Goal: Task Accomplishment & Management: Use online tool/utility

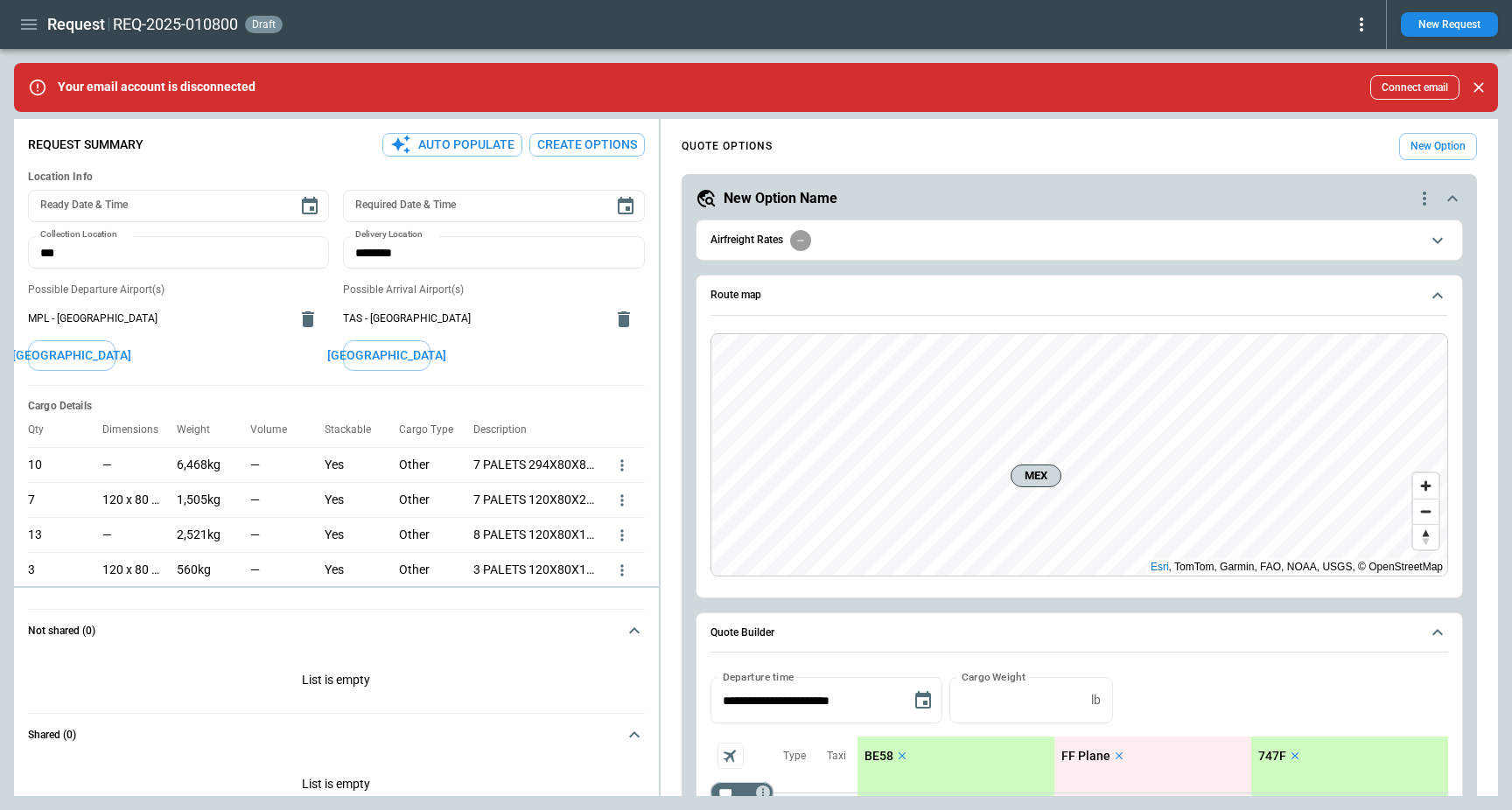
scroll to position [256, 0]
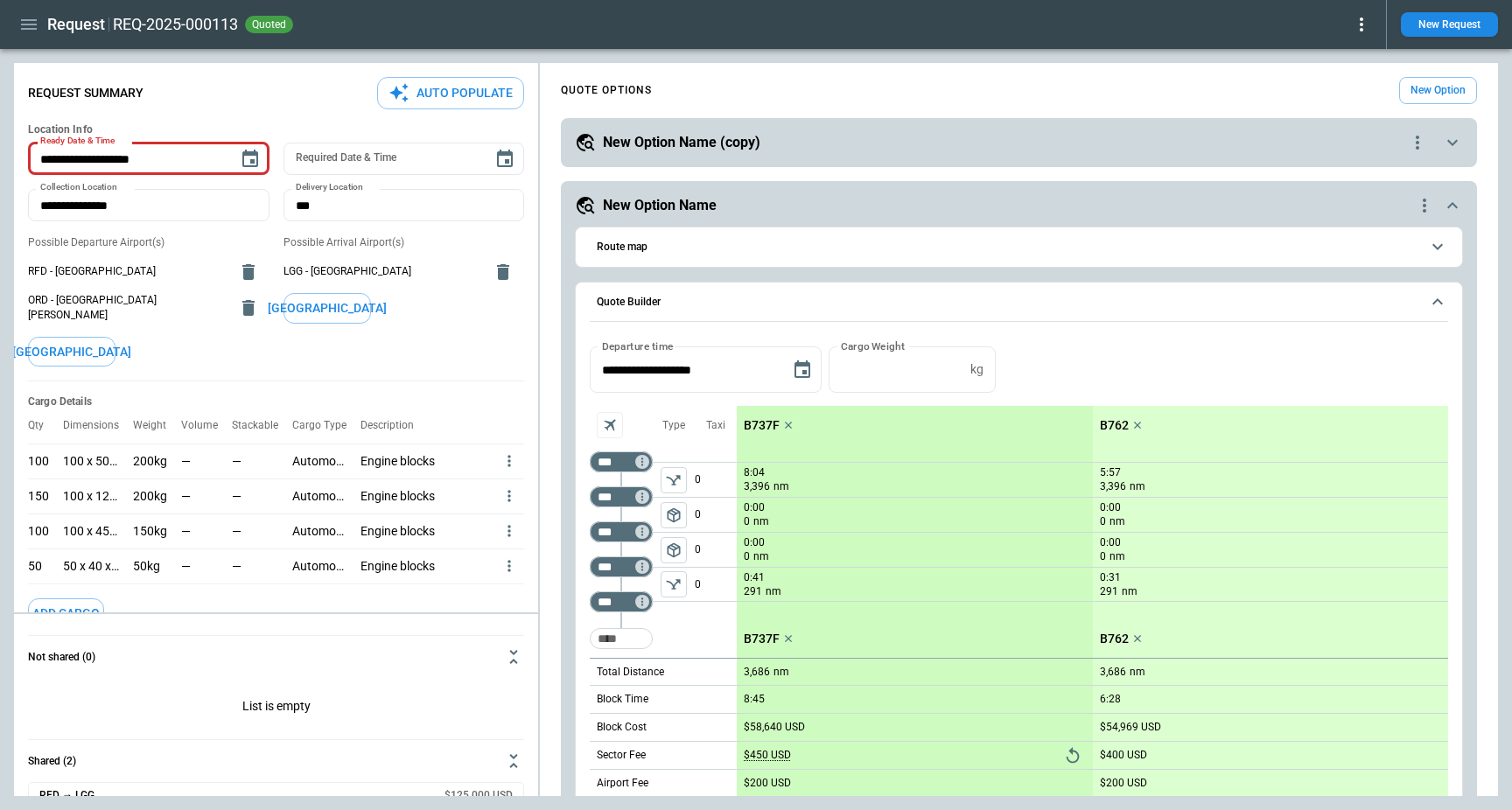
scroll to position [132, 0]
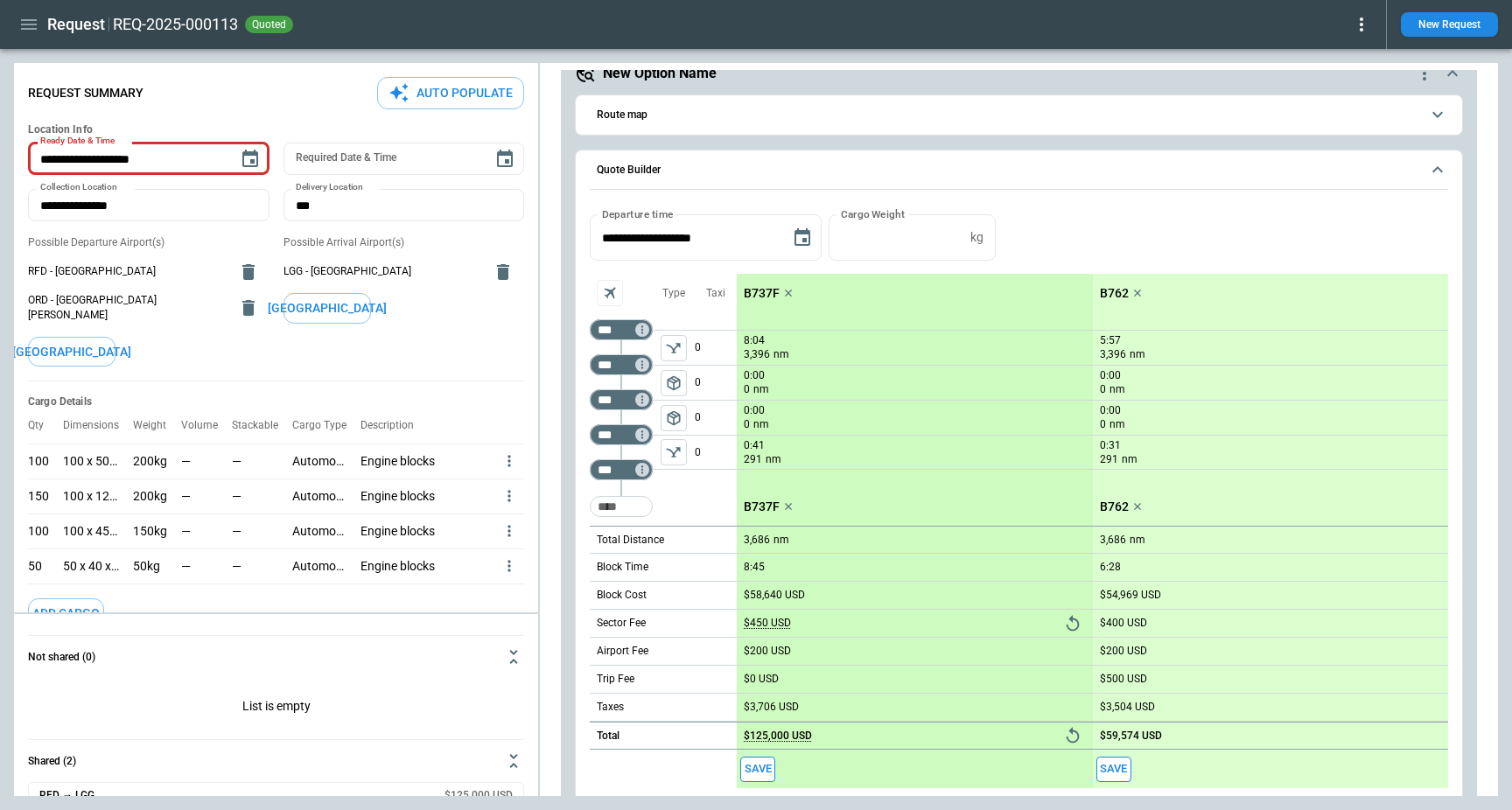
click at [31, 25] on icon "button" at bounding box center [28, 24] width 21 height 21
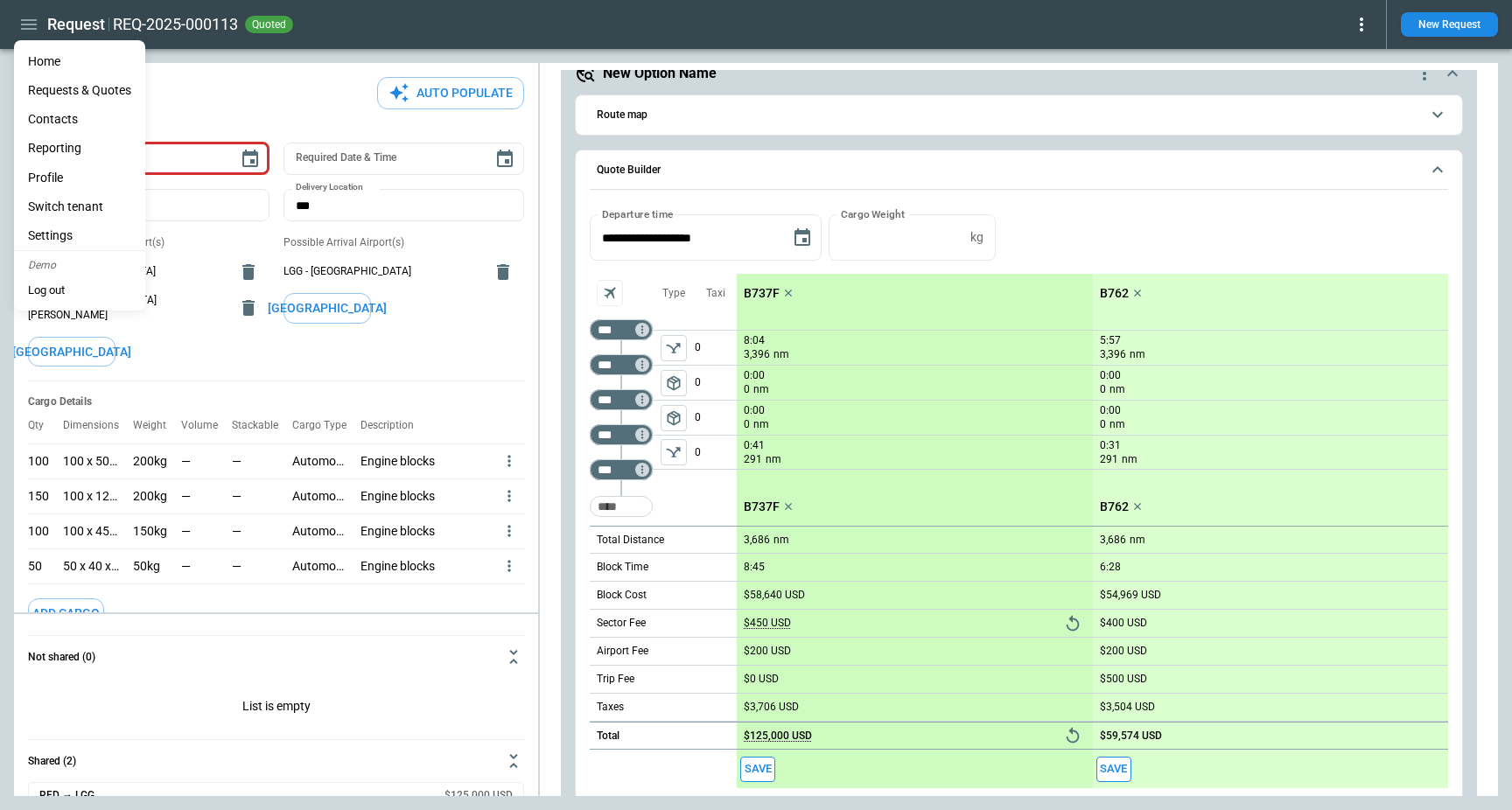
click at [393, 22] on div at bounding box center [756, 405] width 1512 height 810
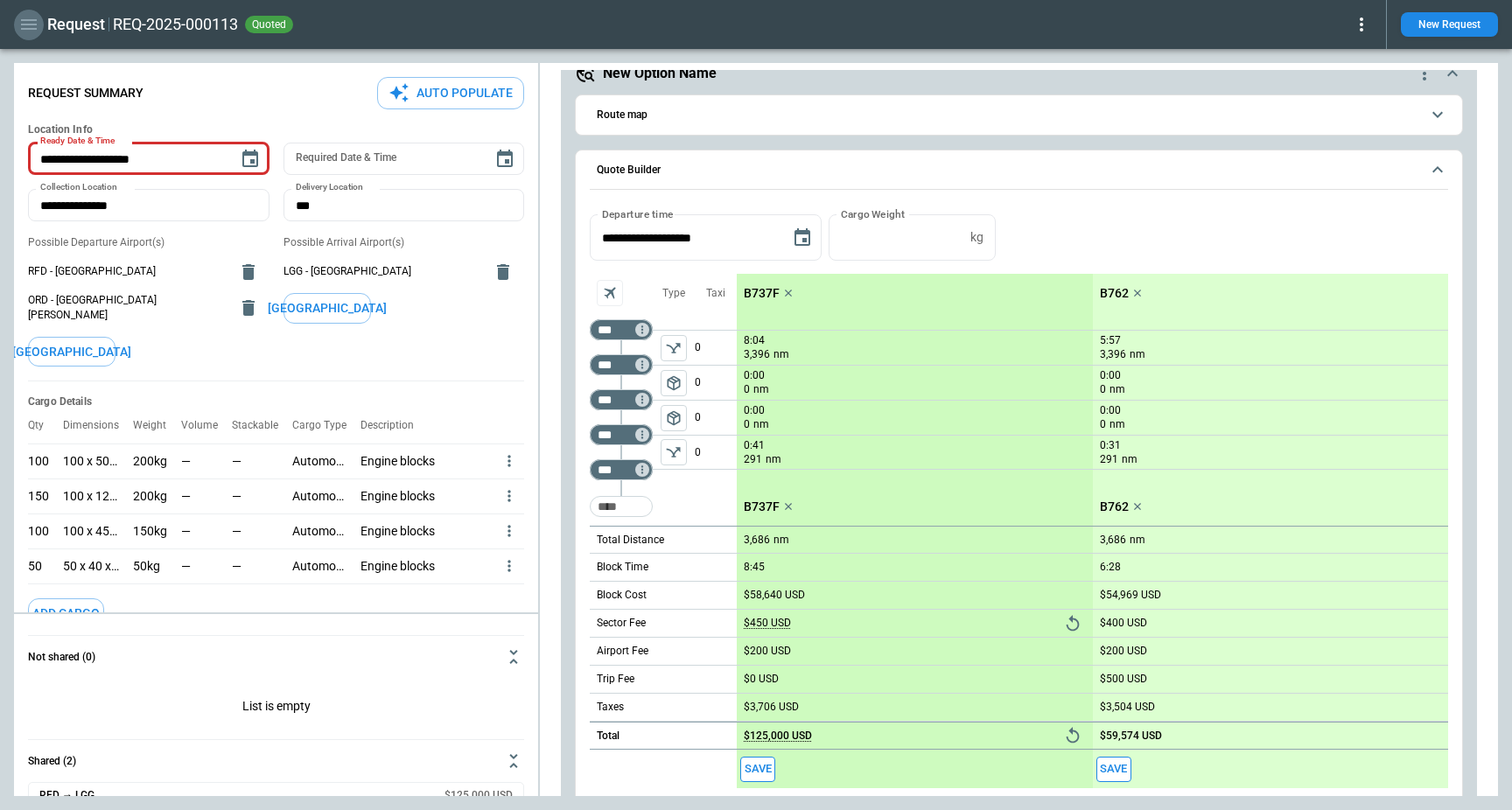
click at [15, 26] on button "button" at bounding box center [29, 25] width 30 height 31
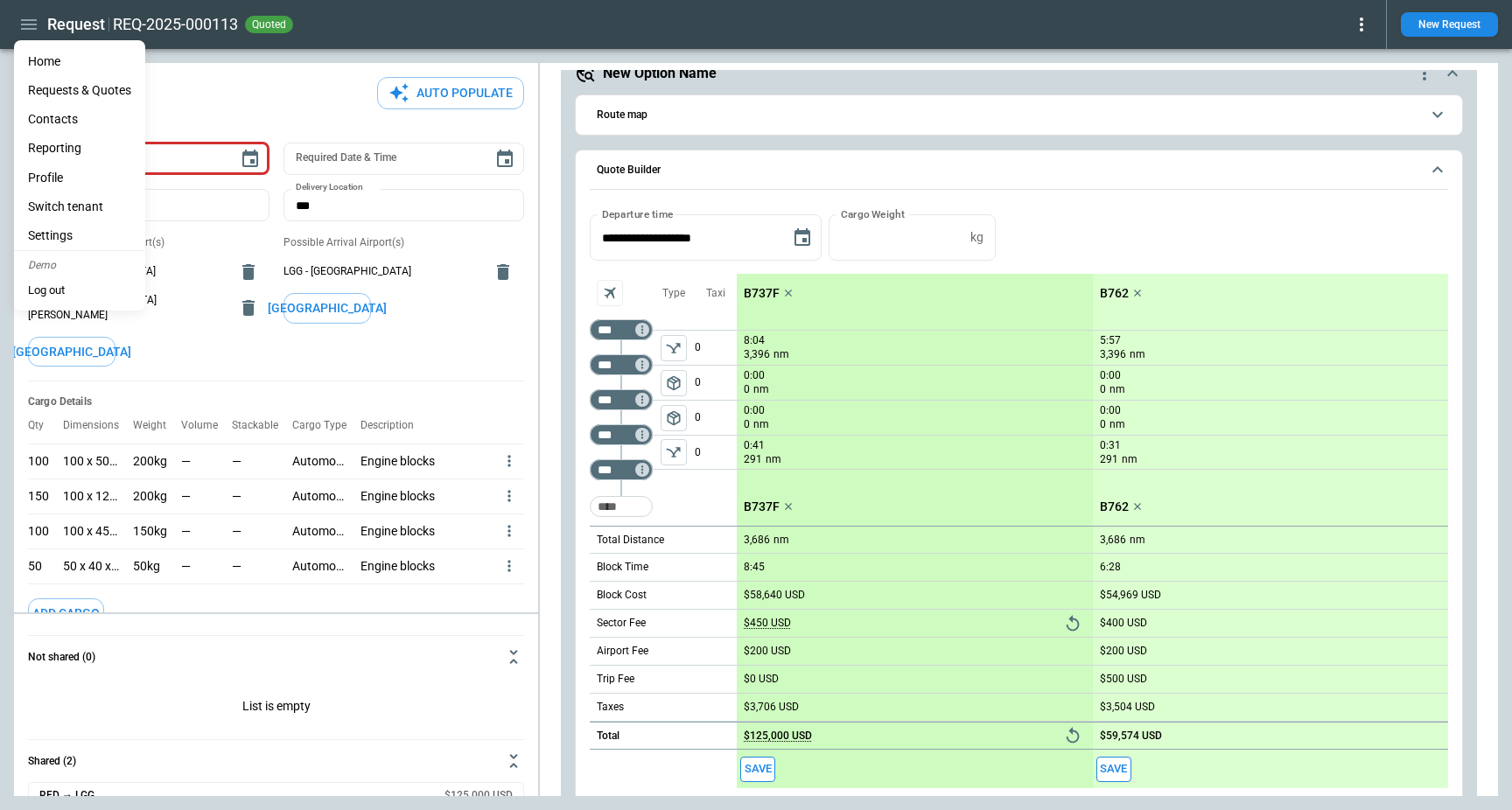
click at [40, 65] on li "Home" at bounding box center [80, 61] width 131 height 29
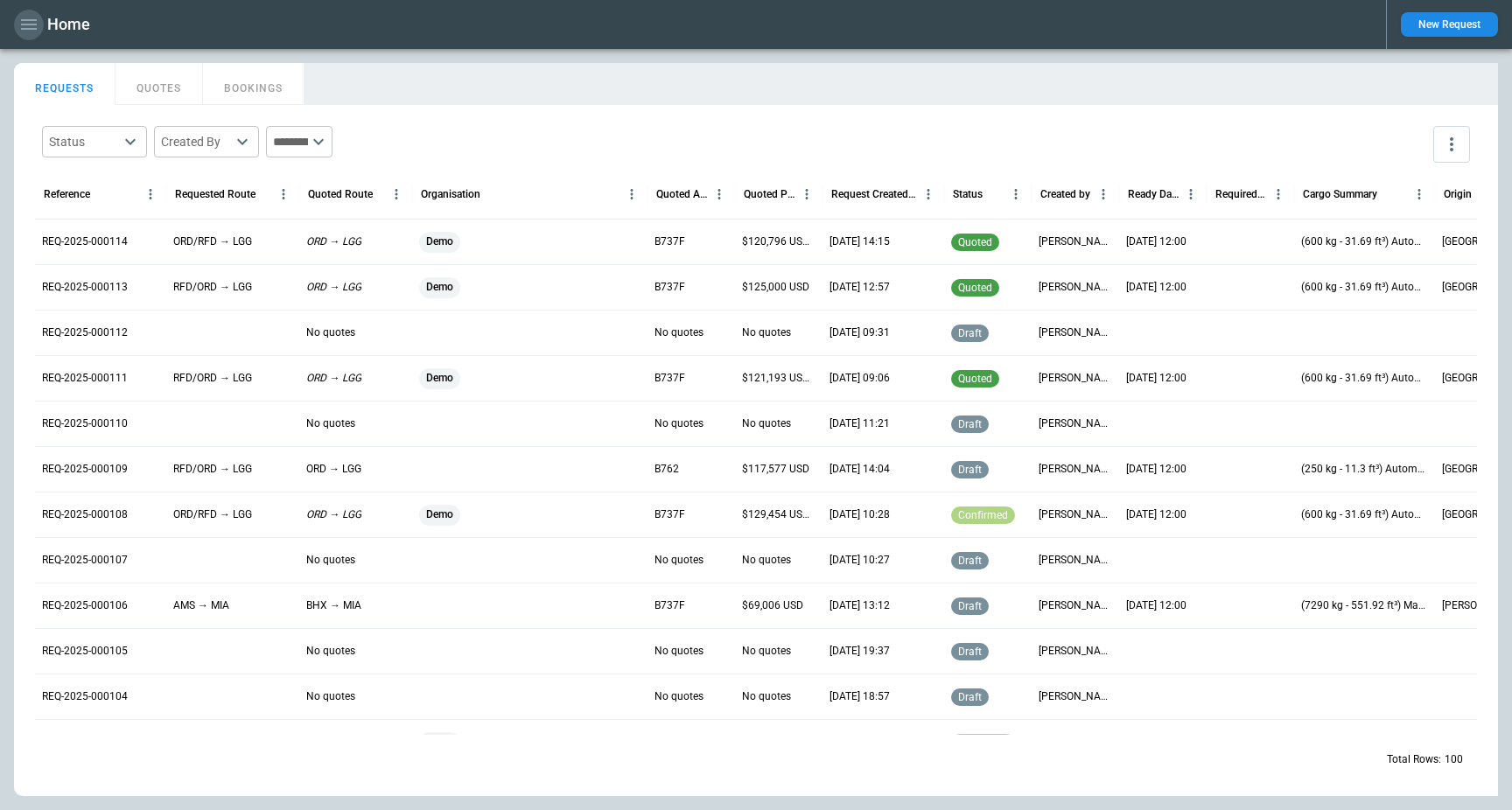
click at [23, 23] on icon "button" at bounding box center [28, 24] width 15 height 11
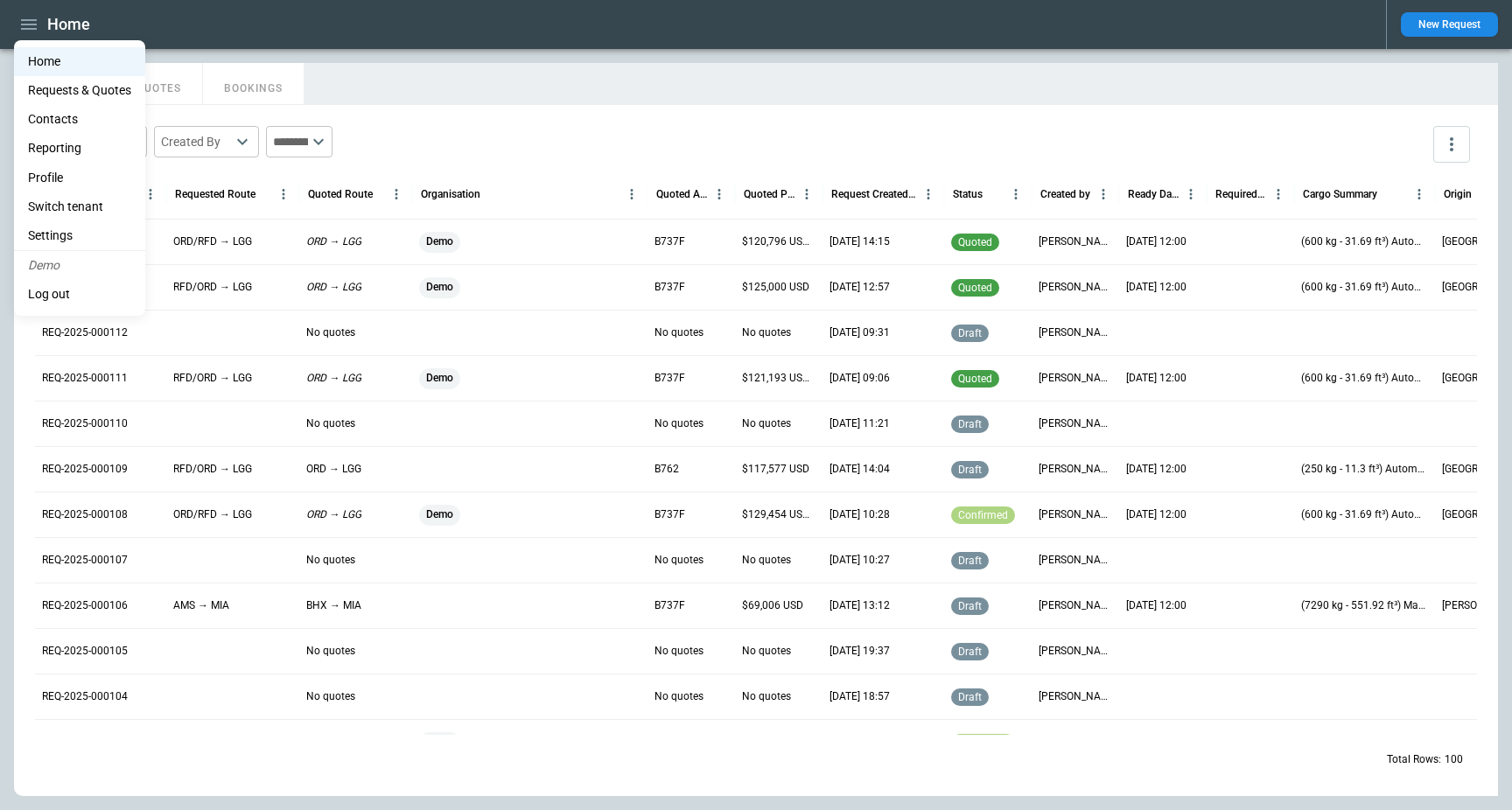
click at [64, 148] on li "Reporting" at bounding box center [80, 148] width 131 height 29
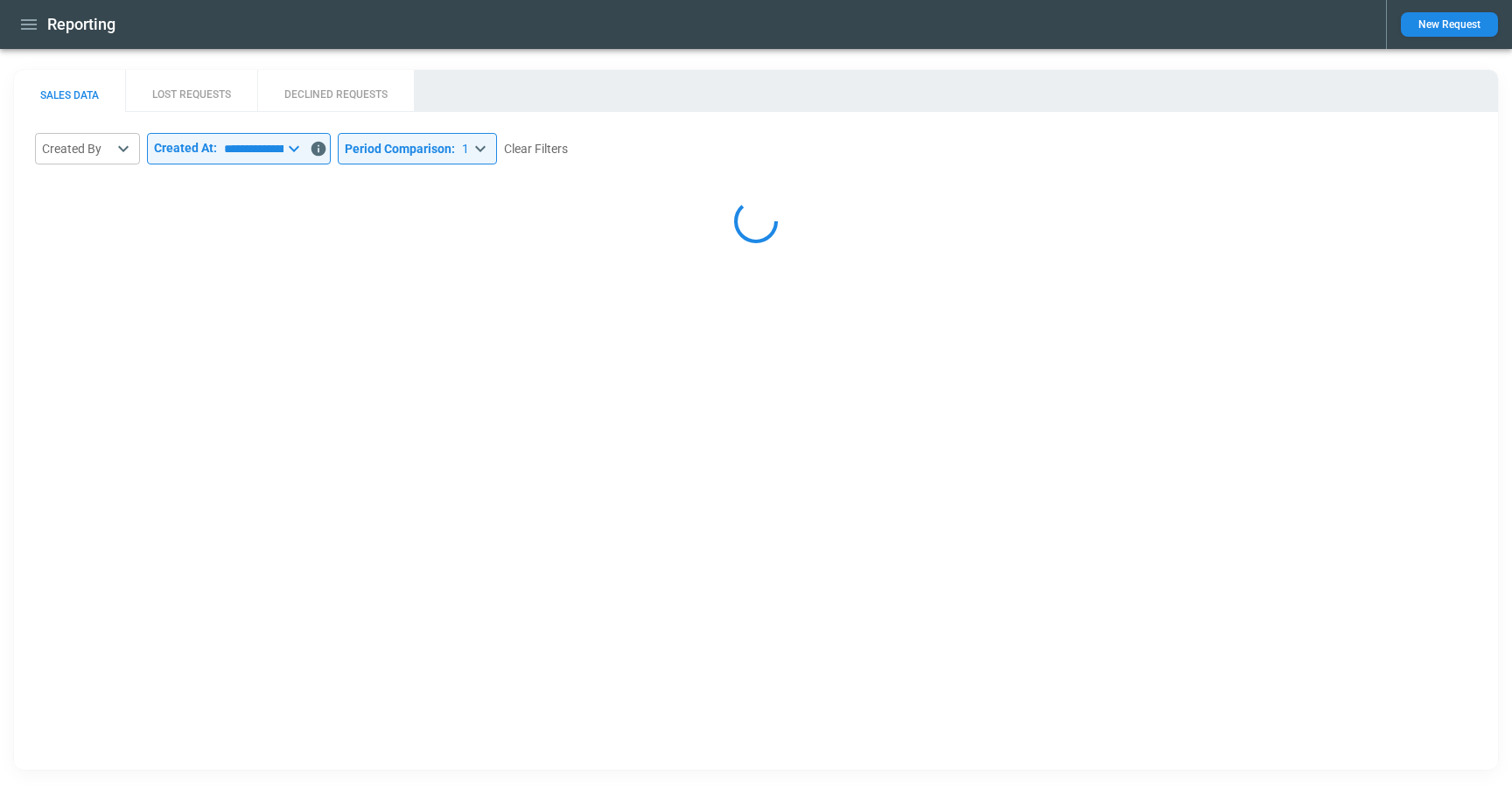
select select "*****"
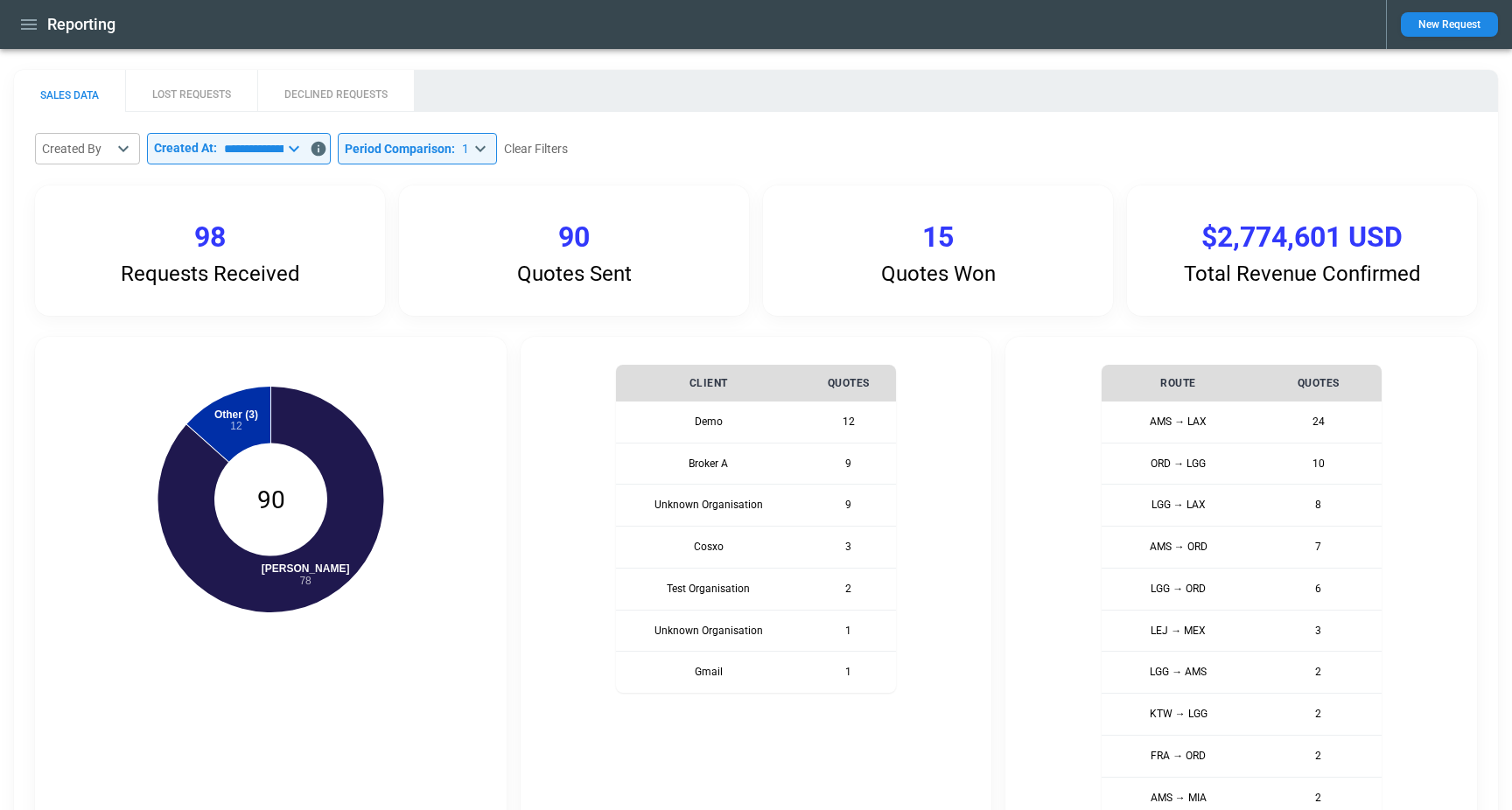
click at [228, 90] on button "LOST REQUESTS" at bounding box center [191, 91] width 132 height 42
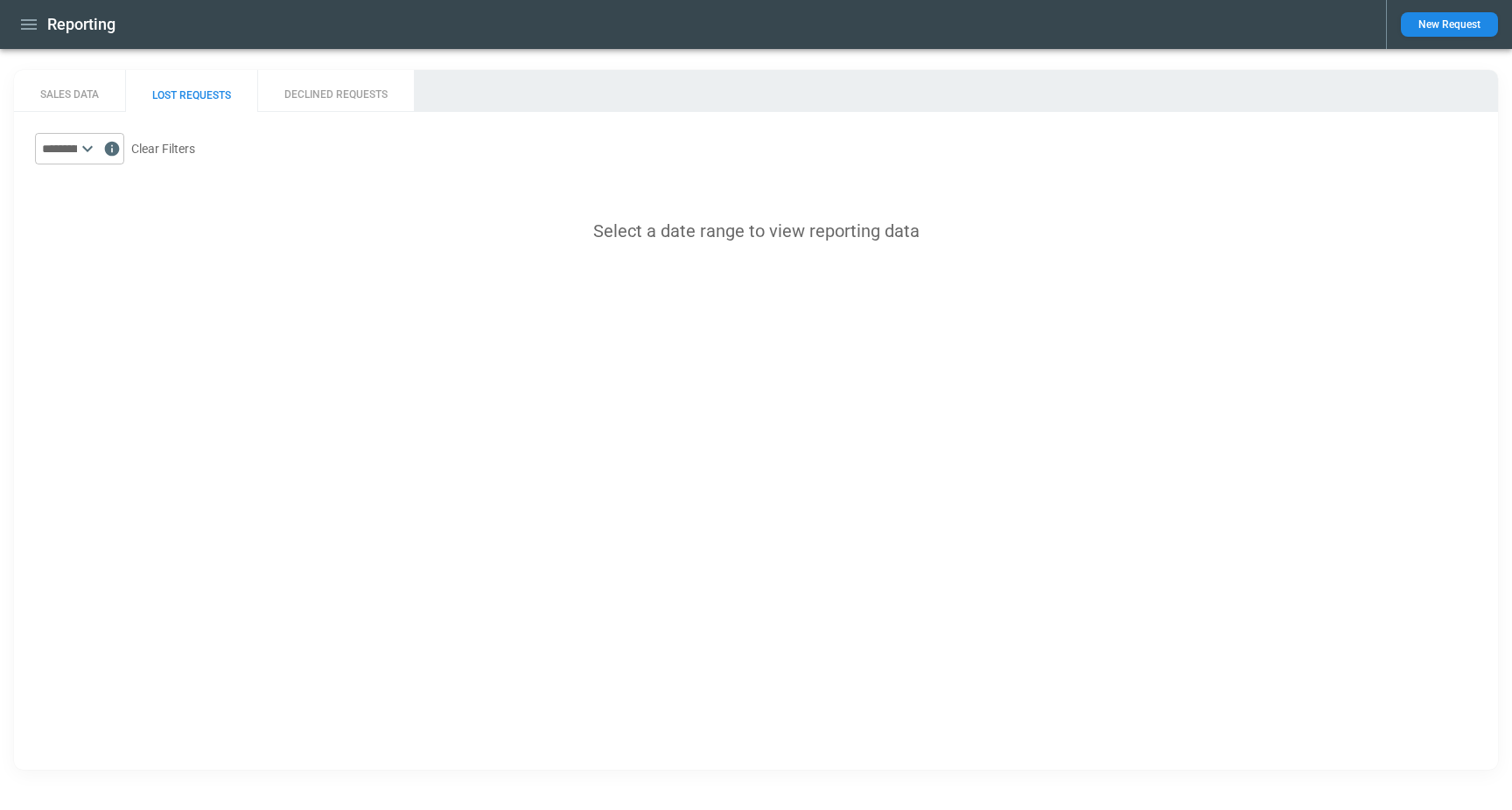
click at [98, 148] on icon at bounding box center [86, 148] width 21 height 21
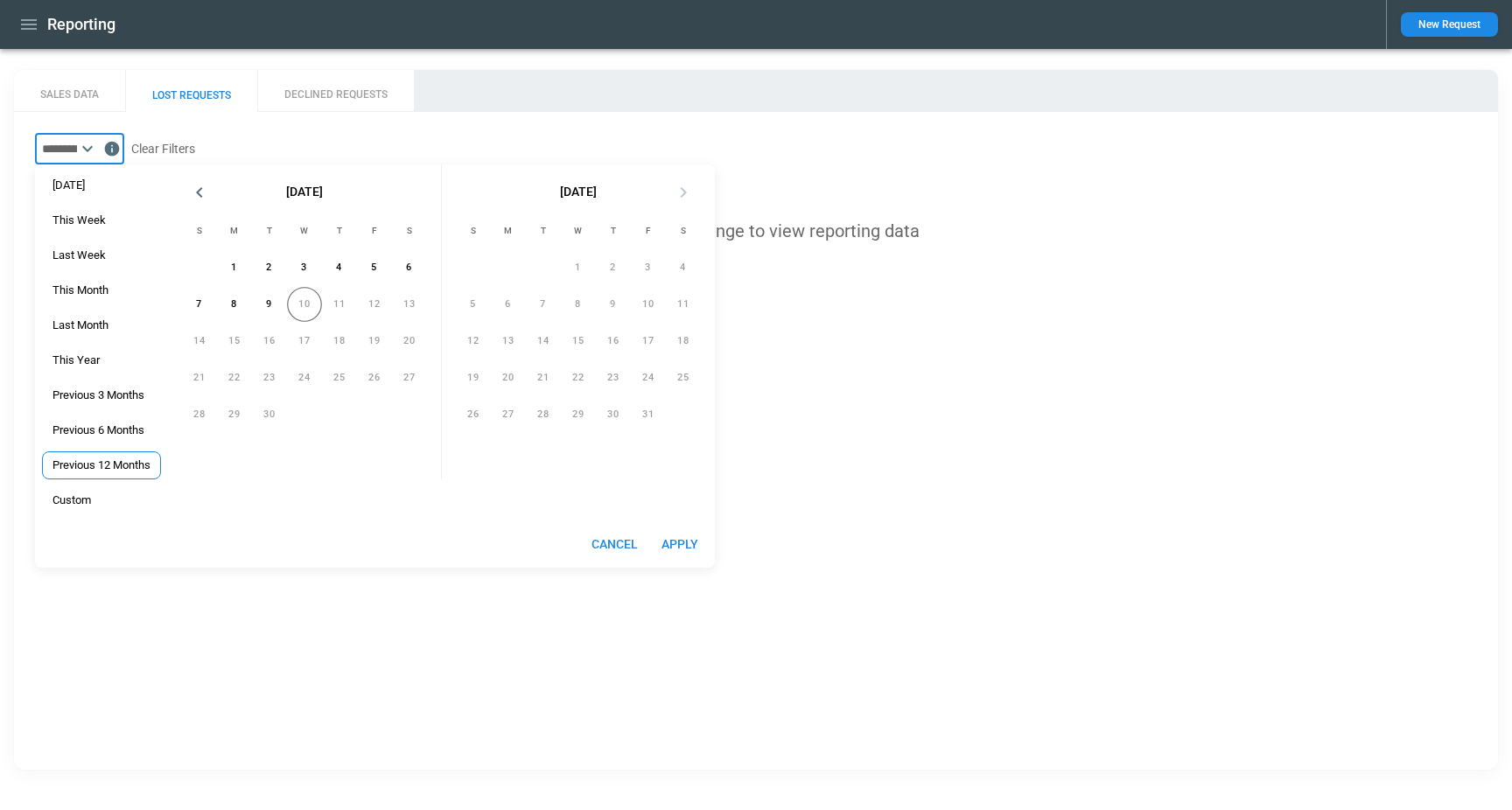
click at [101, 462] on span "Previous 12 Months" at bounding box center [102, 465] width 117 height 14
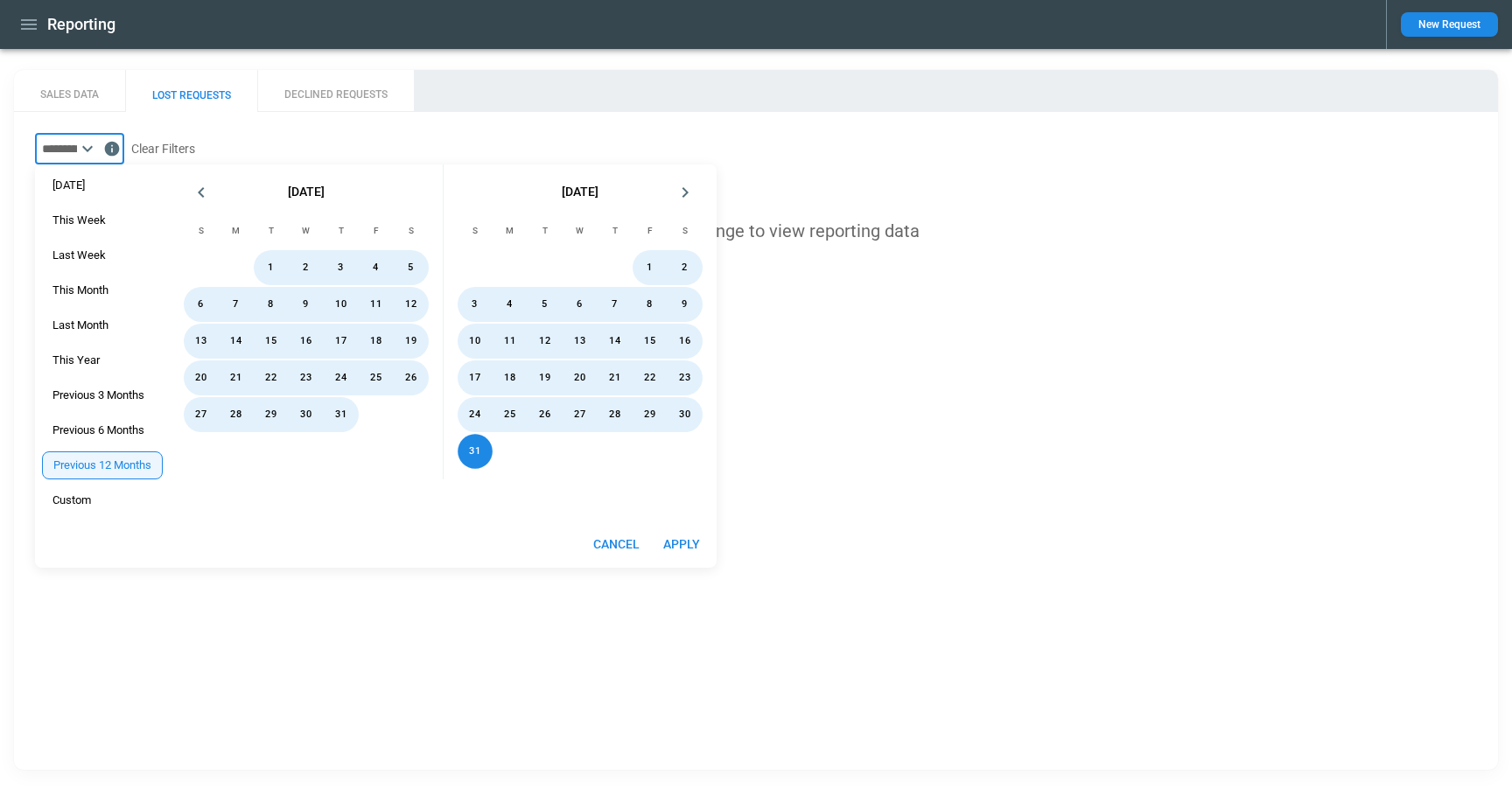
click at [675, 543] on button "Apply" at bounding box center [682, 544] width 56 height 32
type input "**********"
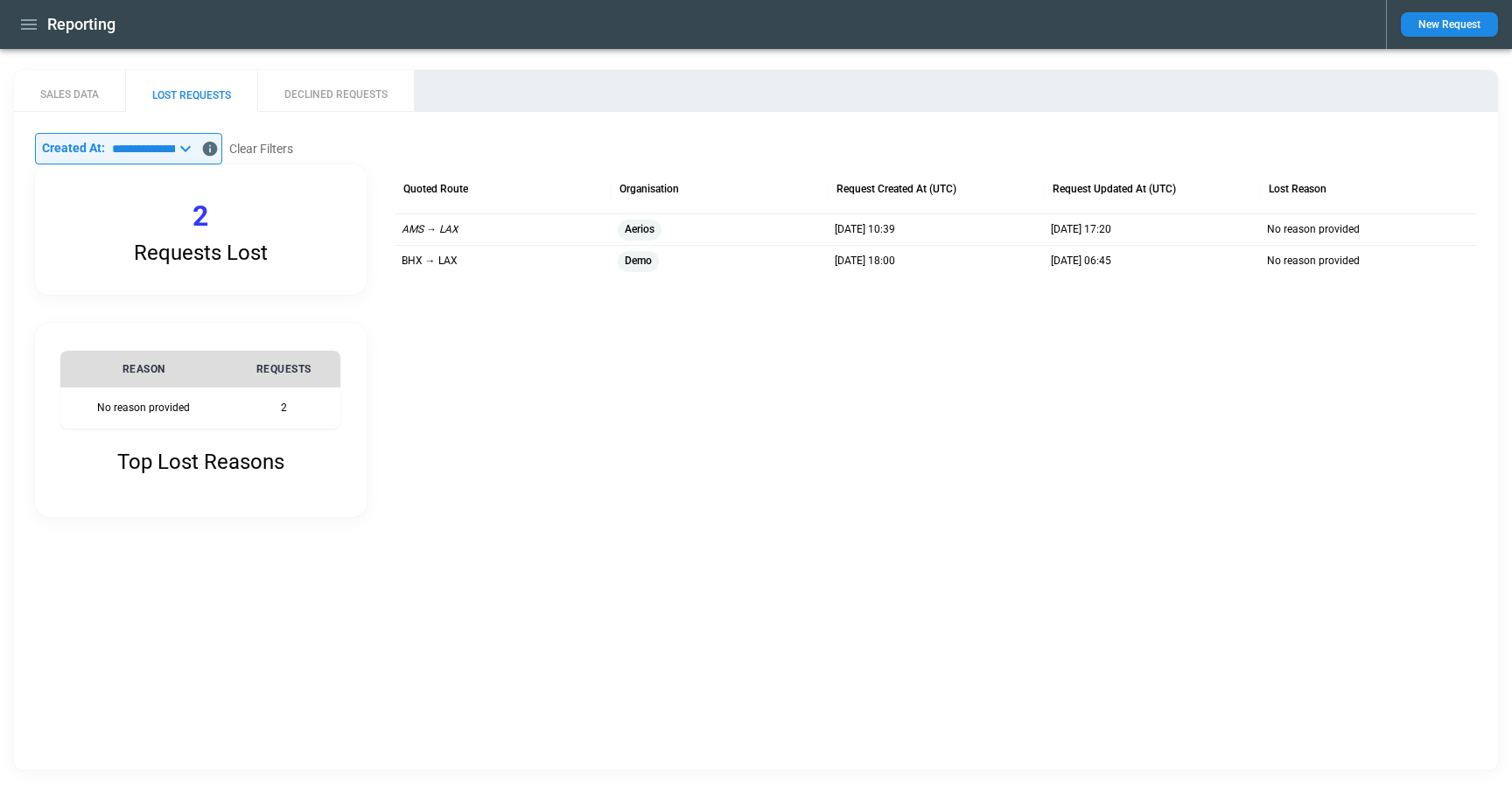
click at [33, 19] on icon "button" at bounding box center [28, 24] width 15 height 11
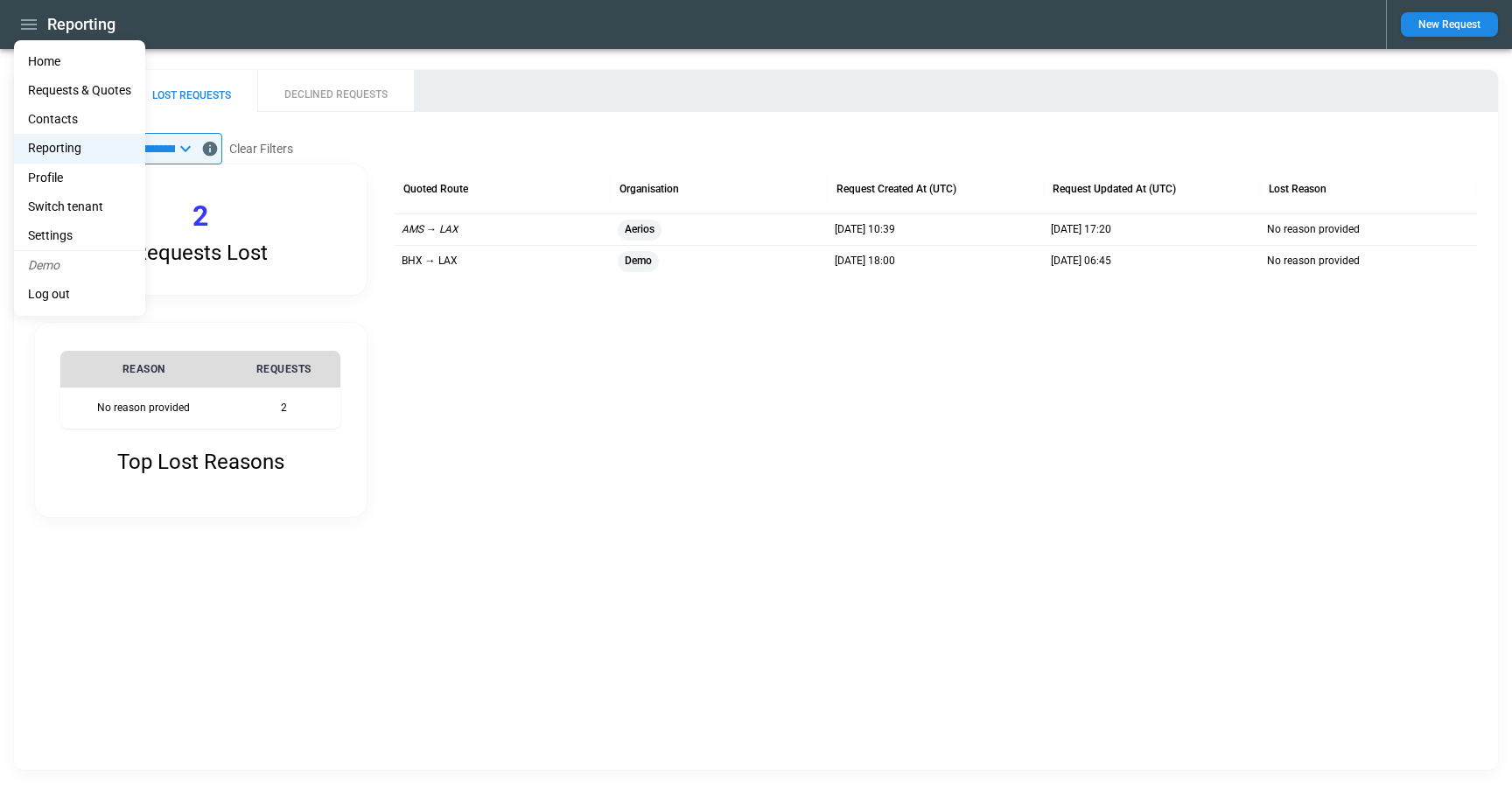
click at [52, 65] on li "Home" at bounding box center [80, 61] width 131 height 29
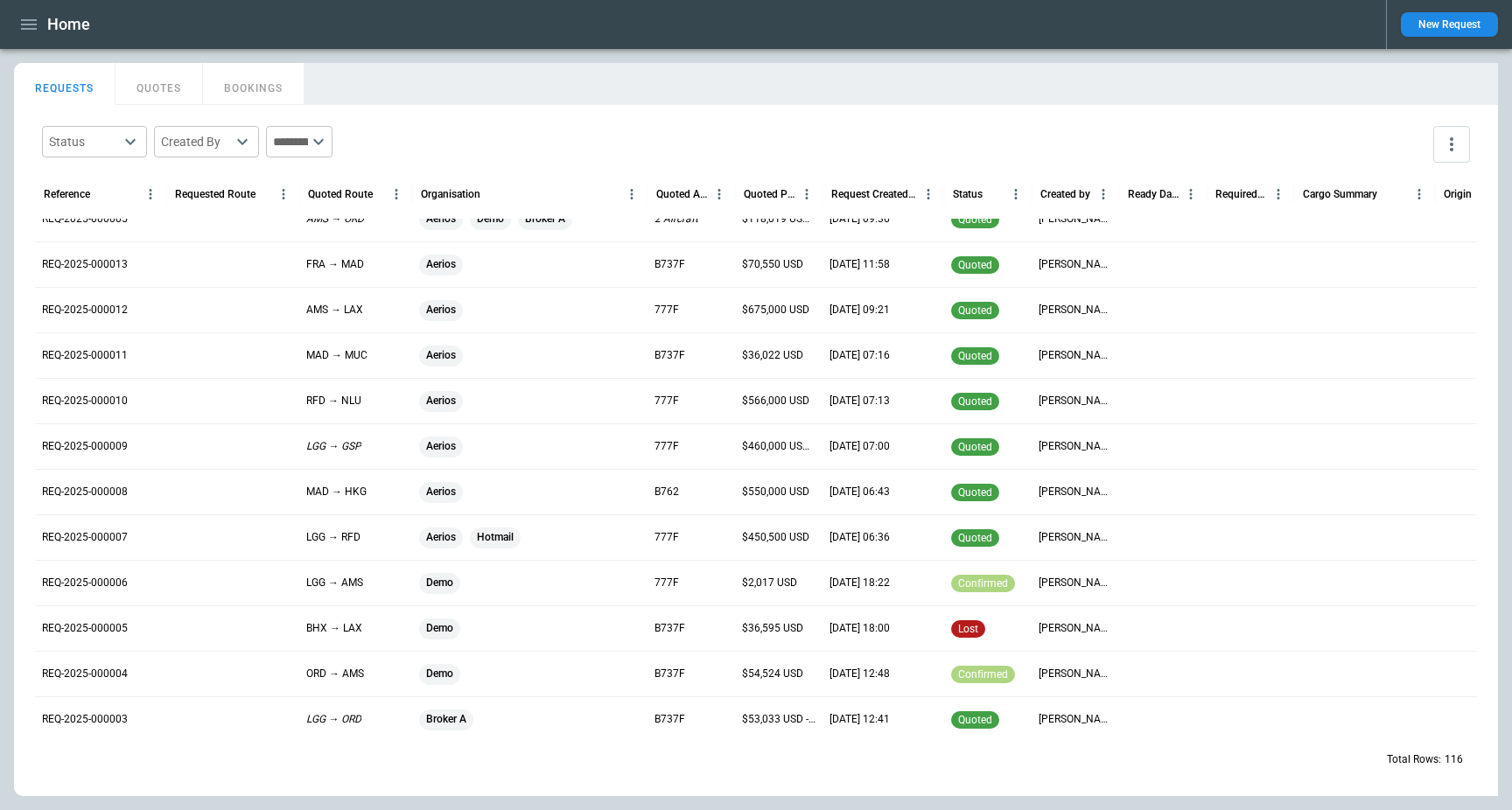
scroll to position [4345, 0]
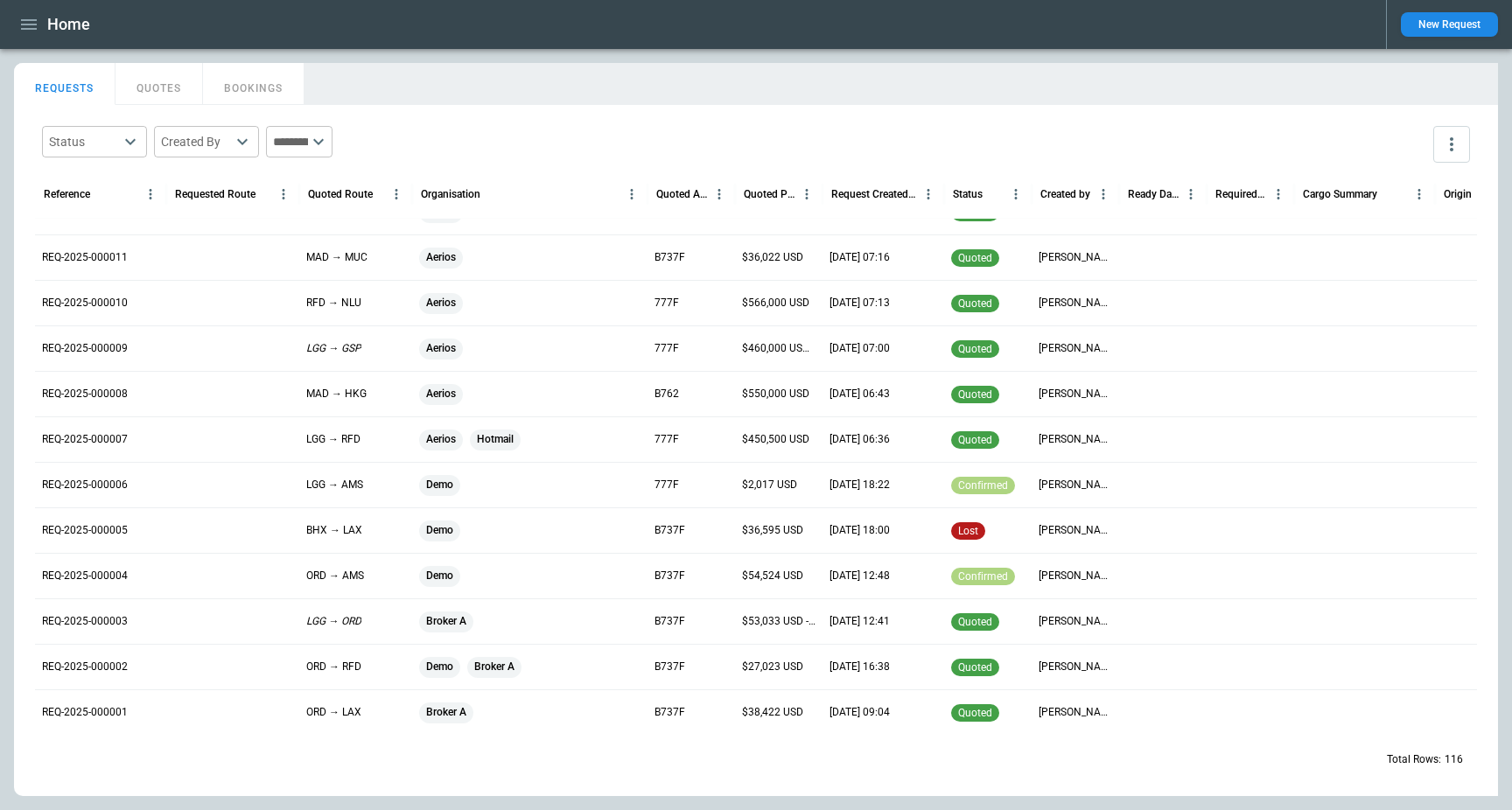
click at [199, 670] on div at bounding box center [233, 666] width 133 height 46
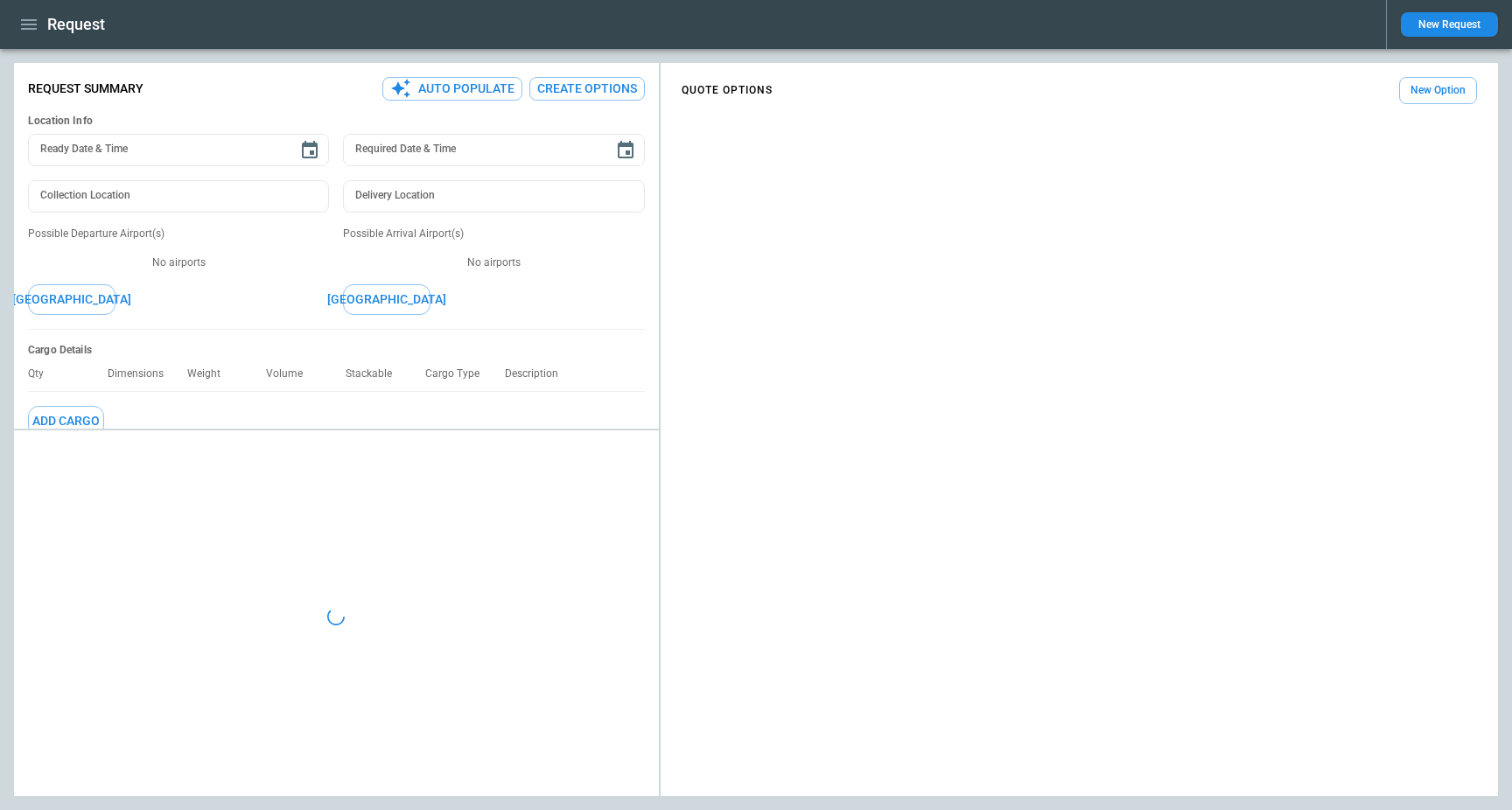
type textarea "*"
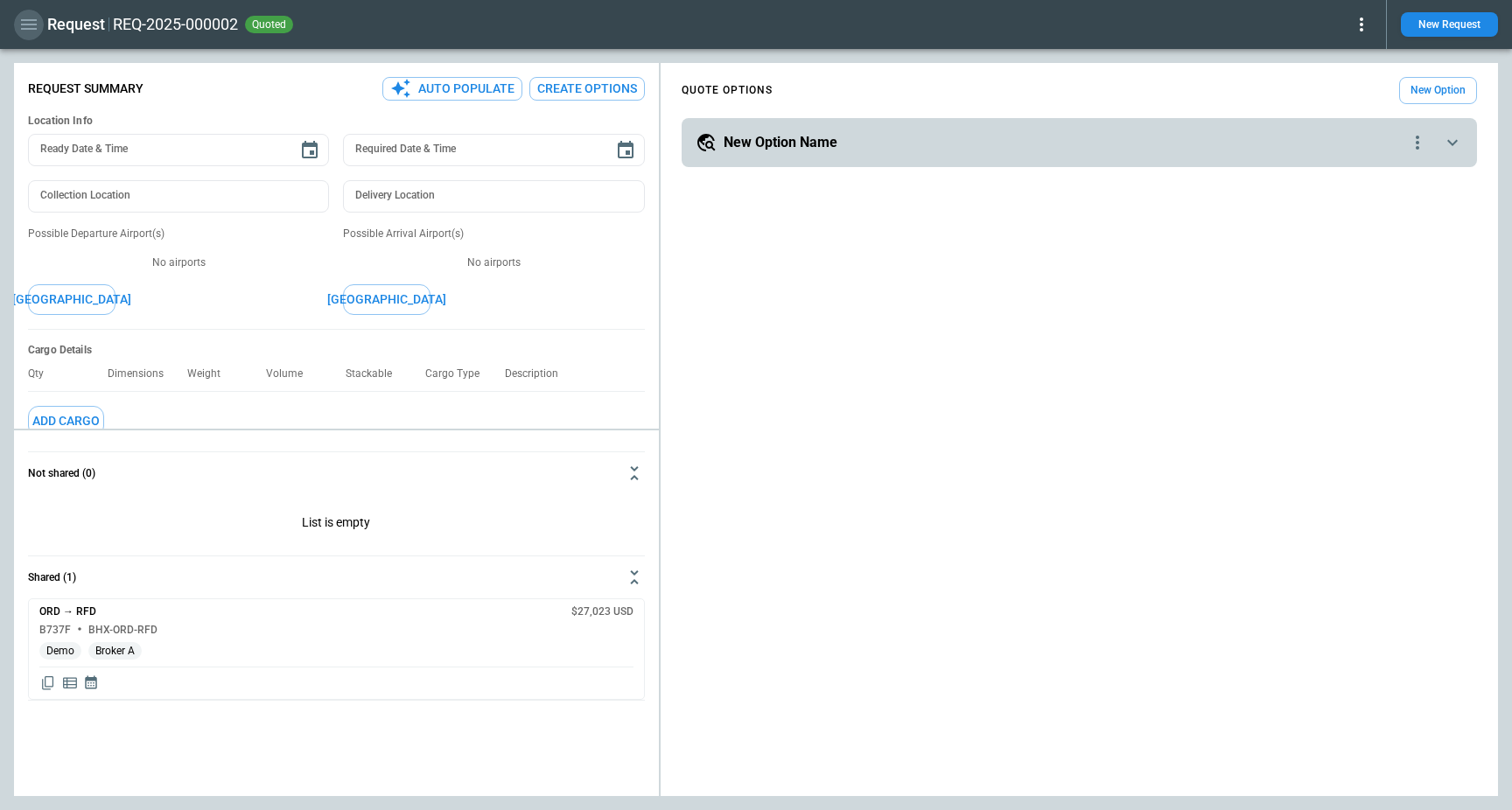
click at [39, 31] on icon "button" at bounding box center [28, 24] width 21 height 21
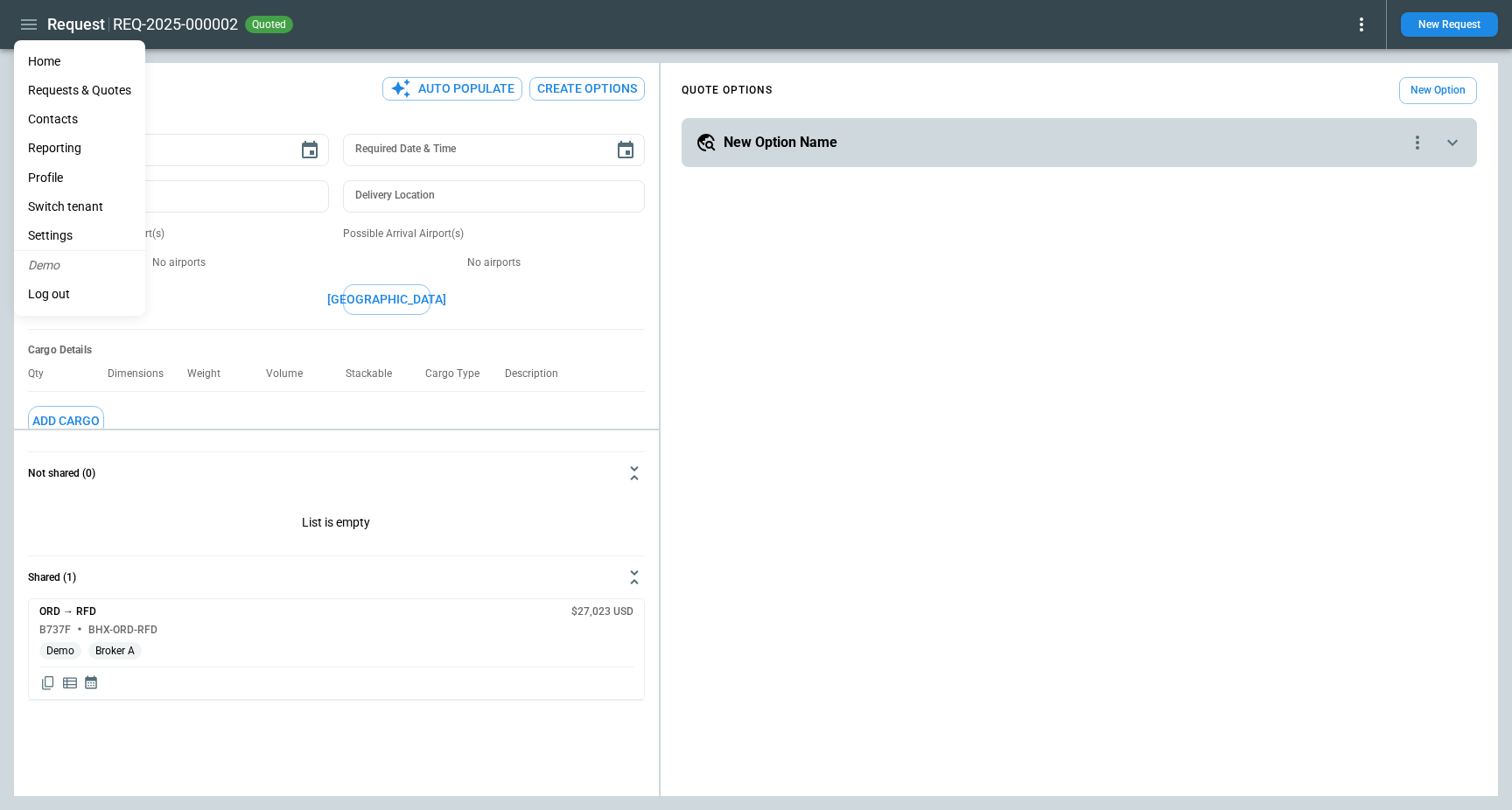
click at [51, 15] on div at bounding box center [756, 405] width 1512 height 810
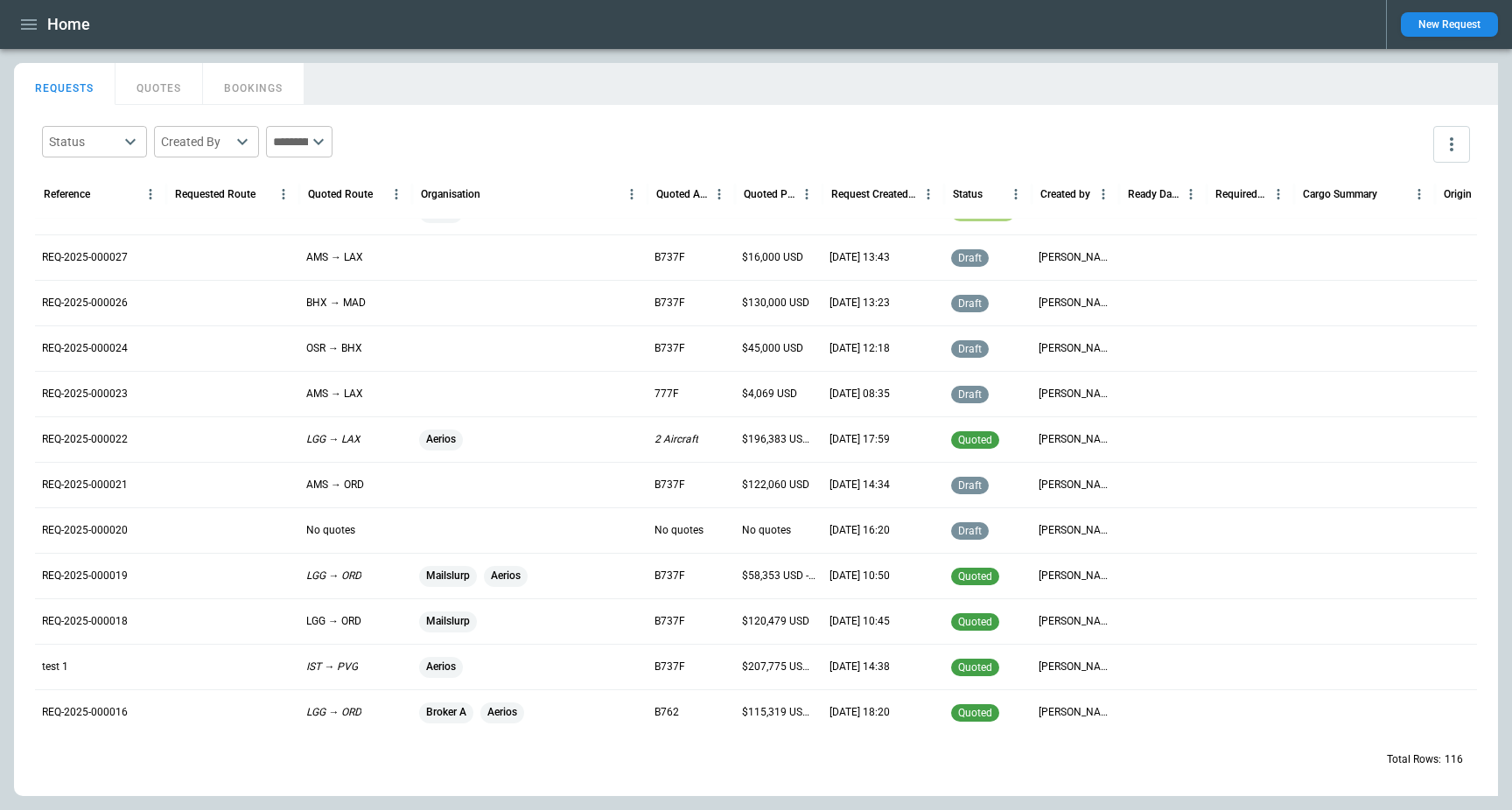
click at [146, 669] on div "test 1" at bounding box center [101, 666] width 131 height 46
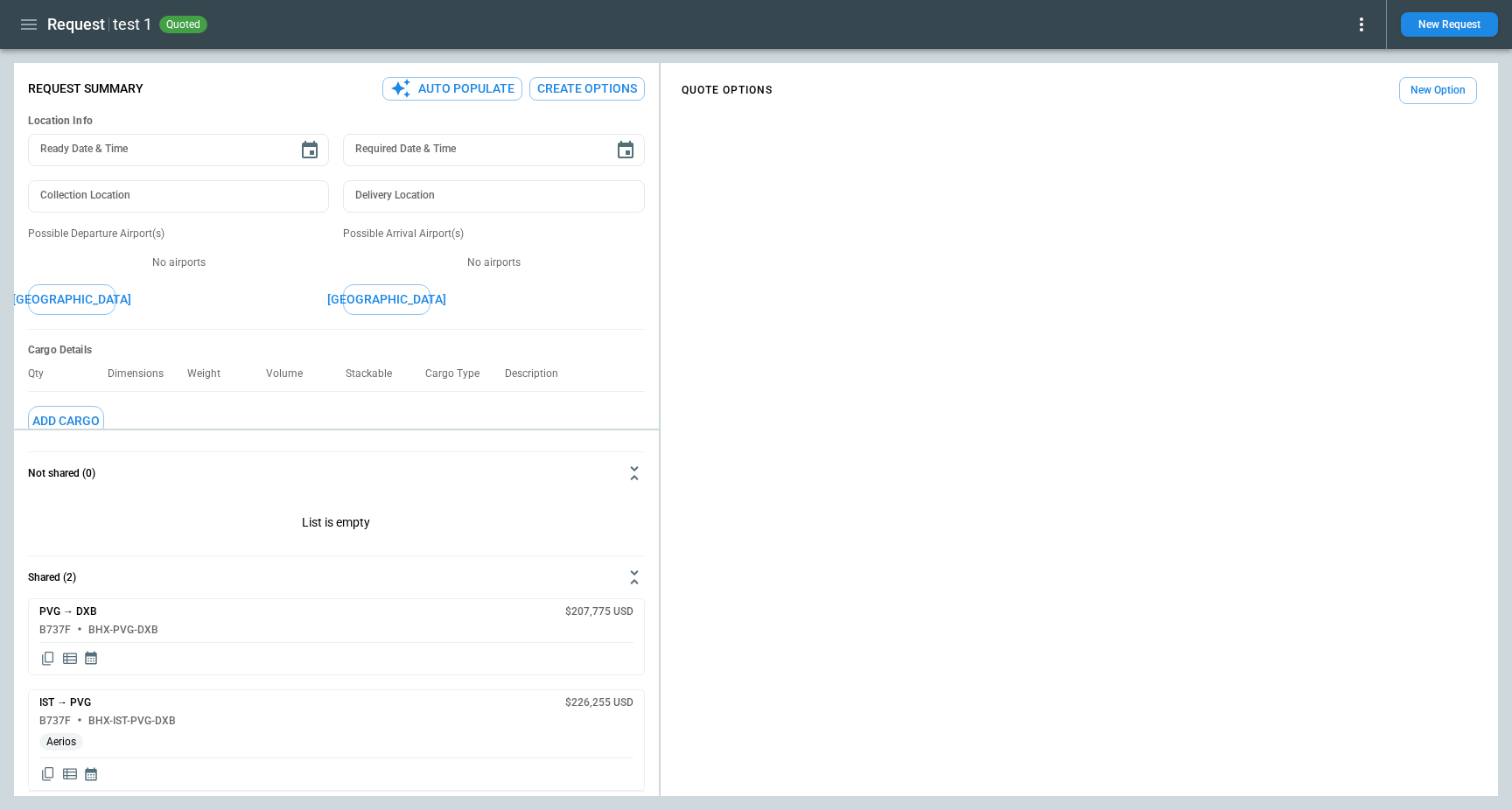
click at [1363, 17] on icon at bounding box center [1361, 24] width 21 height 21
click at [1345, 76] on button "Lost" at bounding box center [1341, 80] width 58 height 25
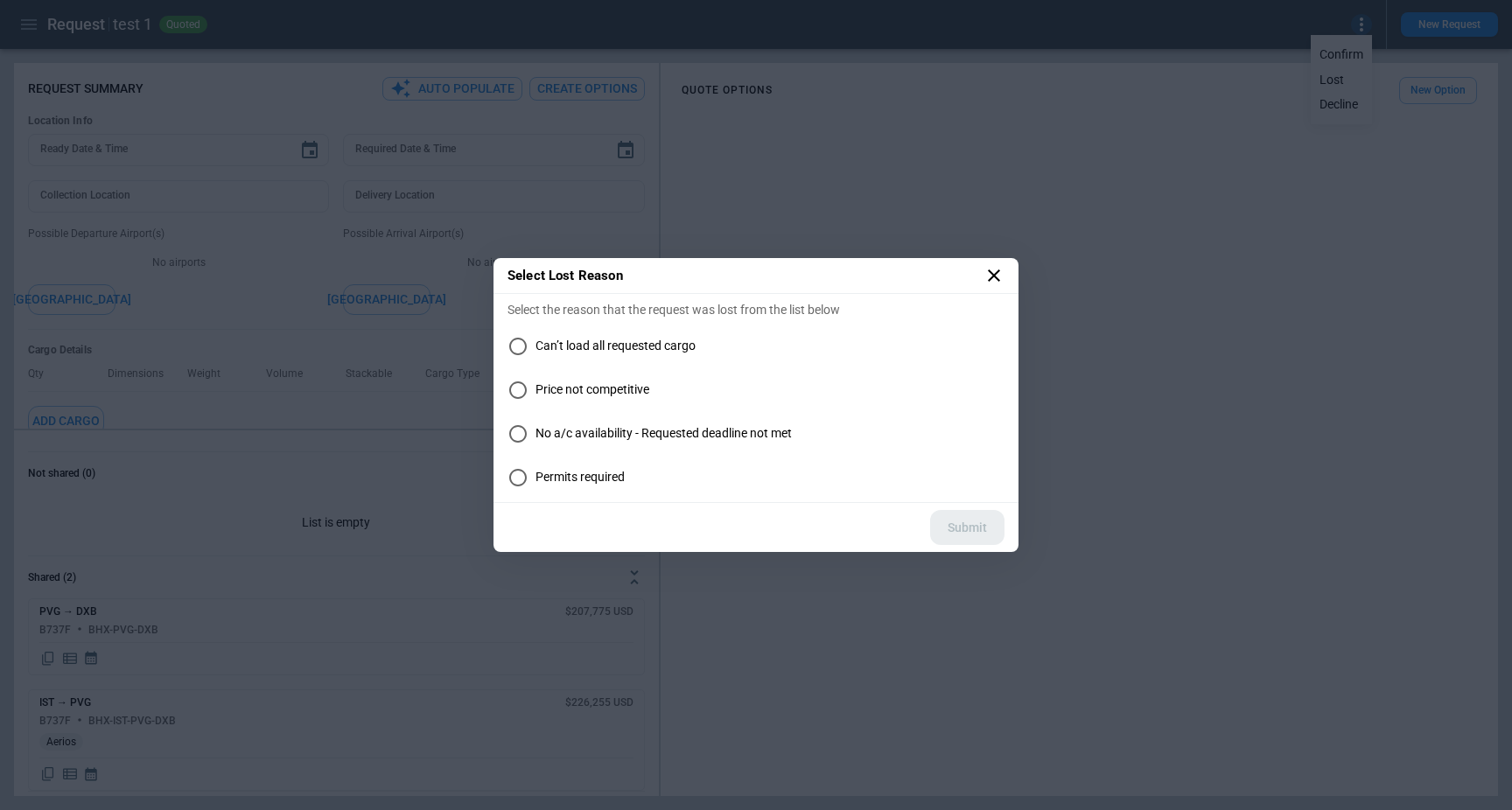
click at [613, 437] on span "No a/c availability - Requested deadline not met" at bounding box center [664, 433] width 257 height 15
click at [961, 520] on button "Submit" at bounding box center [967, 527] width 75 height 36
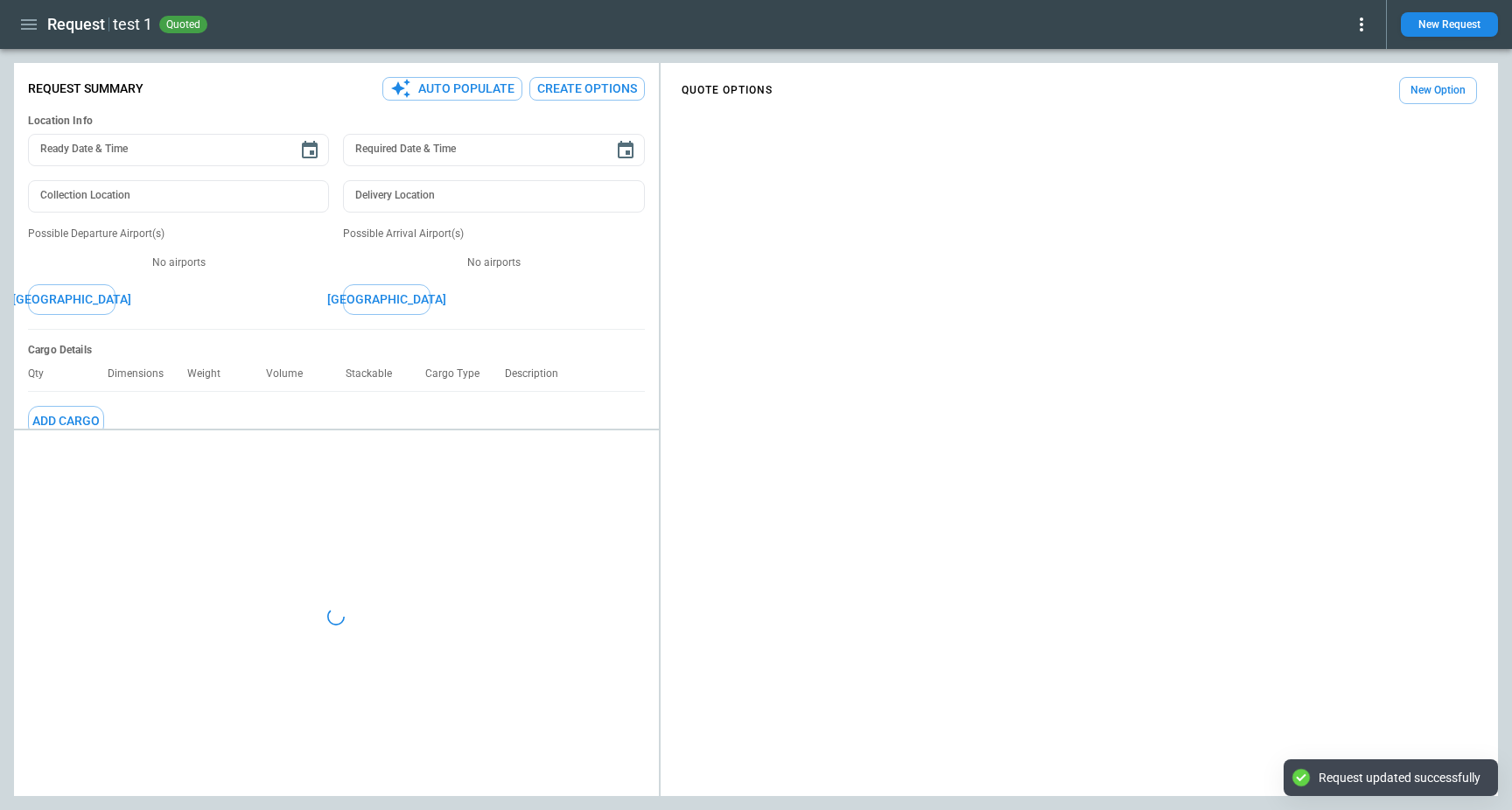
type textarea "*"
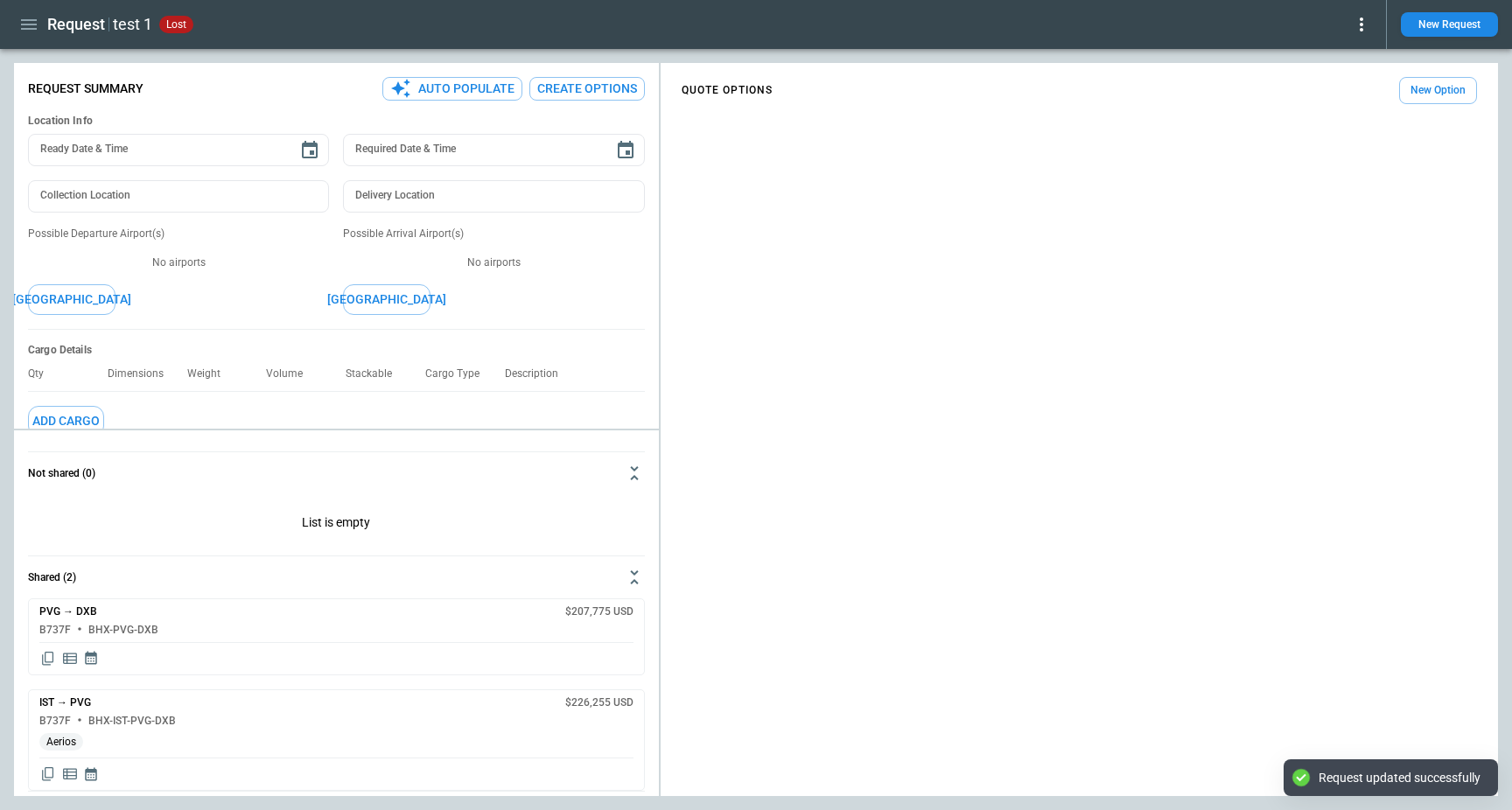
click at [31, 25] on icon "button" at bounding box center [28, 24] width 21 height 21
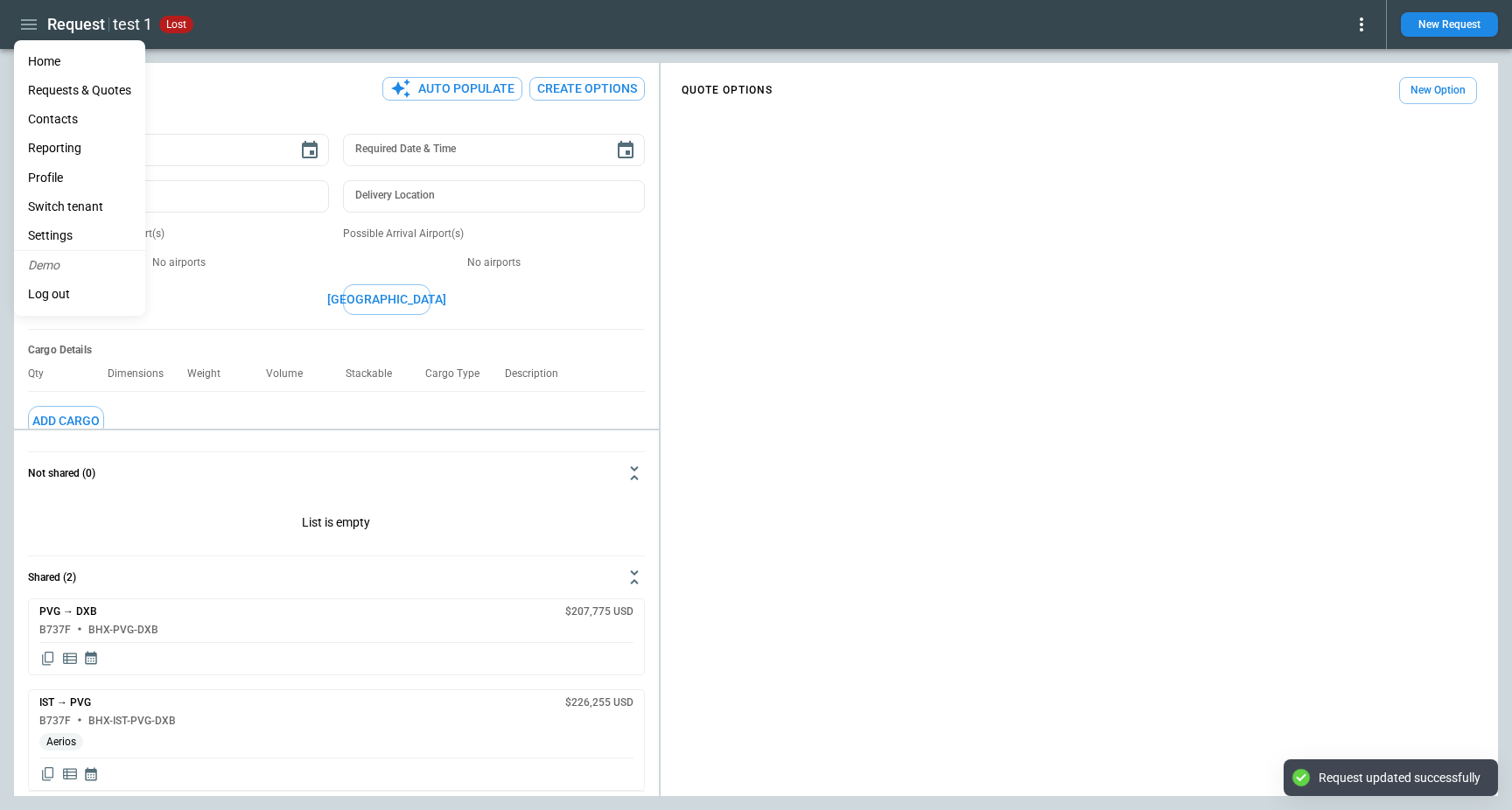
click at [46, 60] on li "Home" at bounding box center [80, 61] width 131 height 29
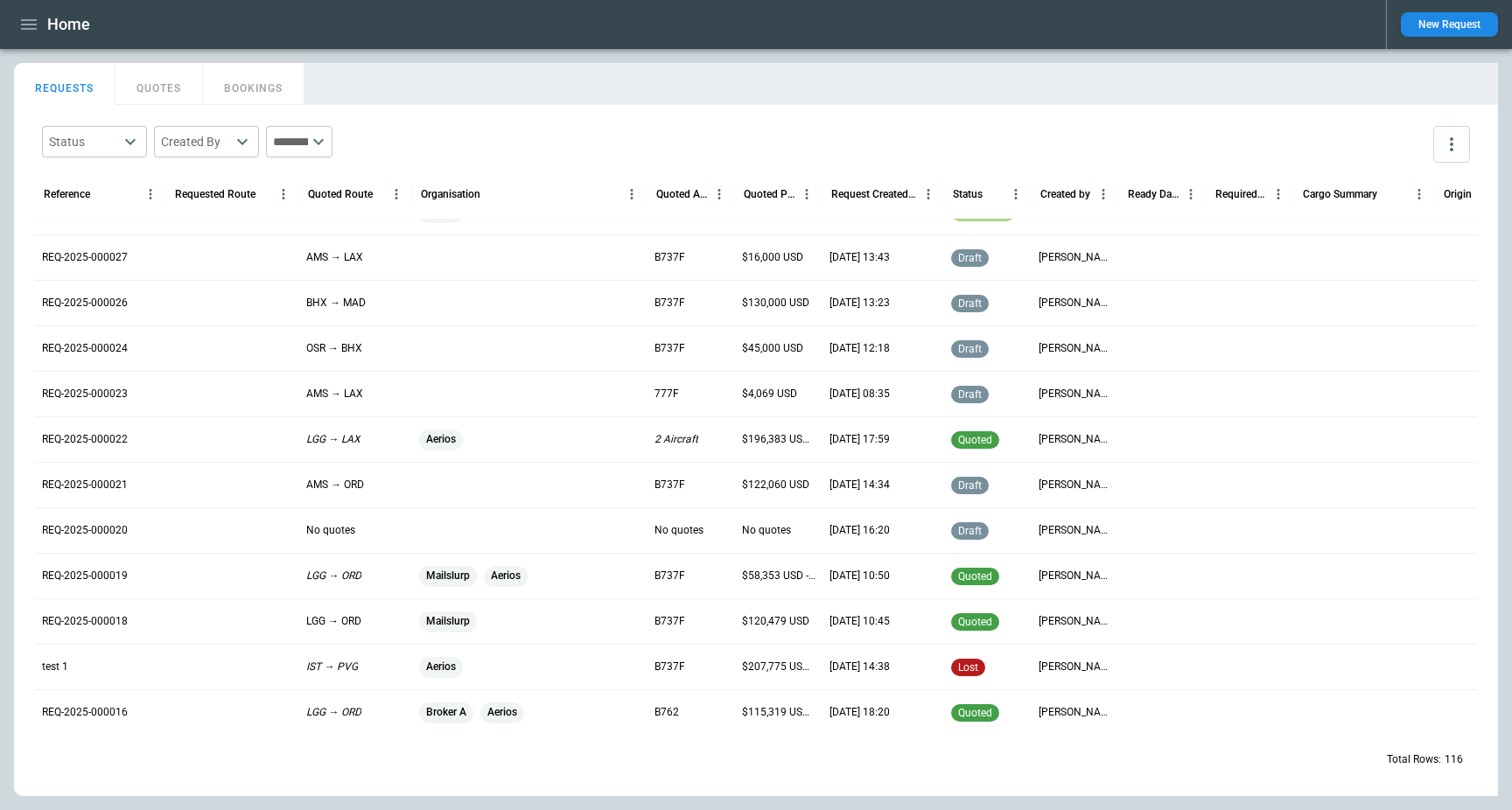
click at [573, 637] on div "Mailslurp" at bounding box center [530, 620] width 235 height 46
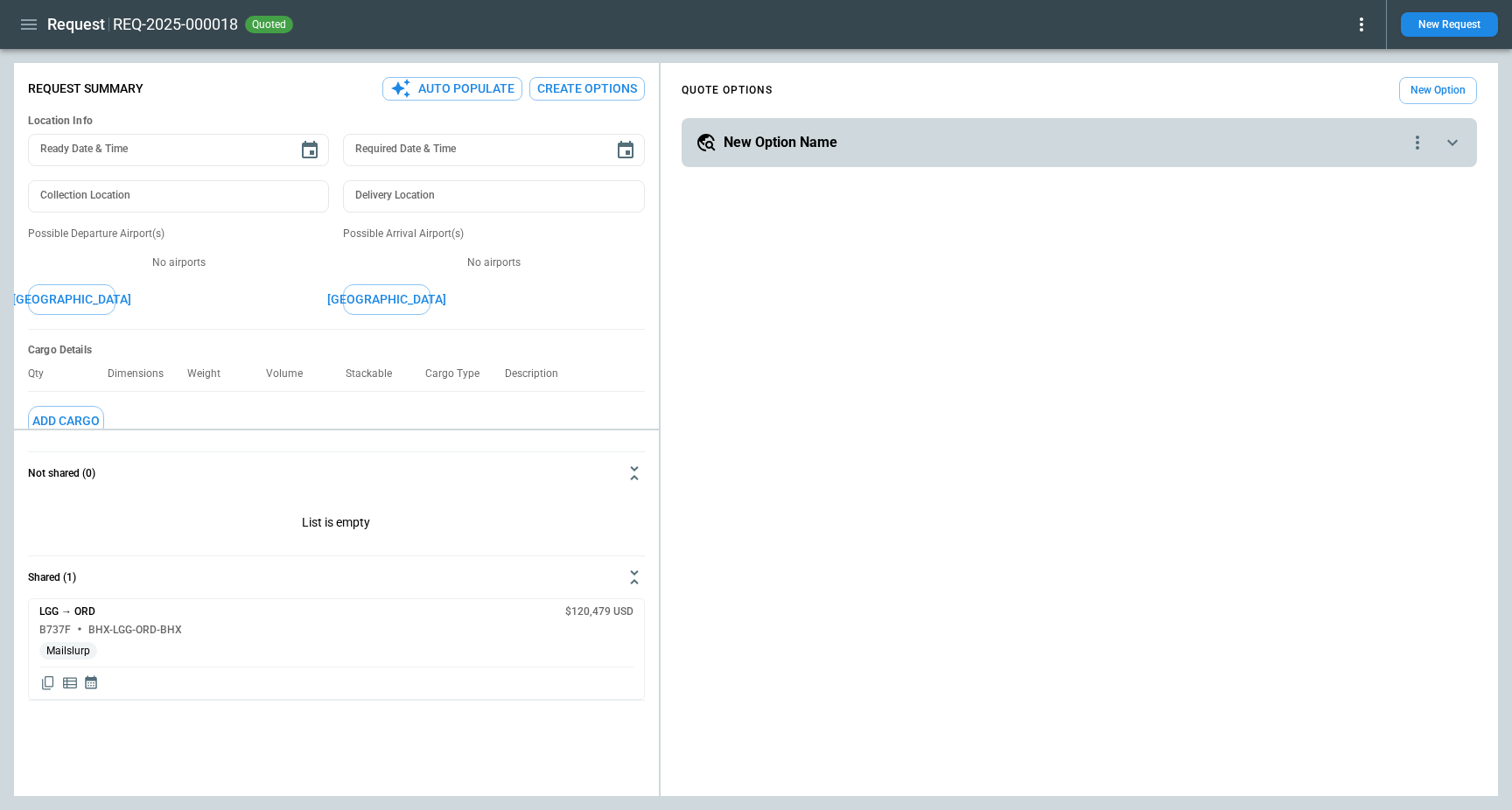
click at [1362, 23] on icon at bounding box center [1362, 24] width 4 height 14
click at [1347, 82] on button "Lost" at bounding box center [1341, 80] width 58 height 25
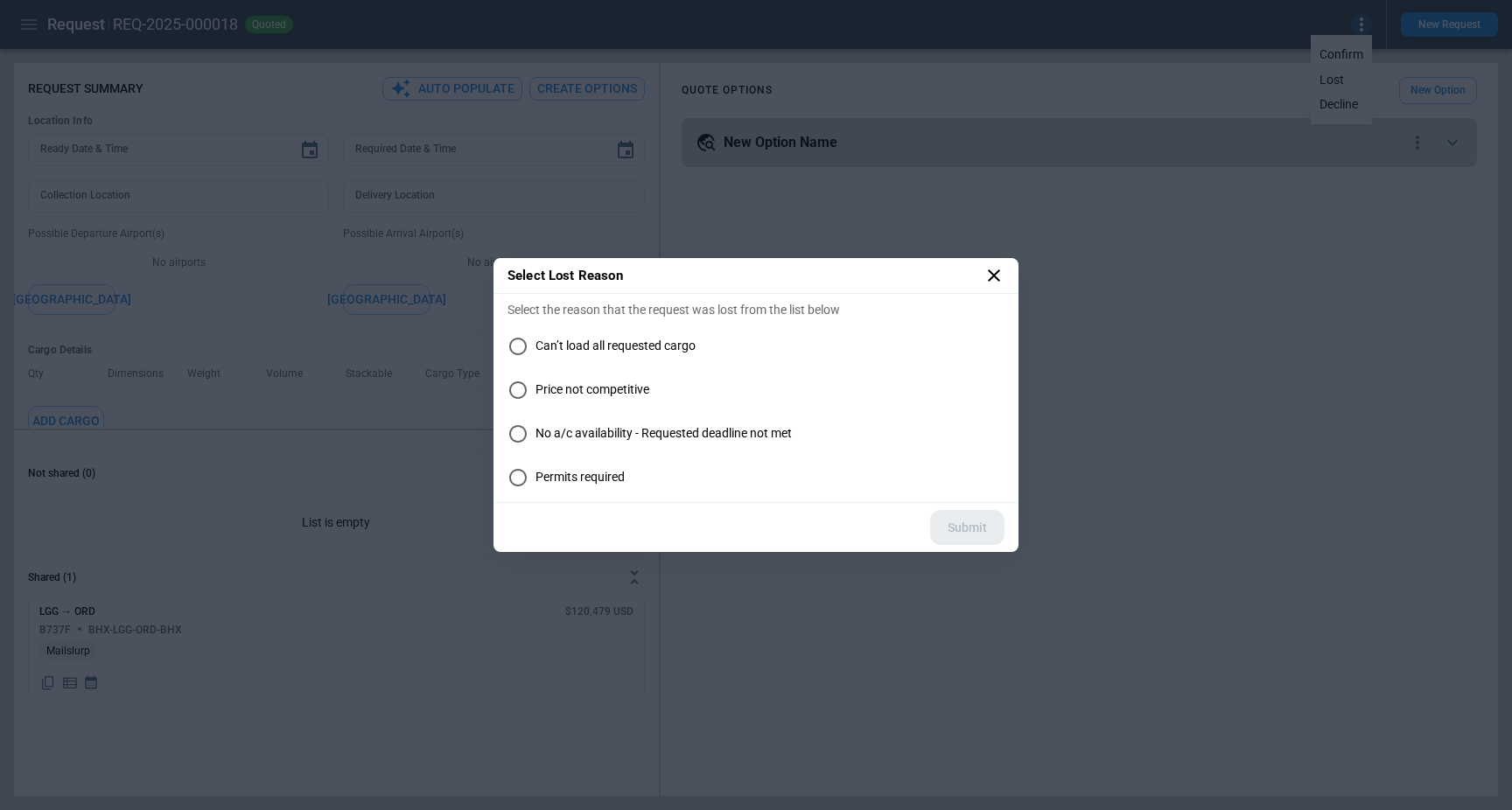
click at [593, 478] on span "Permits required" at bounding box center [580, 477] width 89 height 15
click at [643, 429] on span "No a/c availability - Requested deadline not met" at bounding box center [664, 433] width 257 height 15
click at [955, 527] on button "Submit" at bounding box center [967, 527] width 75 height 36
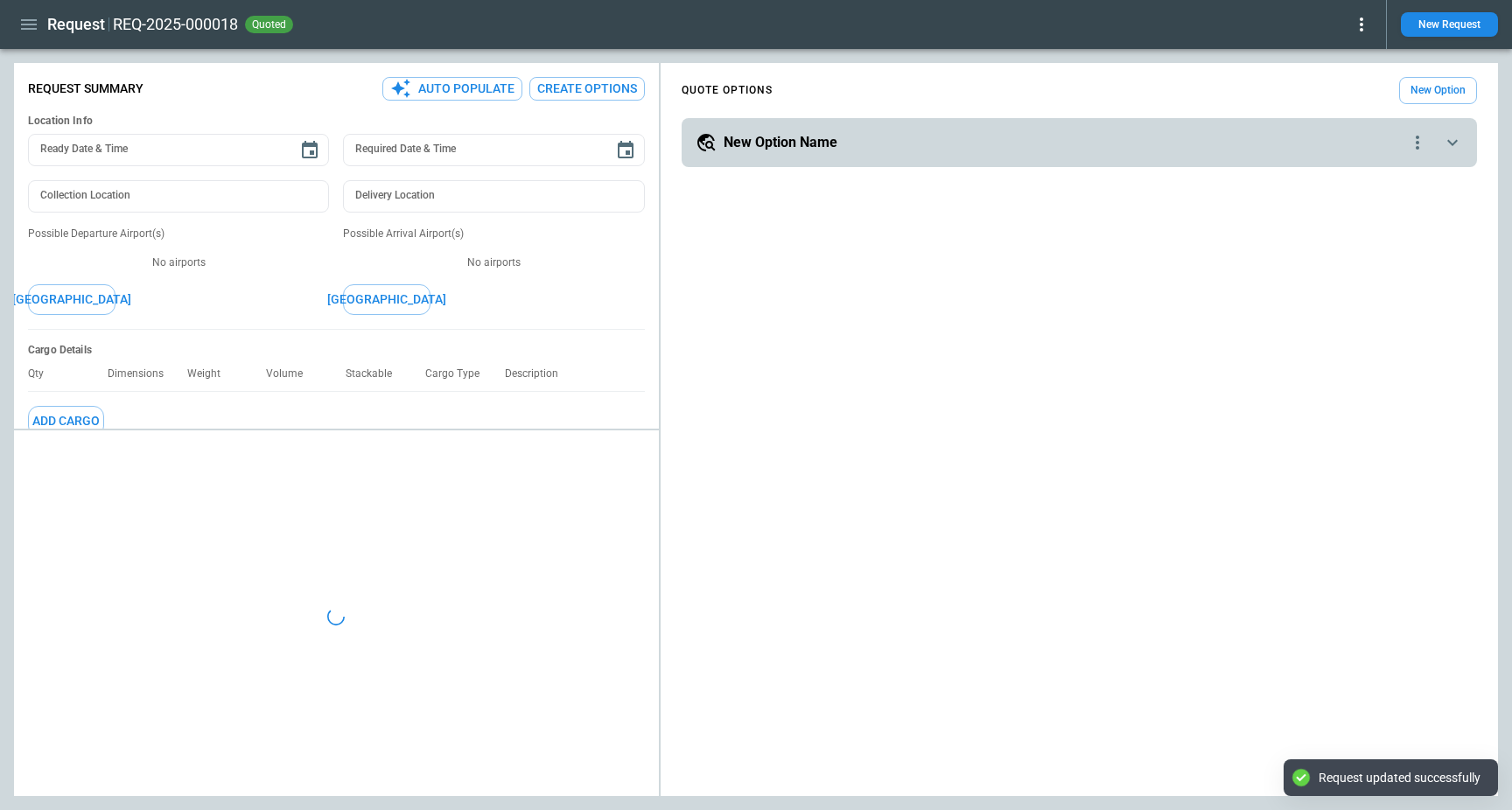
type textarea "*"
click at [28, 16] on icon "button" at bounding box center [28, 24] width 21 height 21
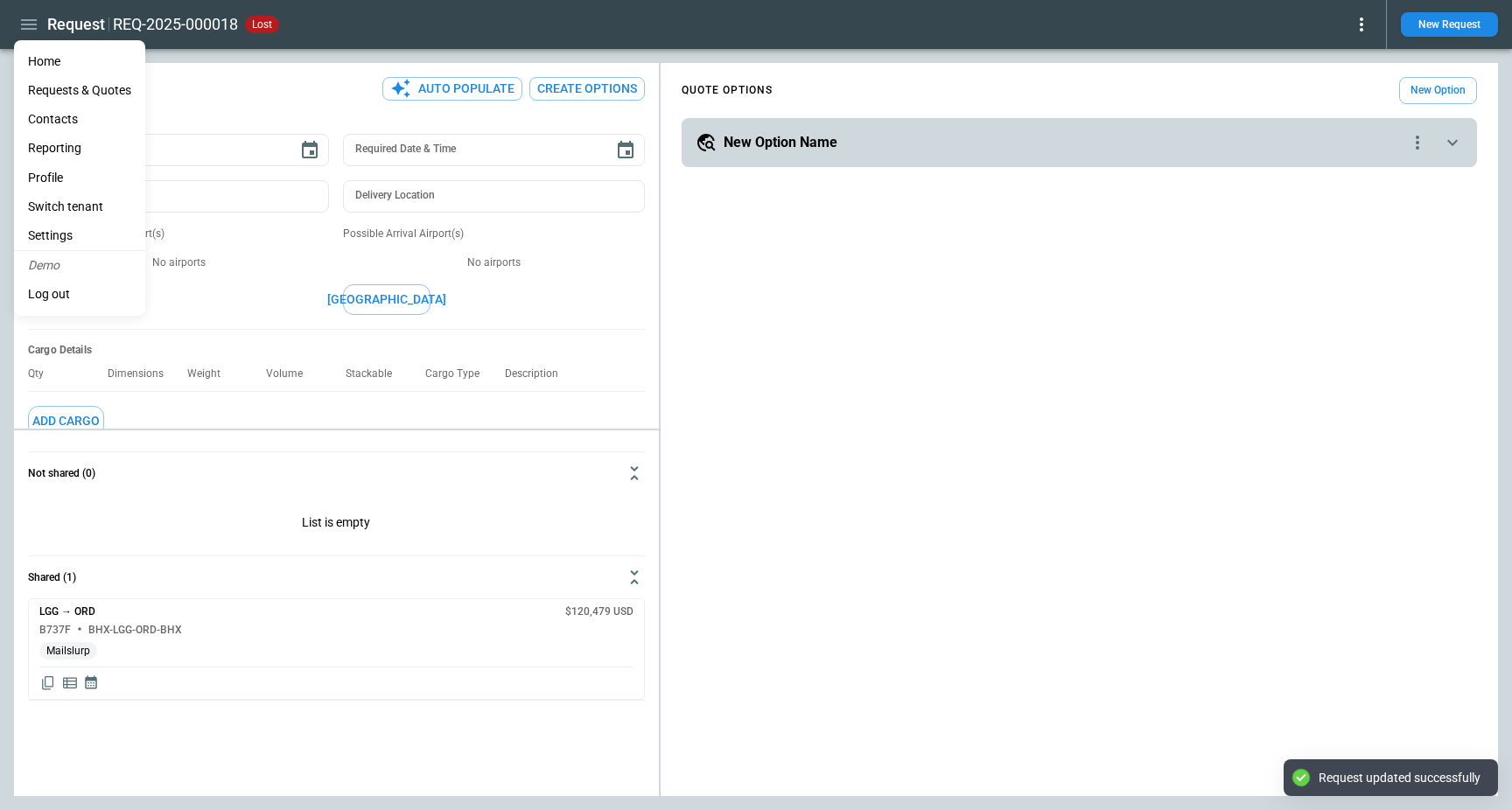
click at [62, 62] on li "Home" at bounding box center [80, 61] width 131 height 29
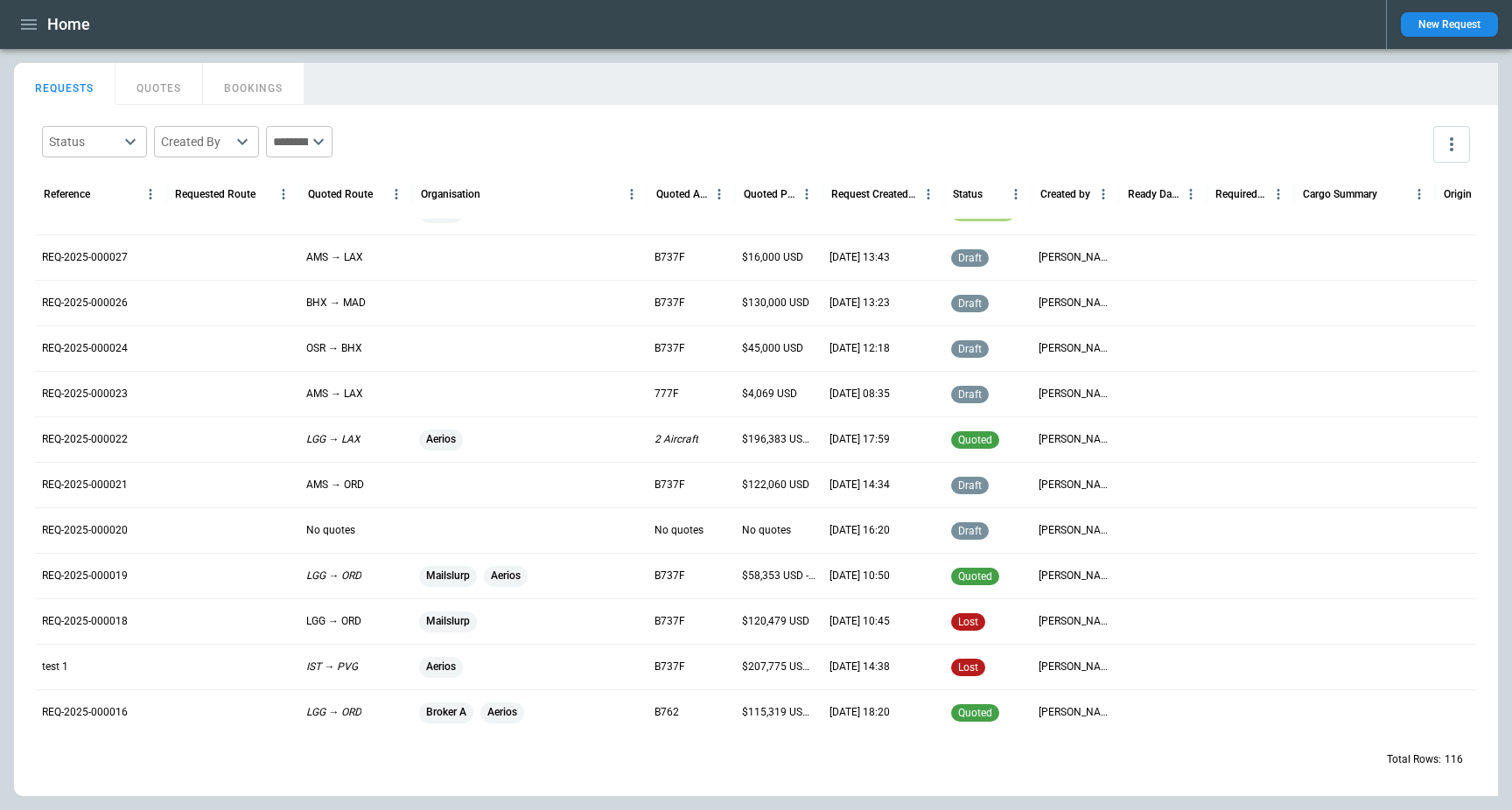
click at [135, 446] on div "REQ-2025-000022" at bounding box center [101, 438] width 131 height 46
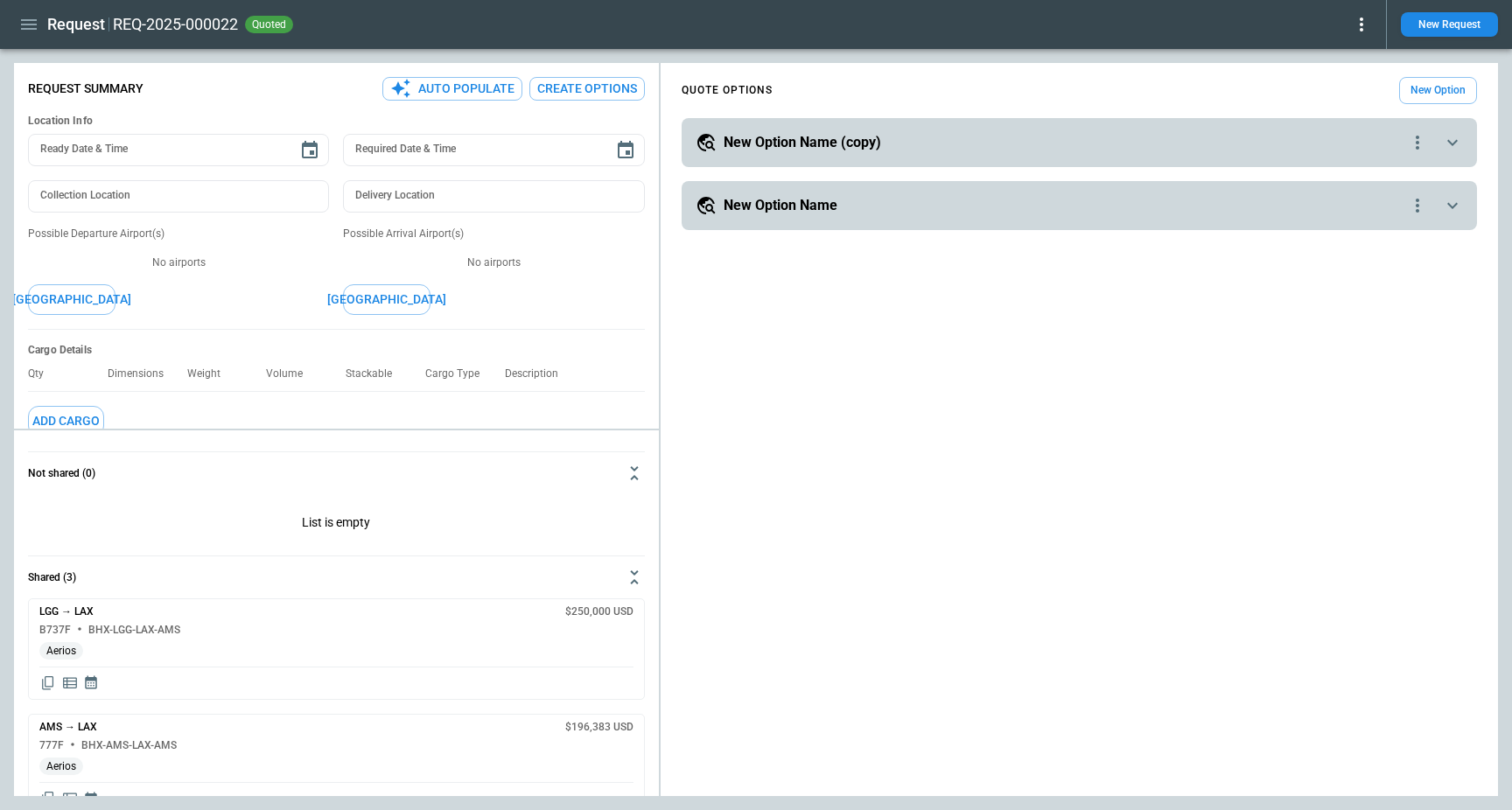
click at [1368, 16] on icon at bounding box center [1361, 24] width 21 height 21
click at [1320, 80] on button "Lost" at bounding box center [1341, 80] width 58 height 25
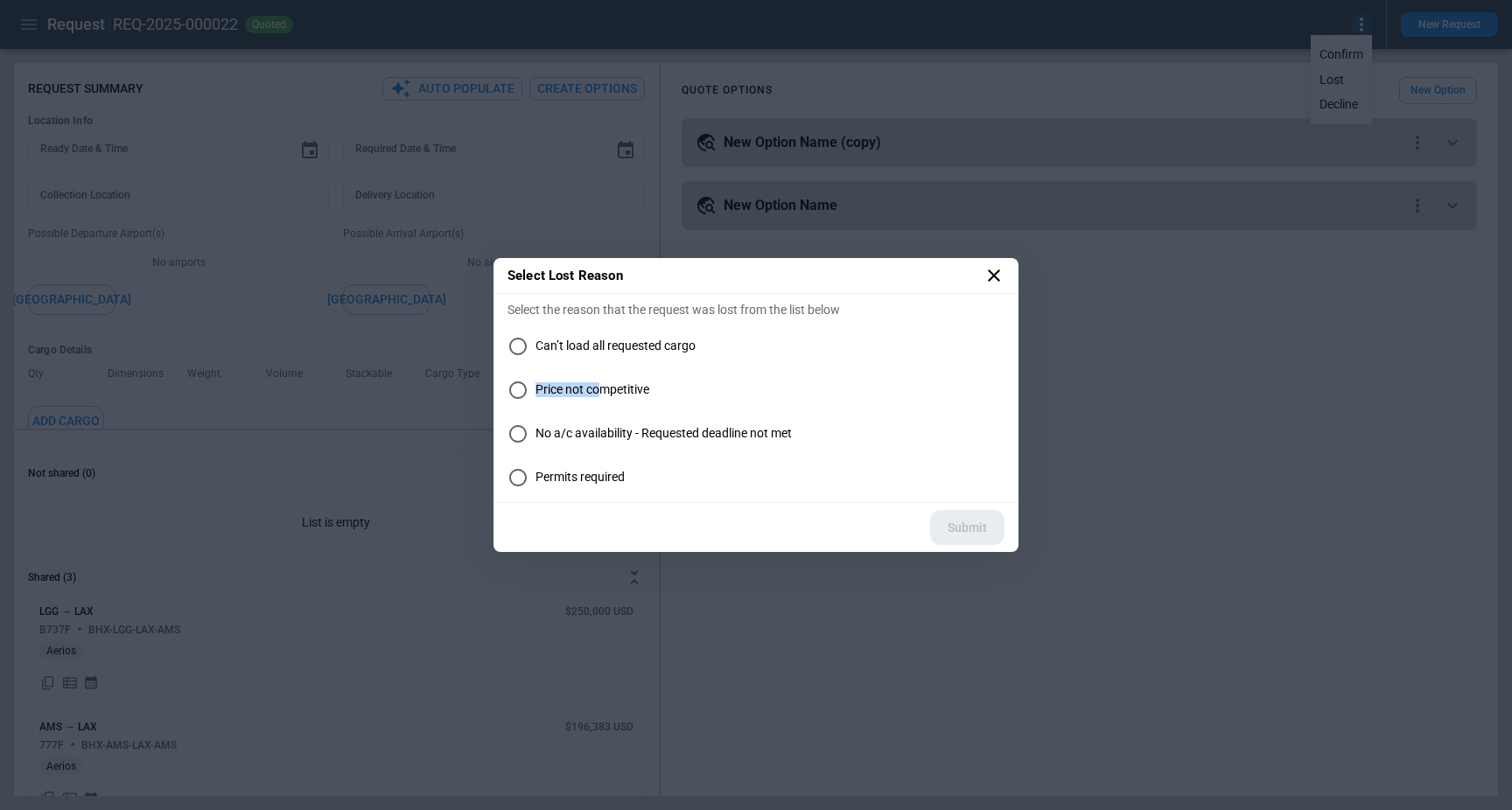
click at [605, 382] on span "Price not competitive" at bounding box center [593, 390] width 113 height 15
click at [607, 392] on span "Price not competitive" at bounding box center [593, 390] width 113 height 15
click at [969, 524] on button "Submit" at bounding box center [967, 527] width 75 height 36
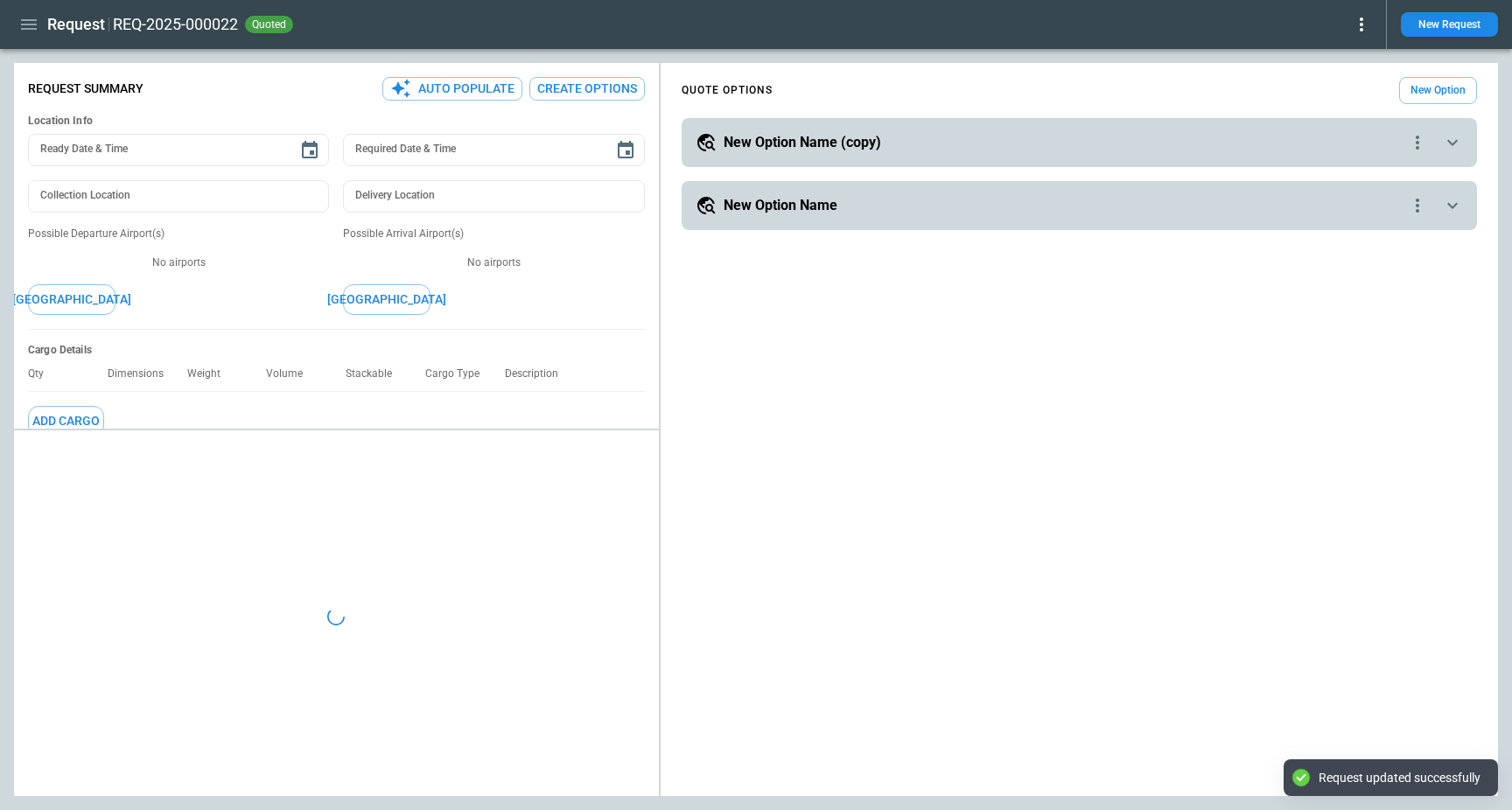
type textarea "*"
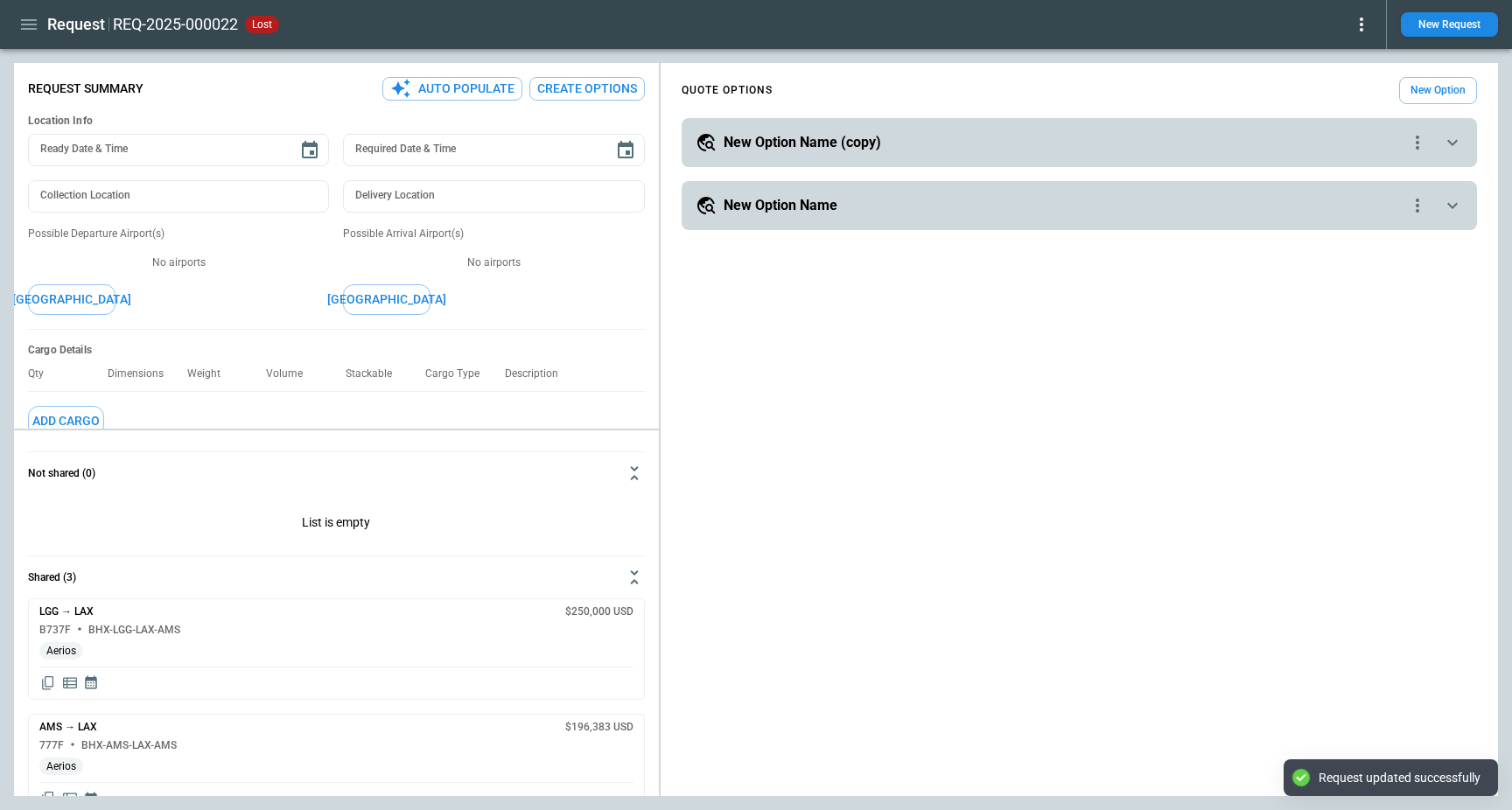
click at [32, 33] on icon "button" at bounding box center [28, 24] width 21 height 21
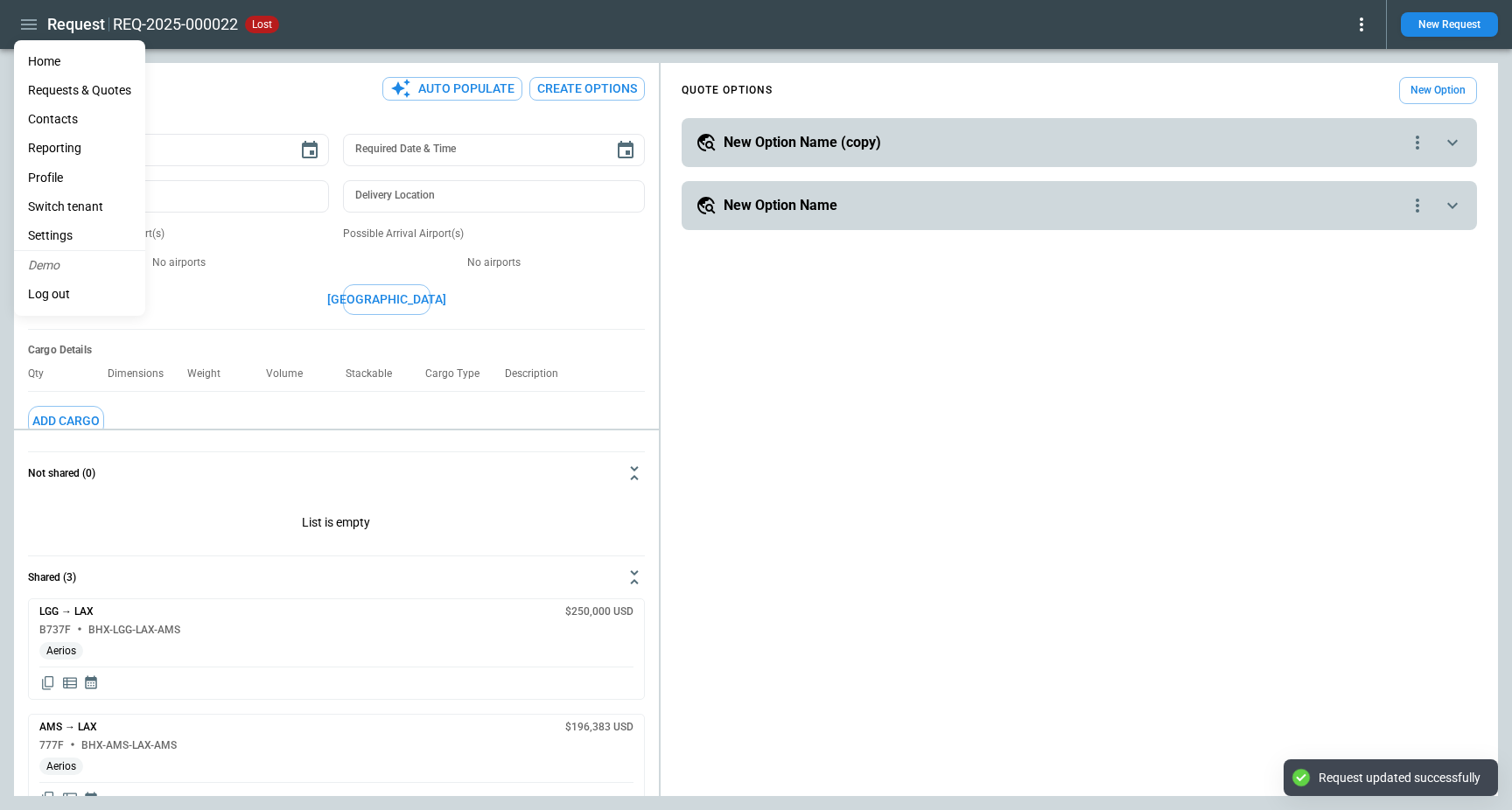
click at [73, 151] on li "Reporting" at bounding box center [80, 148] width 131 height 29
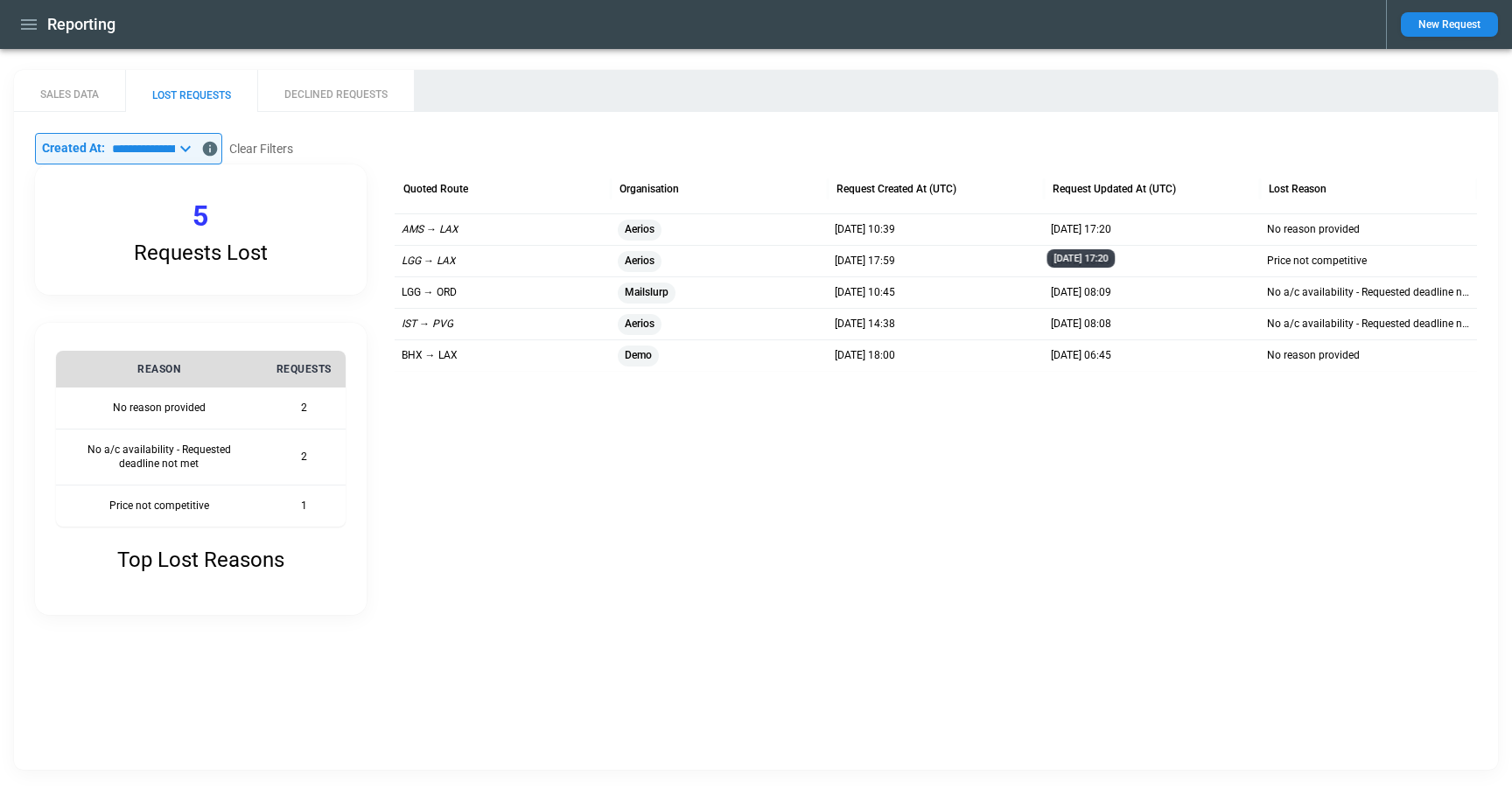
click at [1111, 230] on p "26/06/2025 17:20" at bounding box center [1081, 230] width 60 height 15
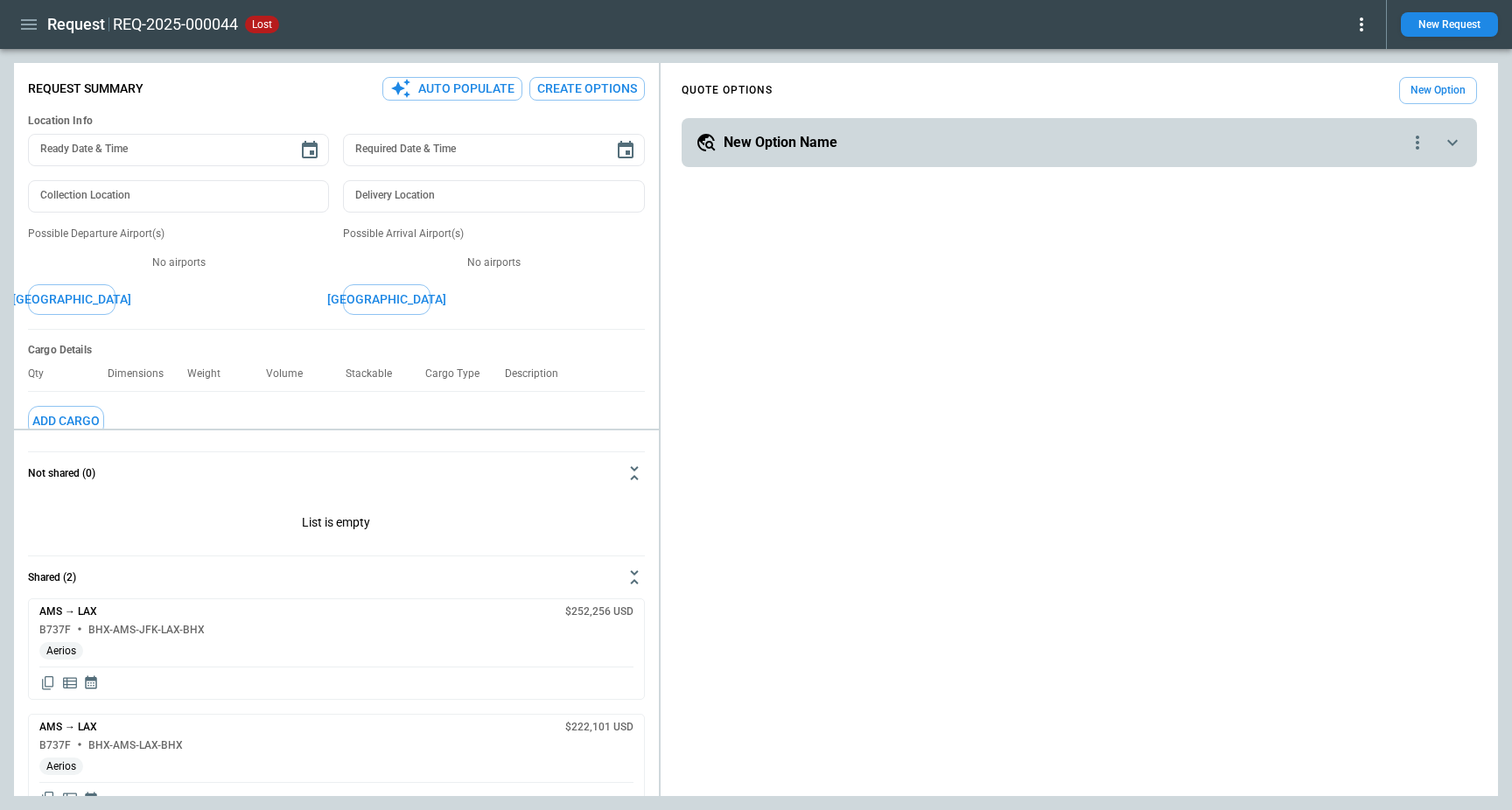
click at [1353, 32] on icon at bounding box center [1361, 24] width 21 height 21
click at [1344, 59] on button "Reopen" at bounding box center [1342, 55] width 56 height 25
click at [1362, 25] on icon at bounding box center [1362, 24] width 4 height 14
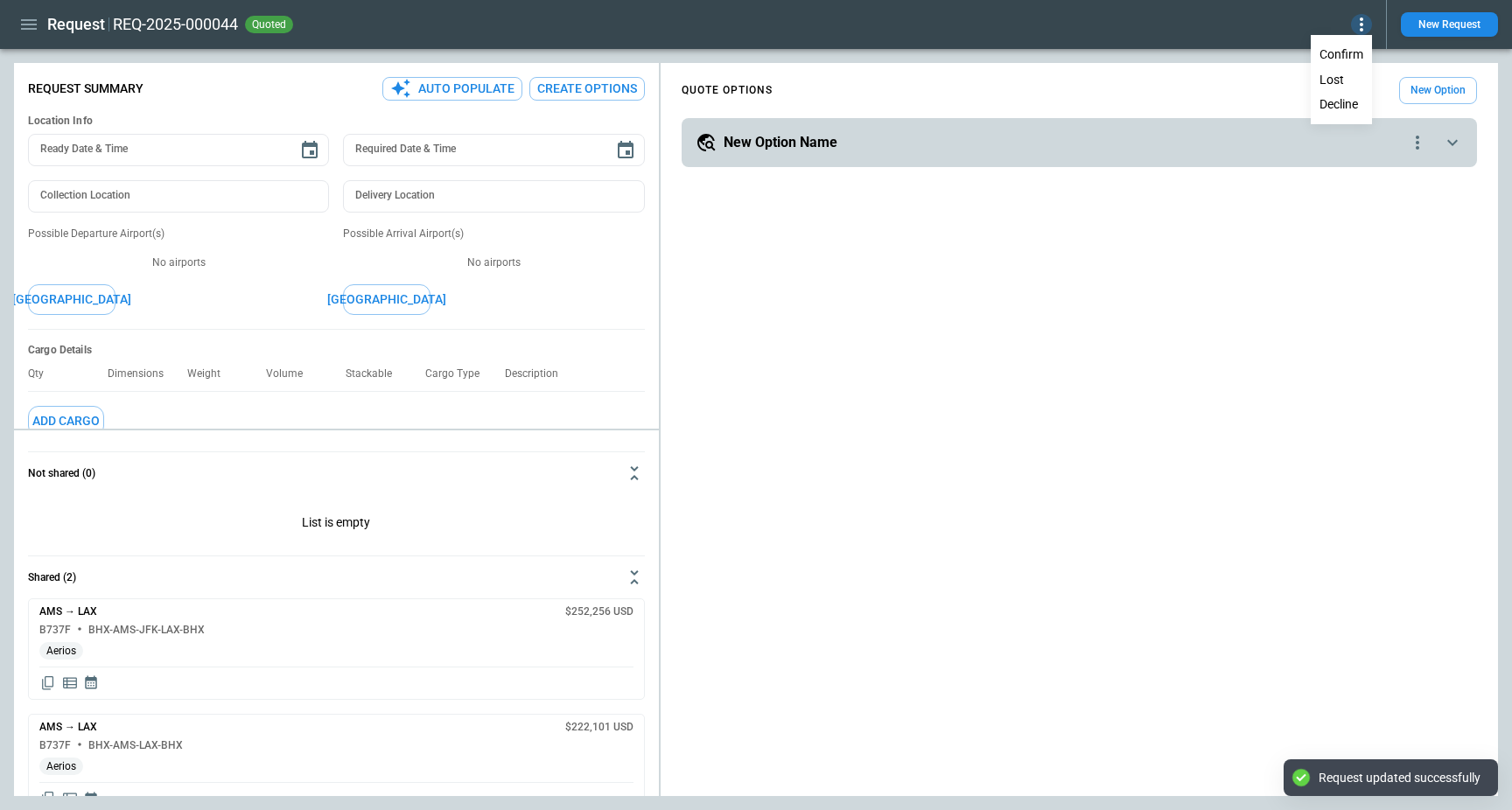
click at [1344, 72] on button "Lost" at bounding box center [1341, 80] width 58 height 25
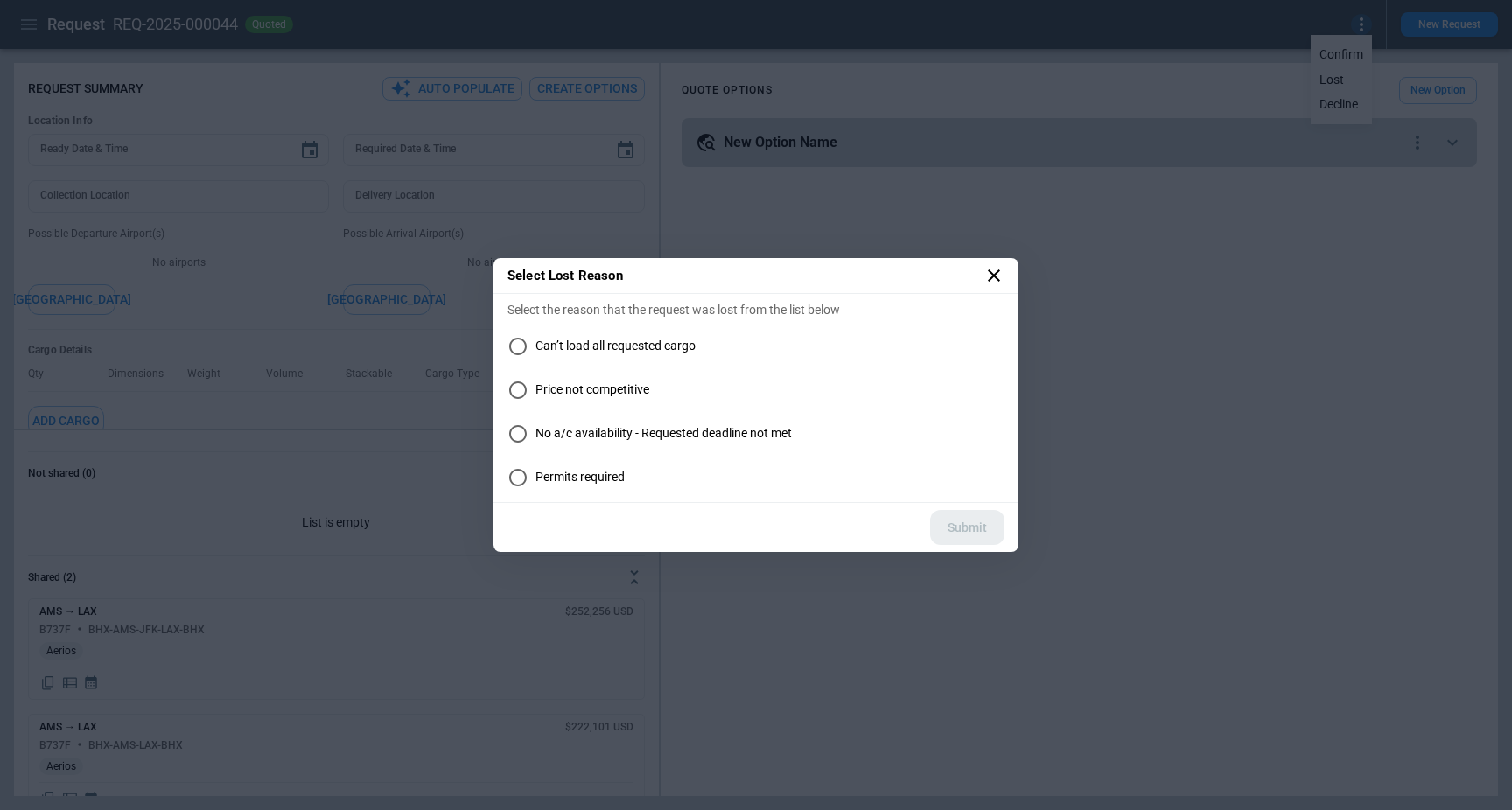
click at [587, 473] on span "Permits required" at bounding box center [580, 477] width 89 height 15
click at [581, 340] on span "Can’t load all requested cargo" at bounding box center [616, 346] width 160 height 15
click at [982, 515] on button "Submit" at bounding box center [967, 527] width 75 height 36
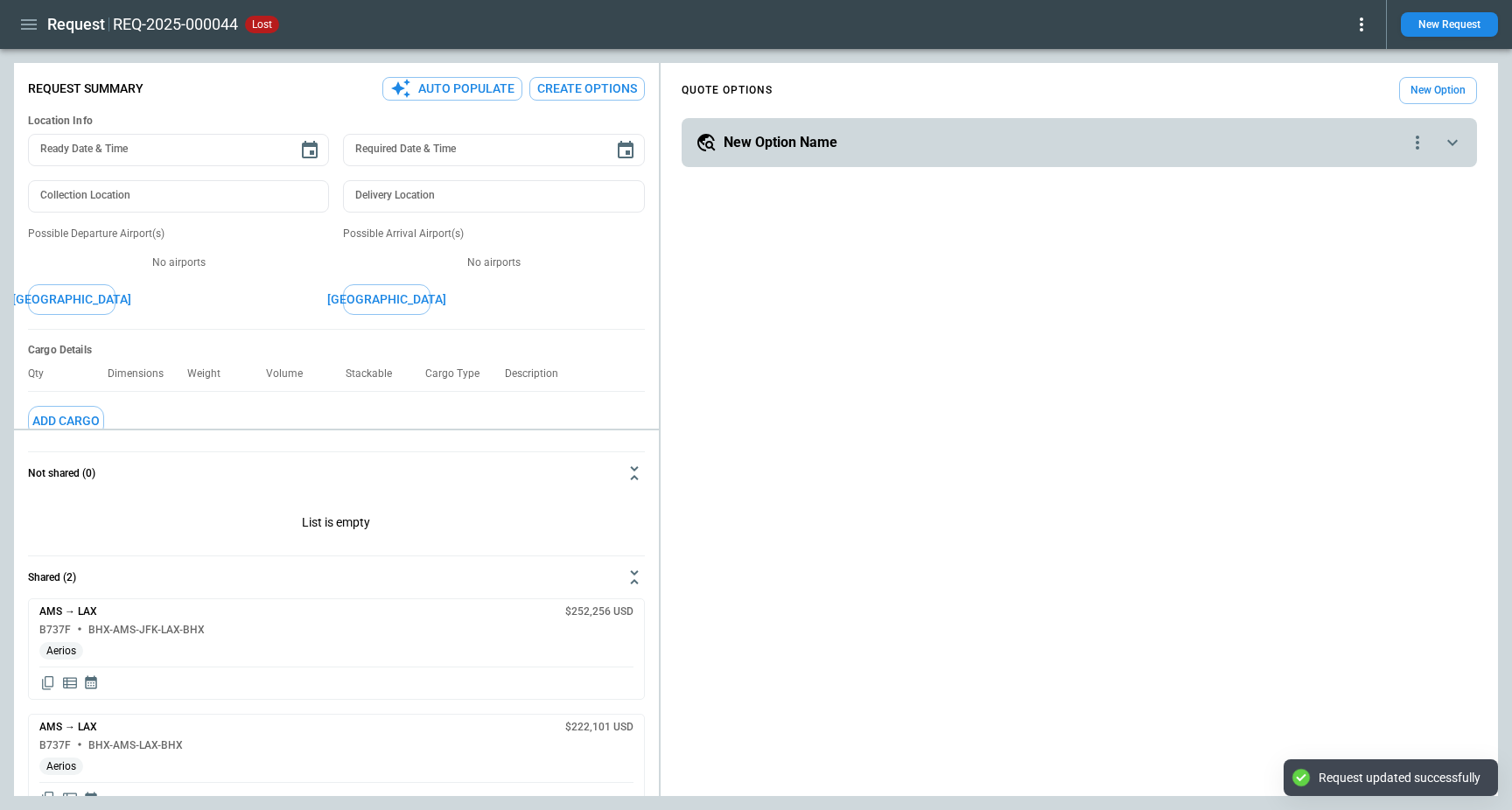
type textarea "*"
click at [33, 28] on icon "button" at bounding box center [28, 24] width 15 height 11
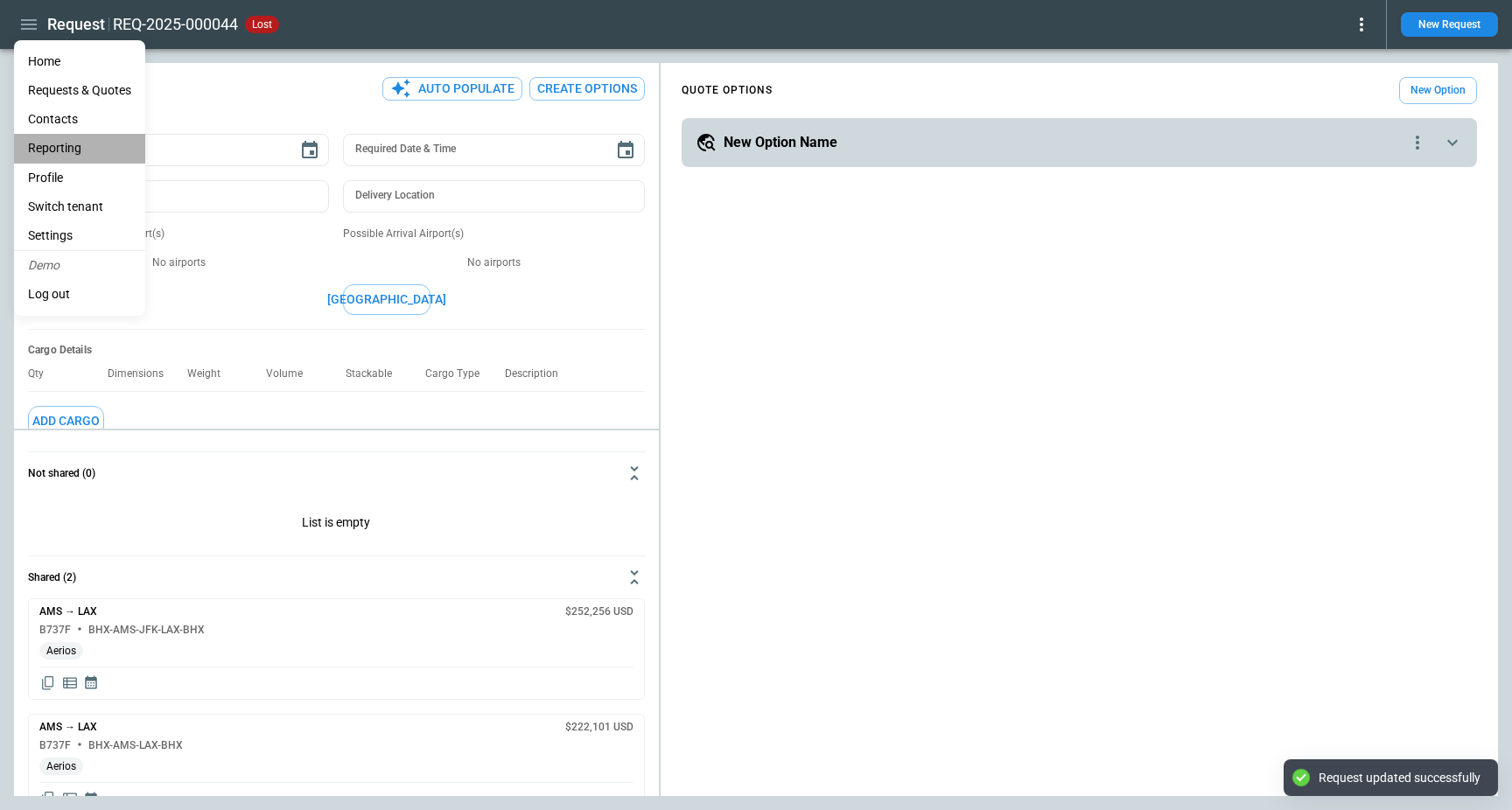
click at [66, 140] on li "Reporting" at bounding box center [80, 148] width 131 height 29
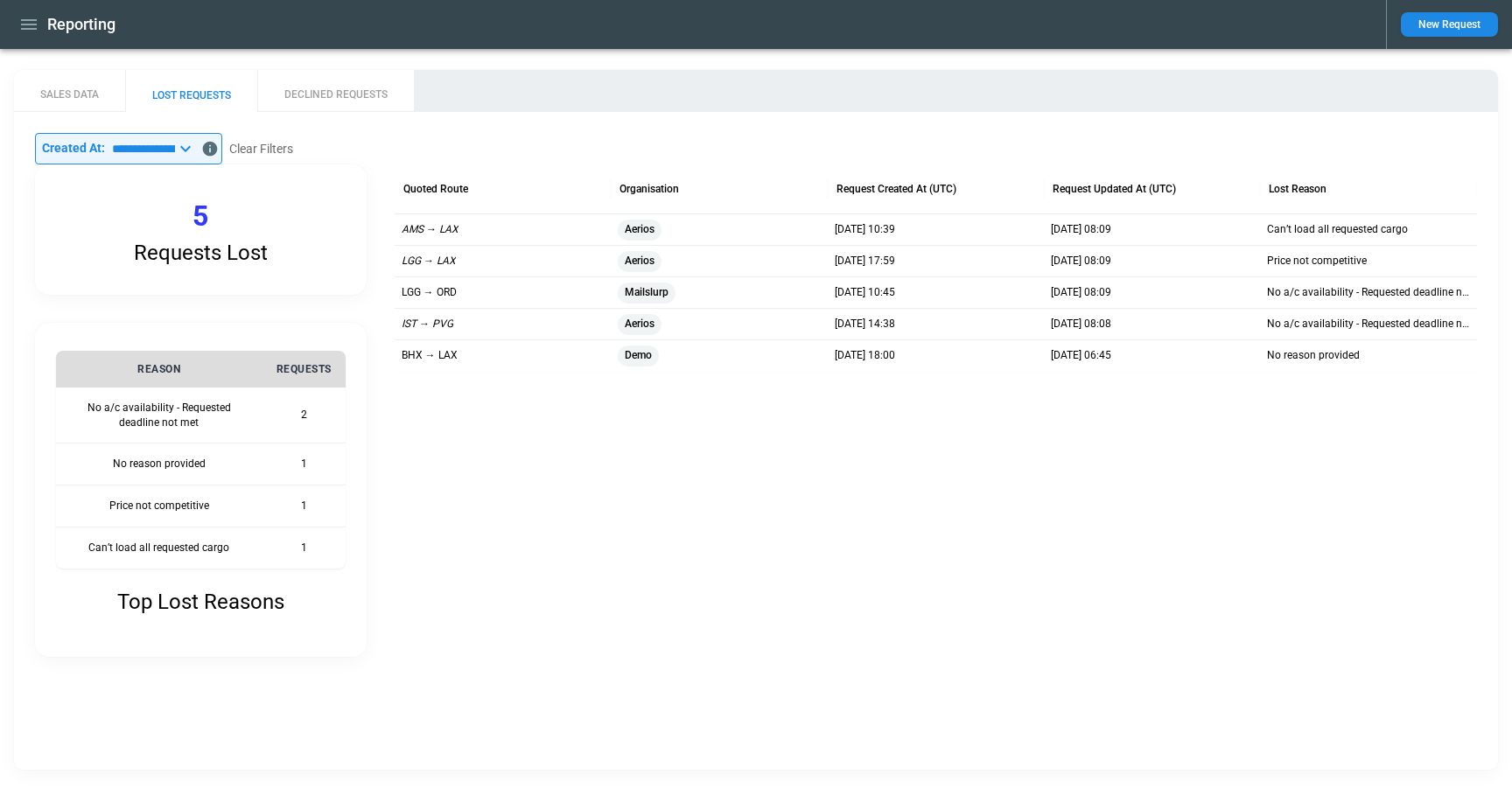
click at [354, 88] on button "DECLINED REQUESTS" at bounding box center [336, 91] width 157 height 42
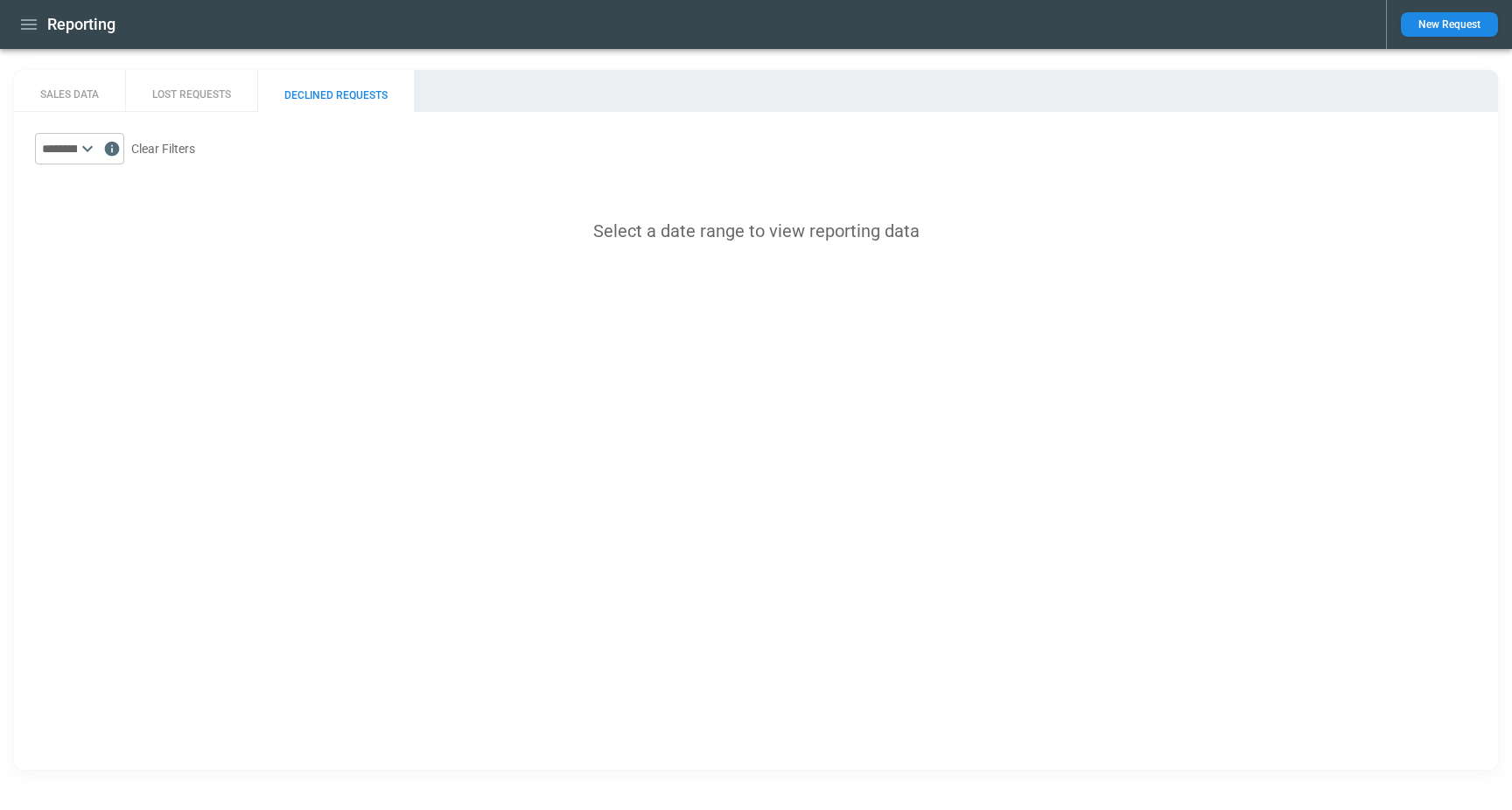
click at [77, 143] on input "text" at bounding box center [56, 148] width 42 height 32
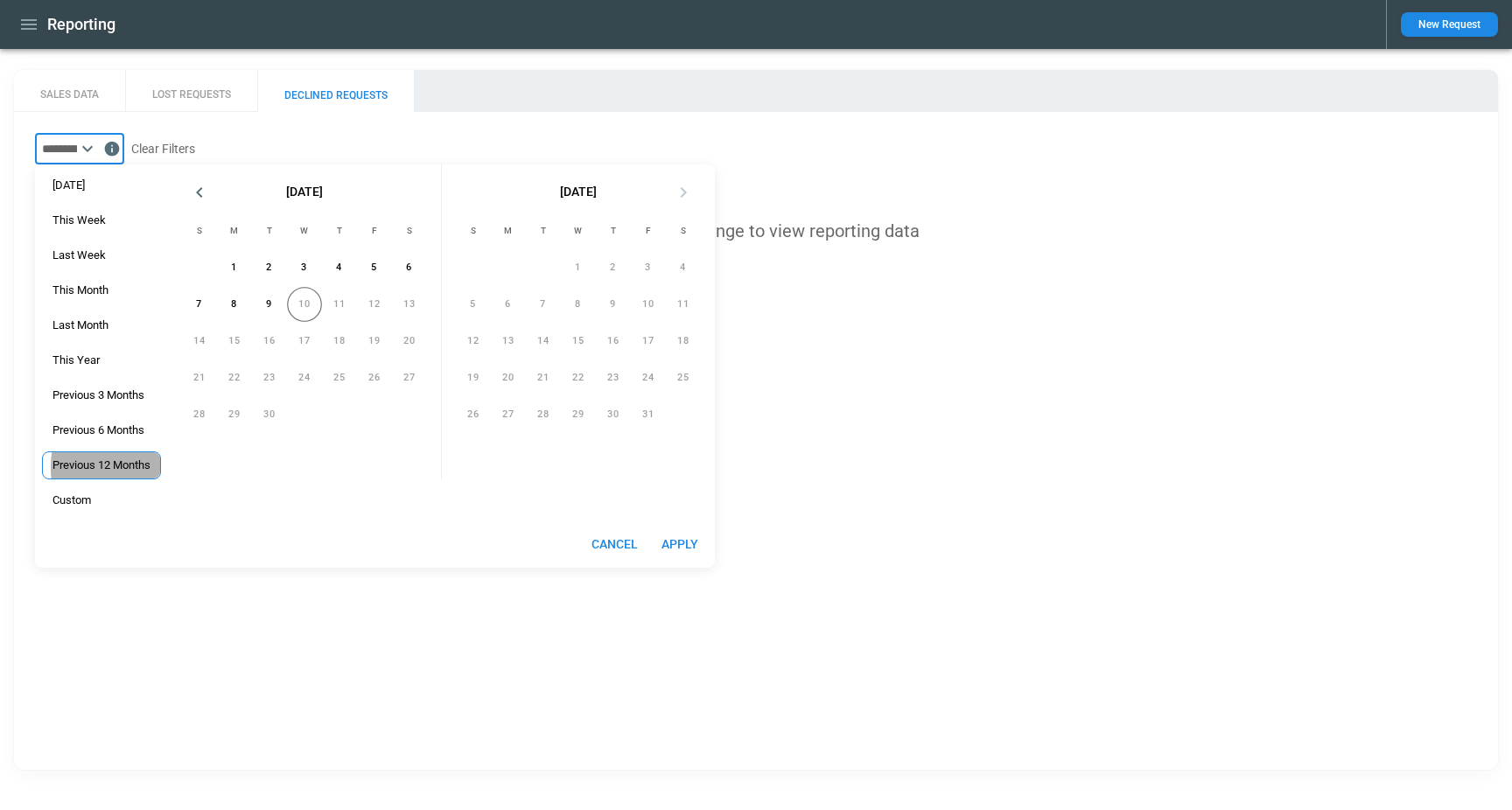
click at [149, 468] on span "Previous 12 Months" at bounding box center [102, 465] width 117 height 14
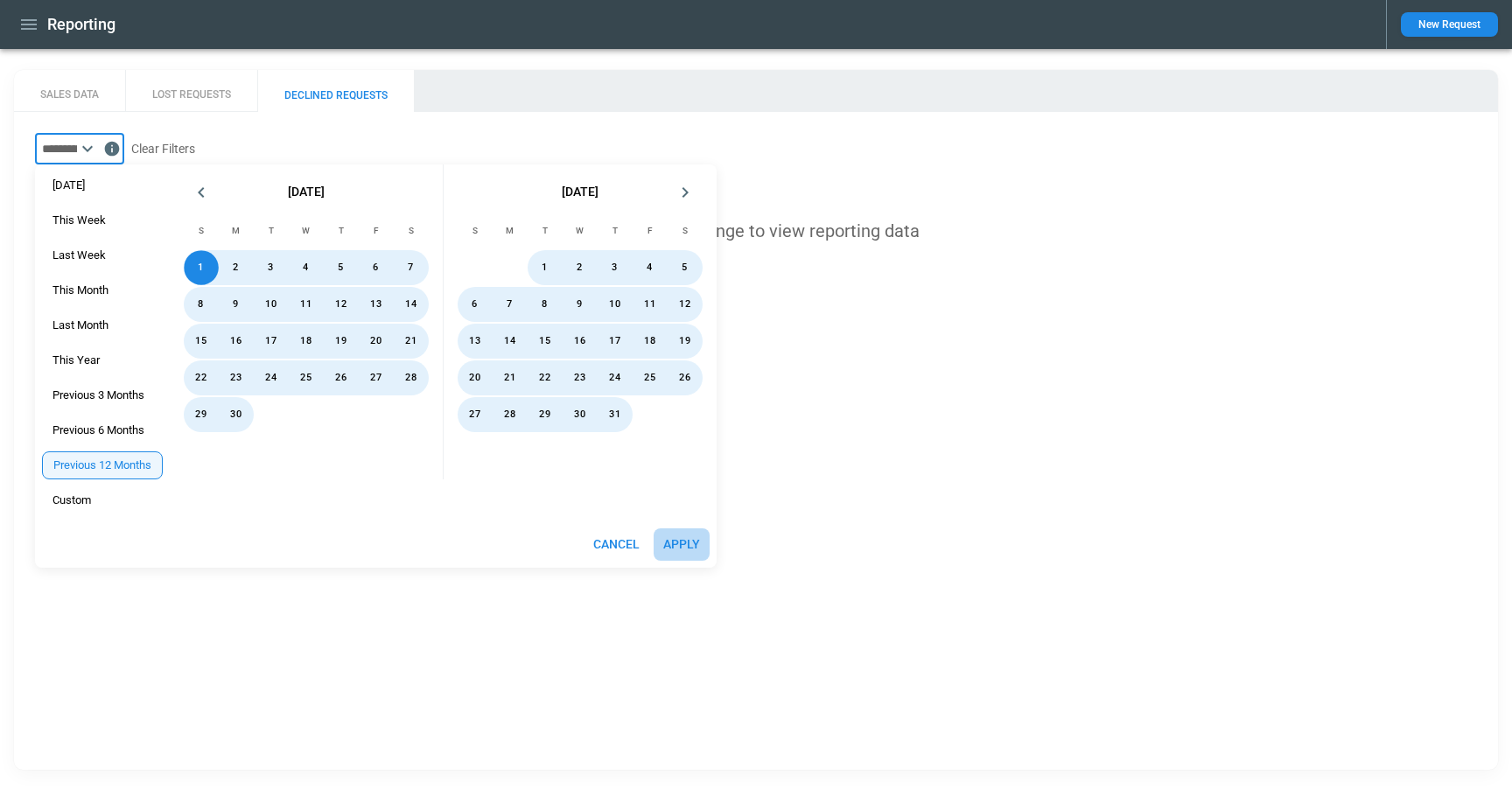
click at [674, 545] on button "Apply" at bounding box center [682, 544] width 56 height 32
type input "**********"
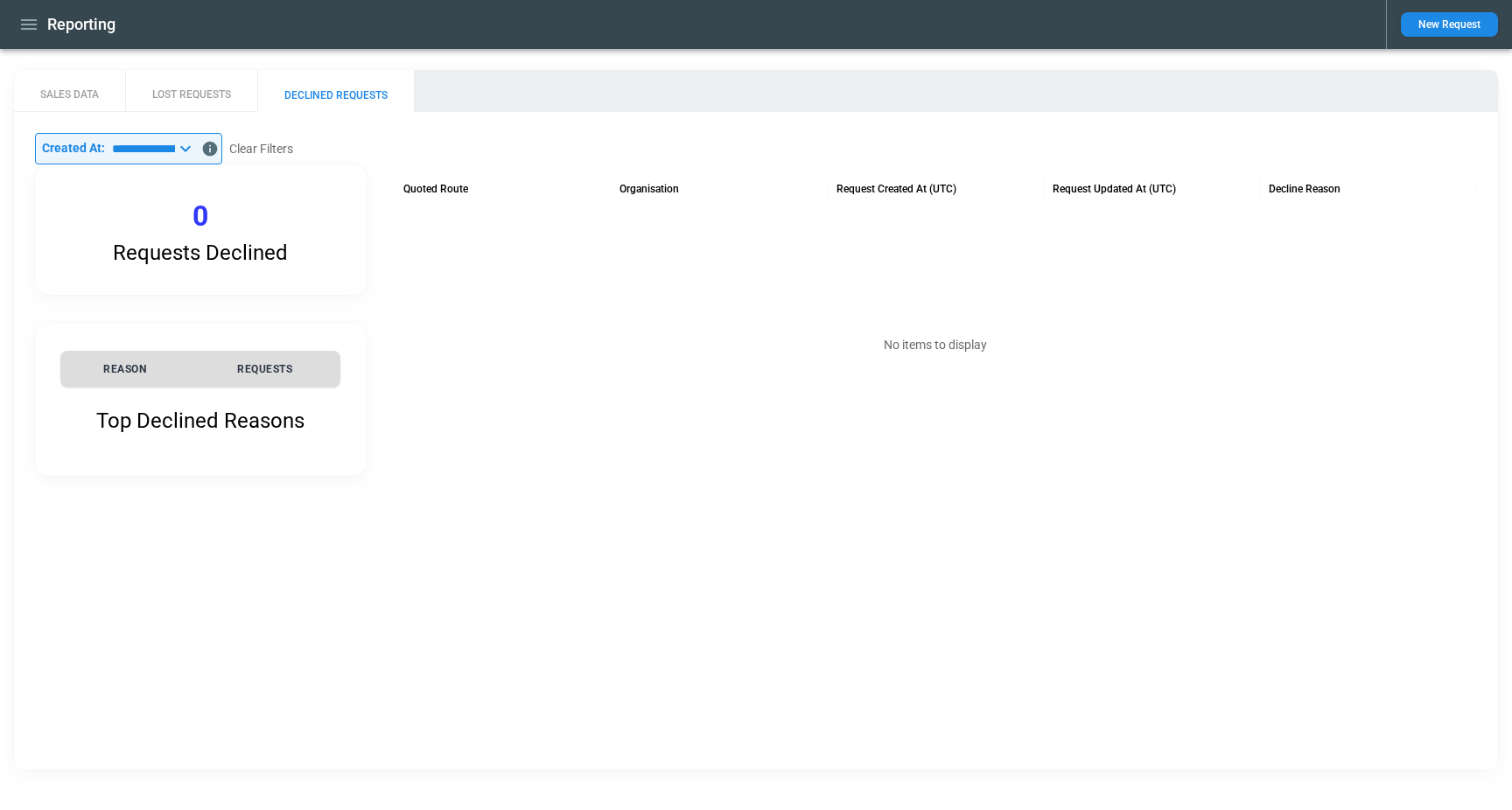
click at [17, 30] on button "button" at bounding box center [29, 25] width 30 height 31
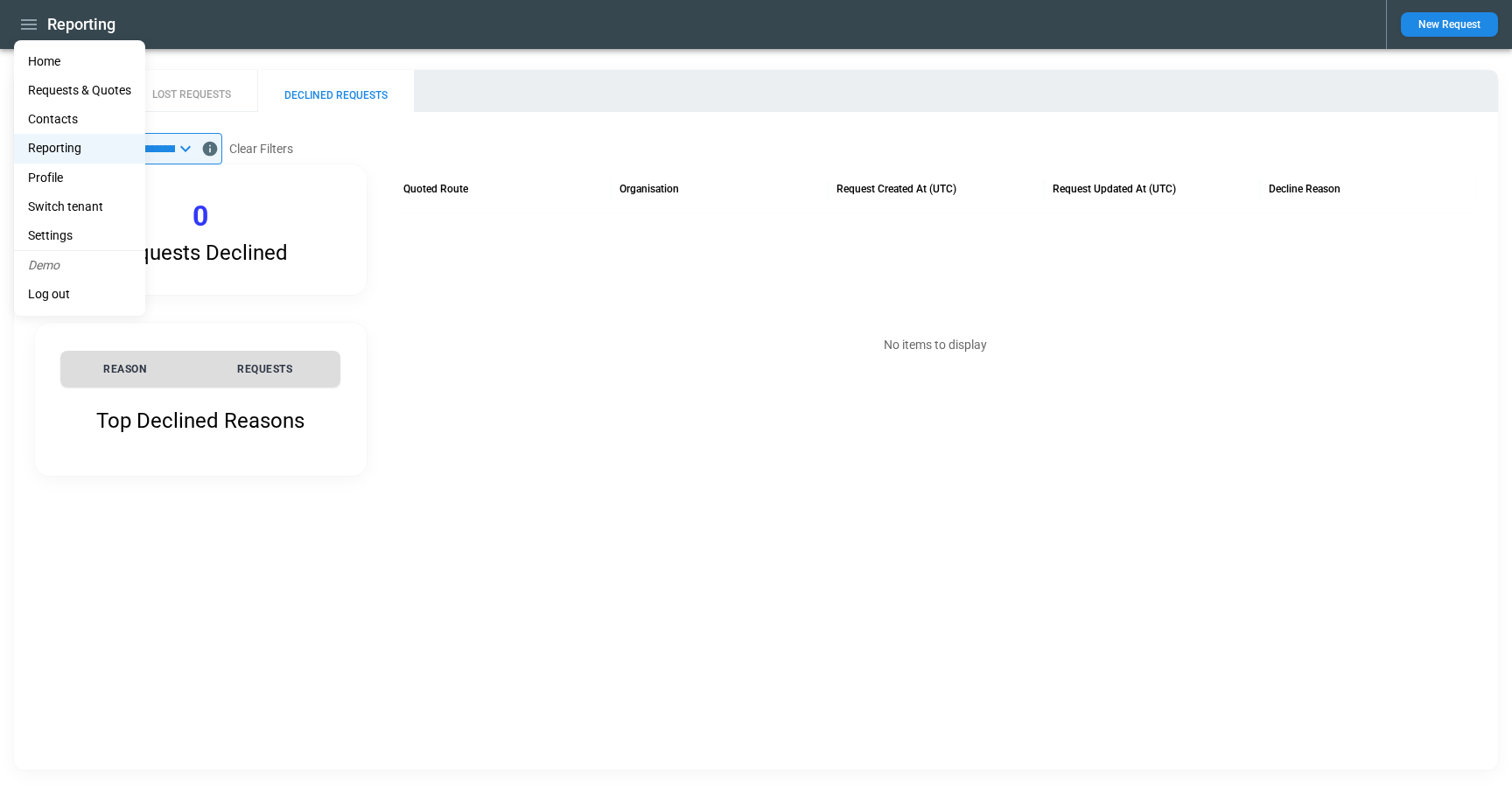
click at [28, 54] on li "Home" at bounding box center [80, 61] width 131 height 29
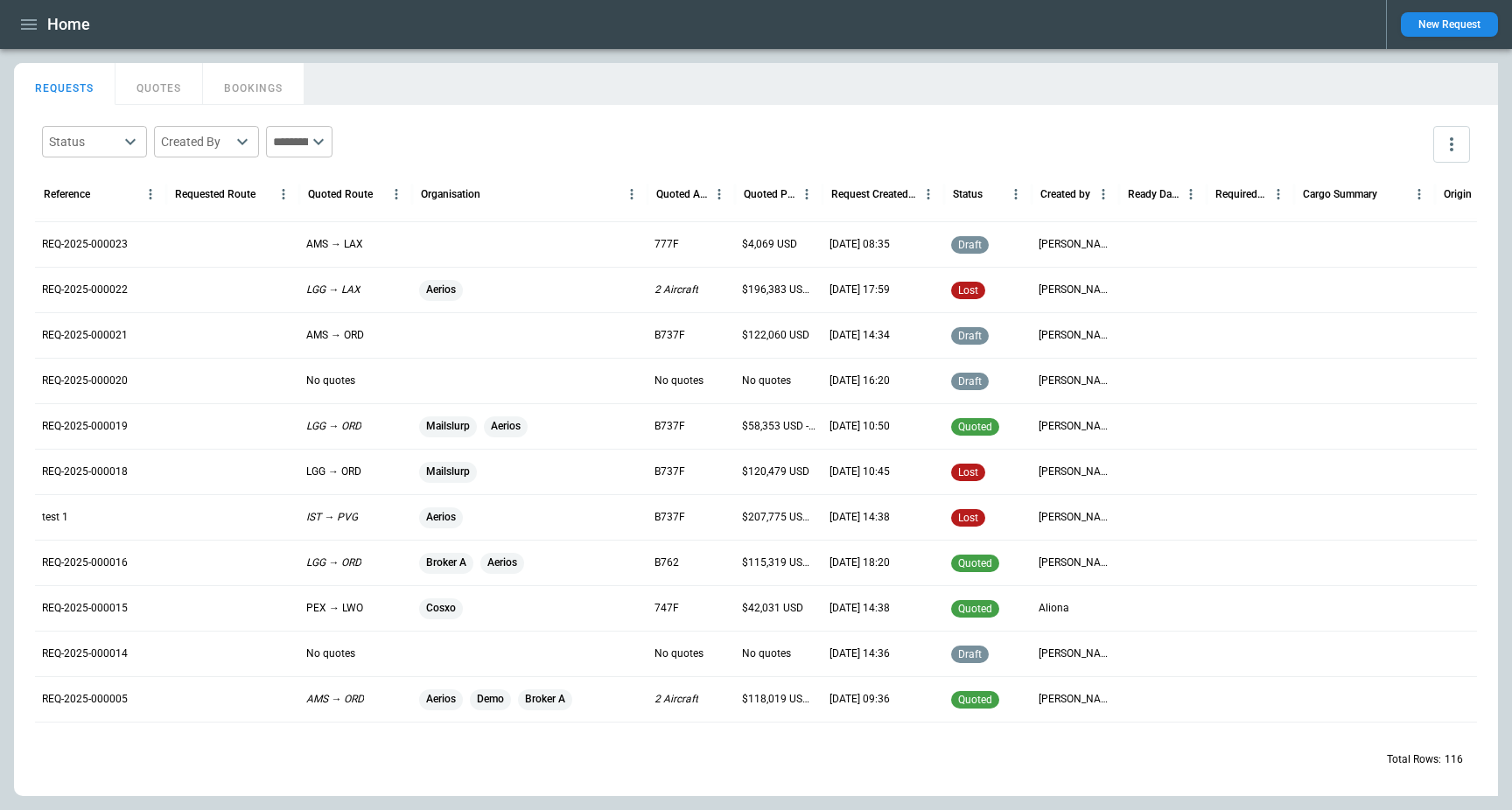
scroll to position [3829, 0]
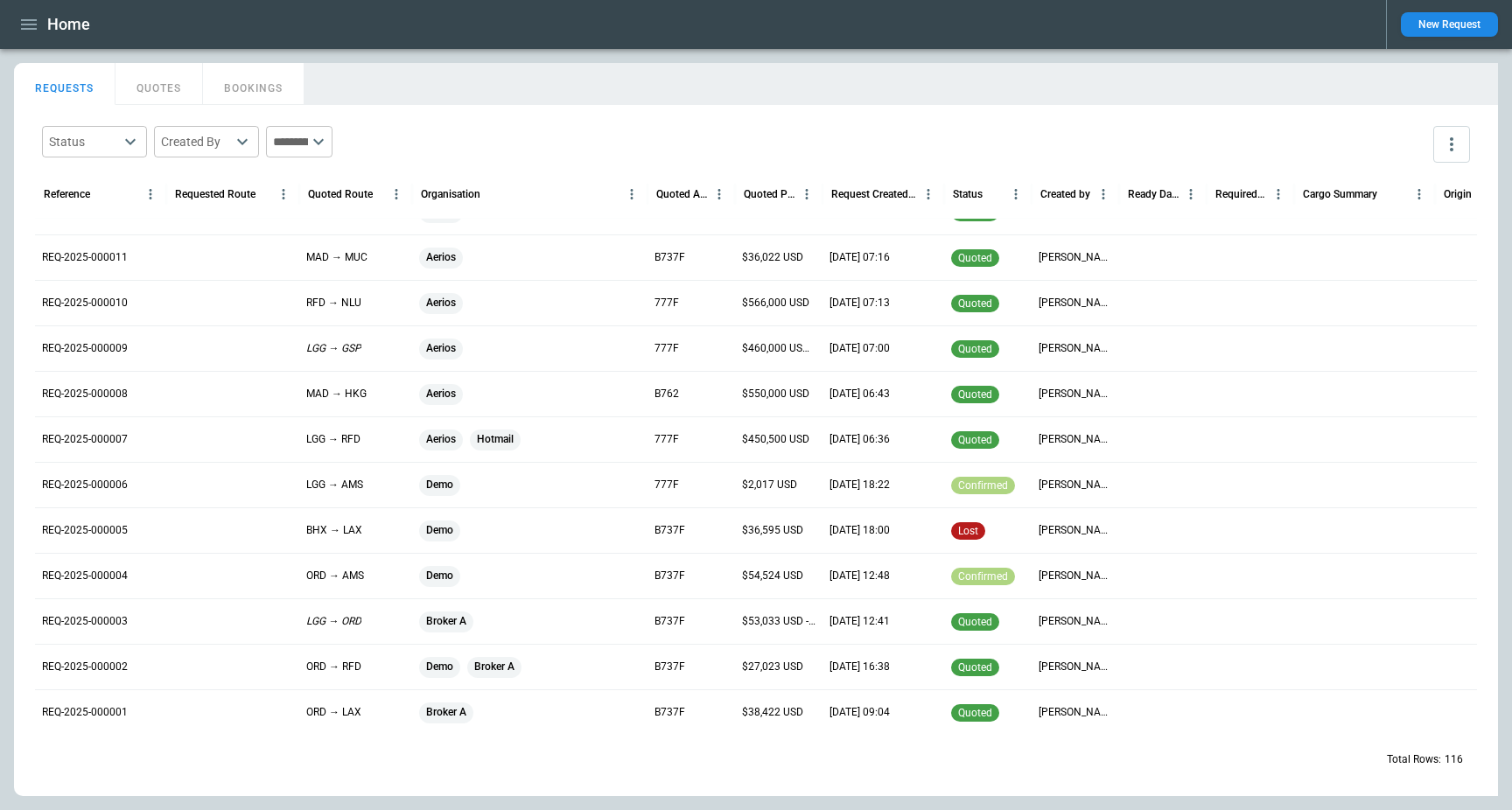
click at [521, 626] on div "Broker A" at bounding box center [530, 621] width 222 height 21
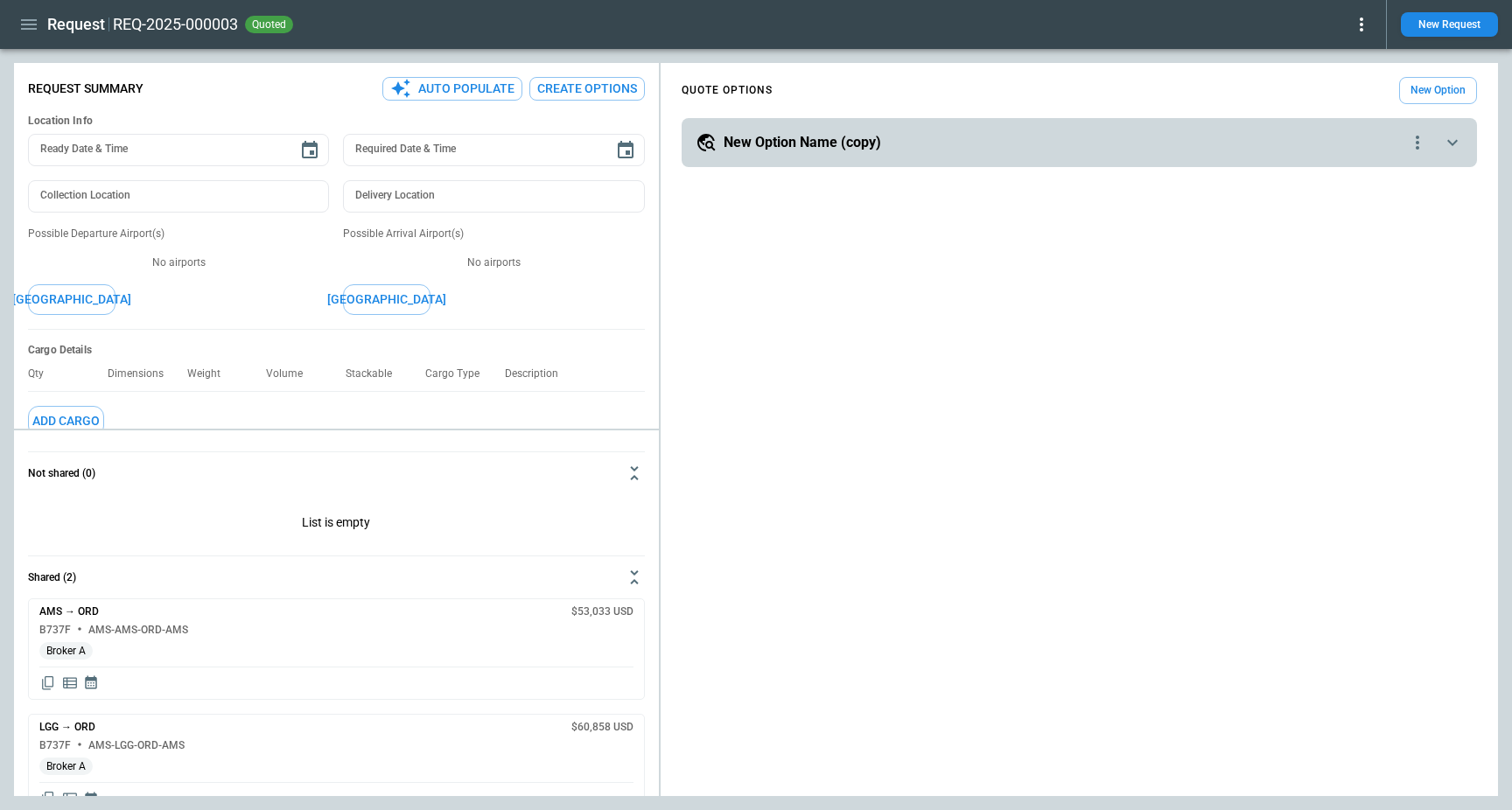
click at [1357, 19] on icon at bounding box center [1361, 24] width 21 height 21
click at [1341, 111] on button "Decline" at bounding box center [1341, 104] width 58 height 25
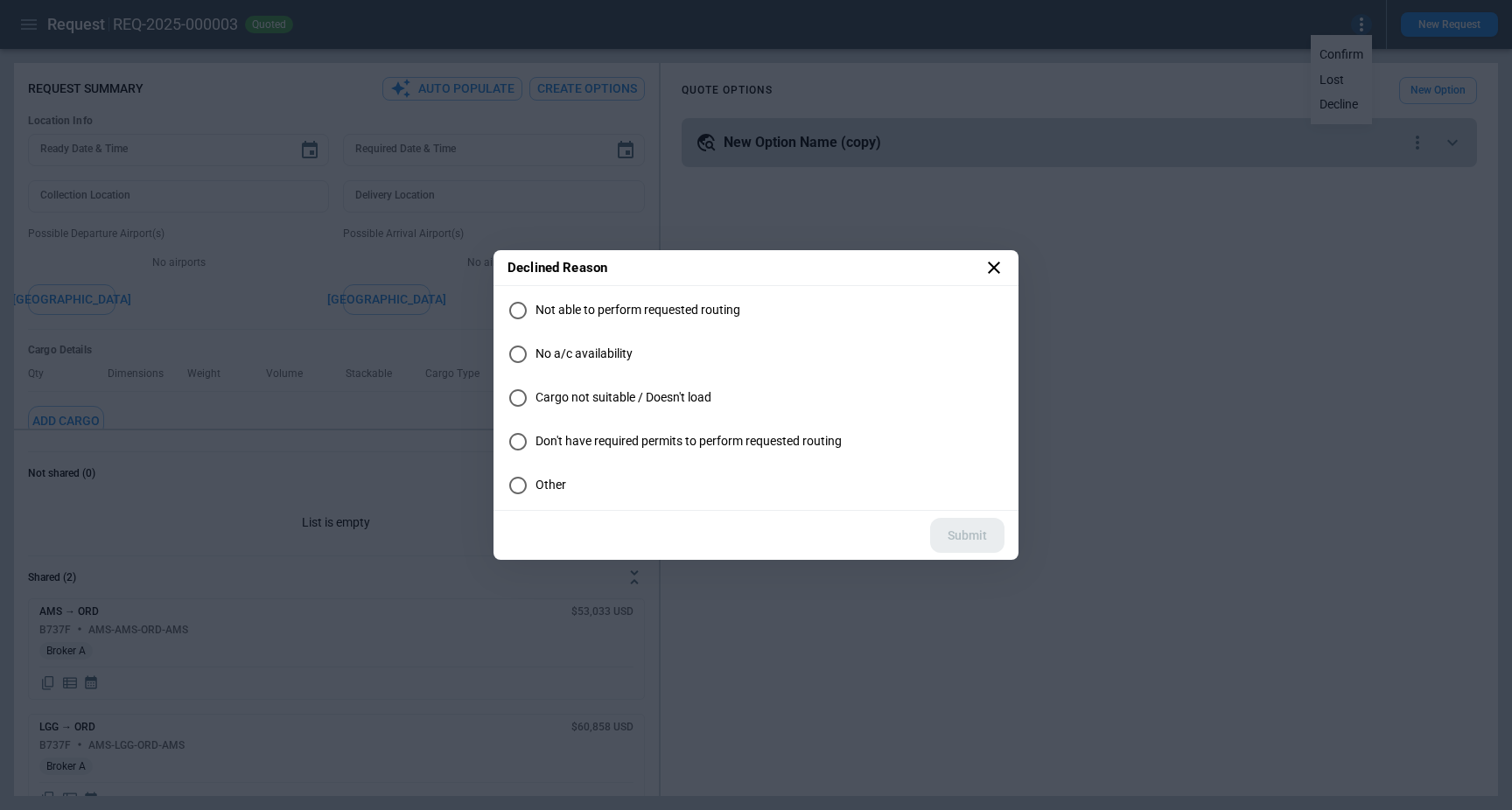
click at [598, 351] on span "No a/c availability" at bounding box center [584, 354] width 97 height 15
click at [998, 532] on button "Submit" at bounding box center [967, 536] width 75 height 36
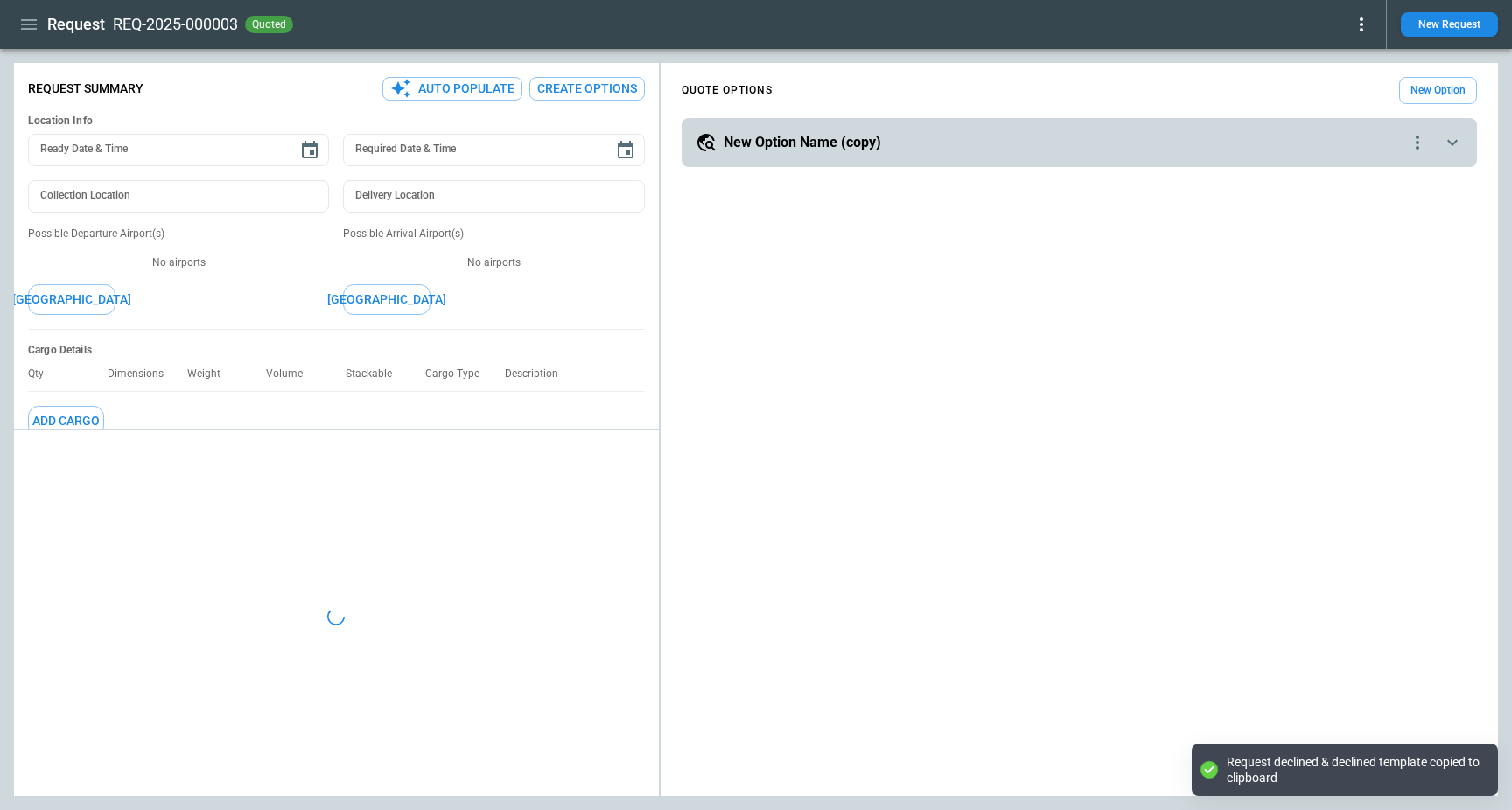
type textarea "*"
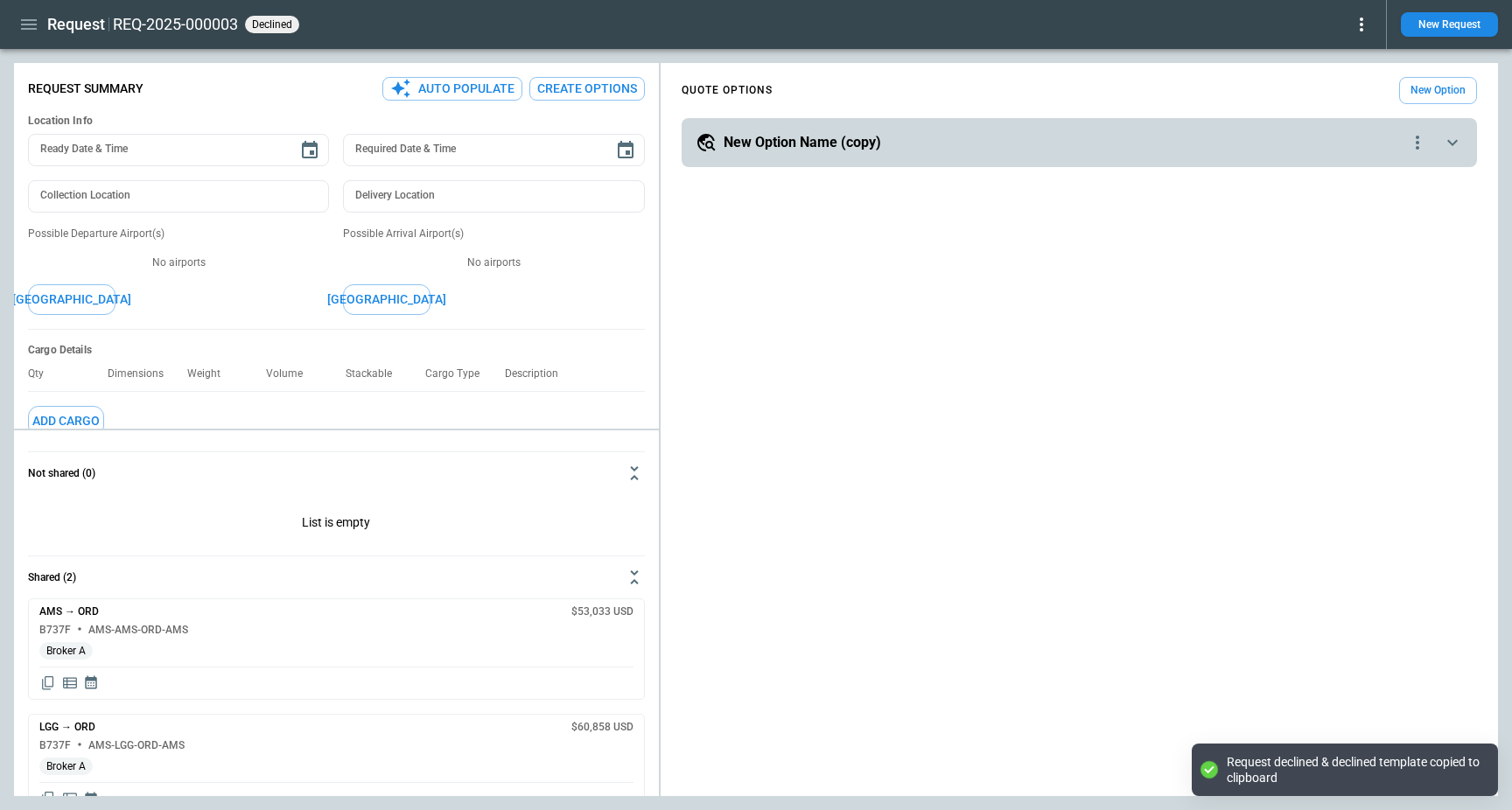
click at [27, 26] on icon "button" at bounding box center [28, 24] width 21 height 21
click at [45, 55] on li "Home" at bounding box center [80, 61] width 131 height 29
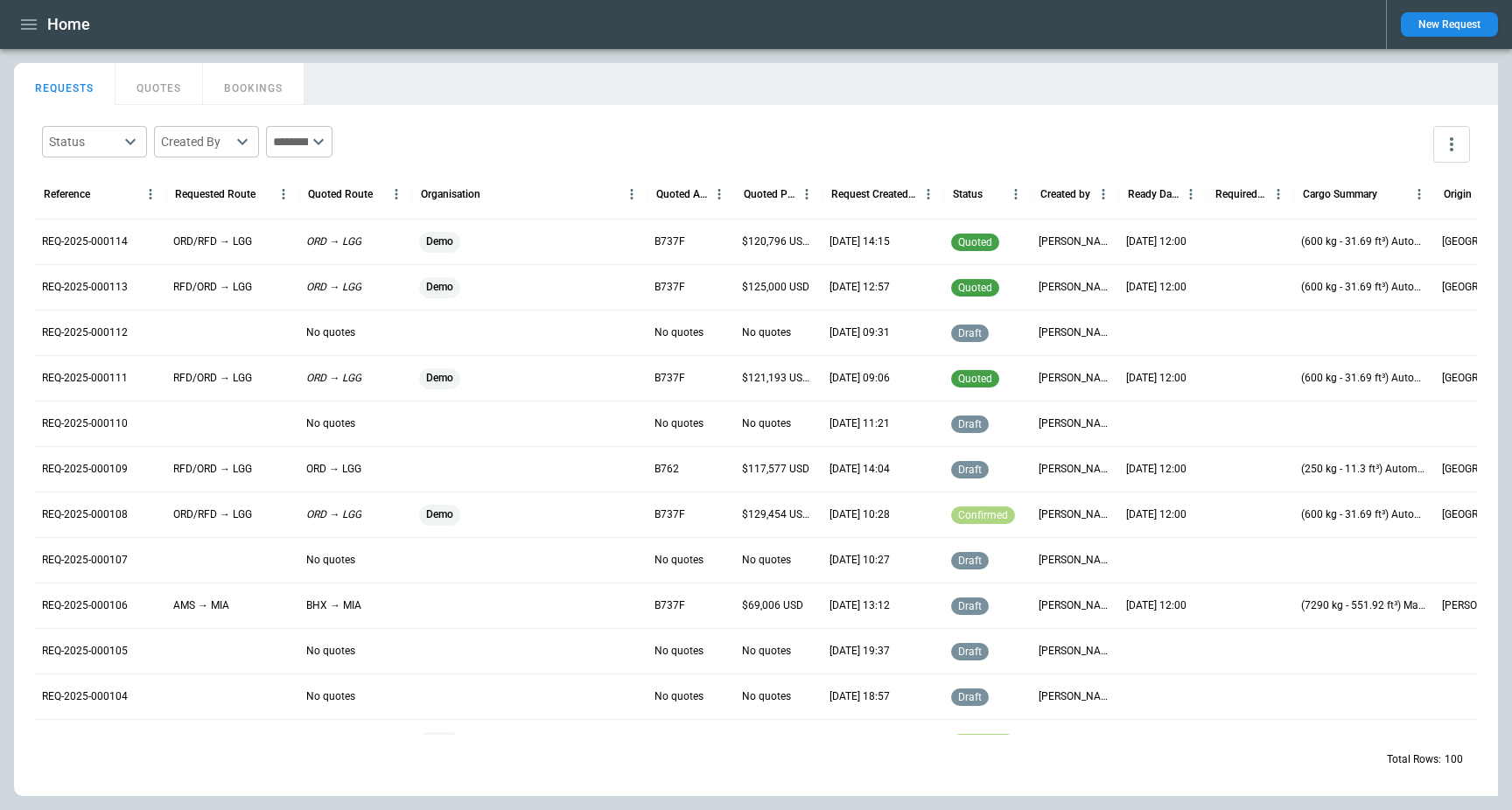
scroll to position [77, 0]
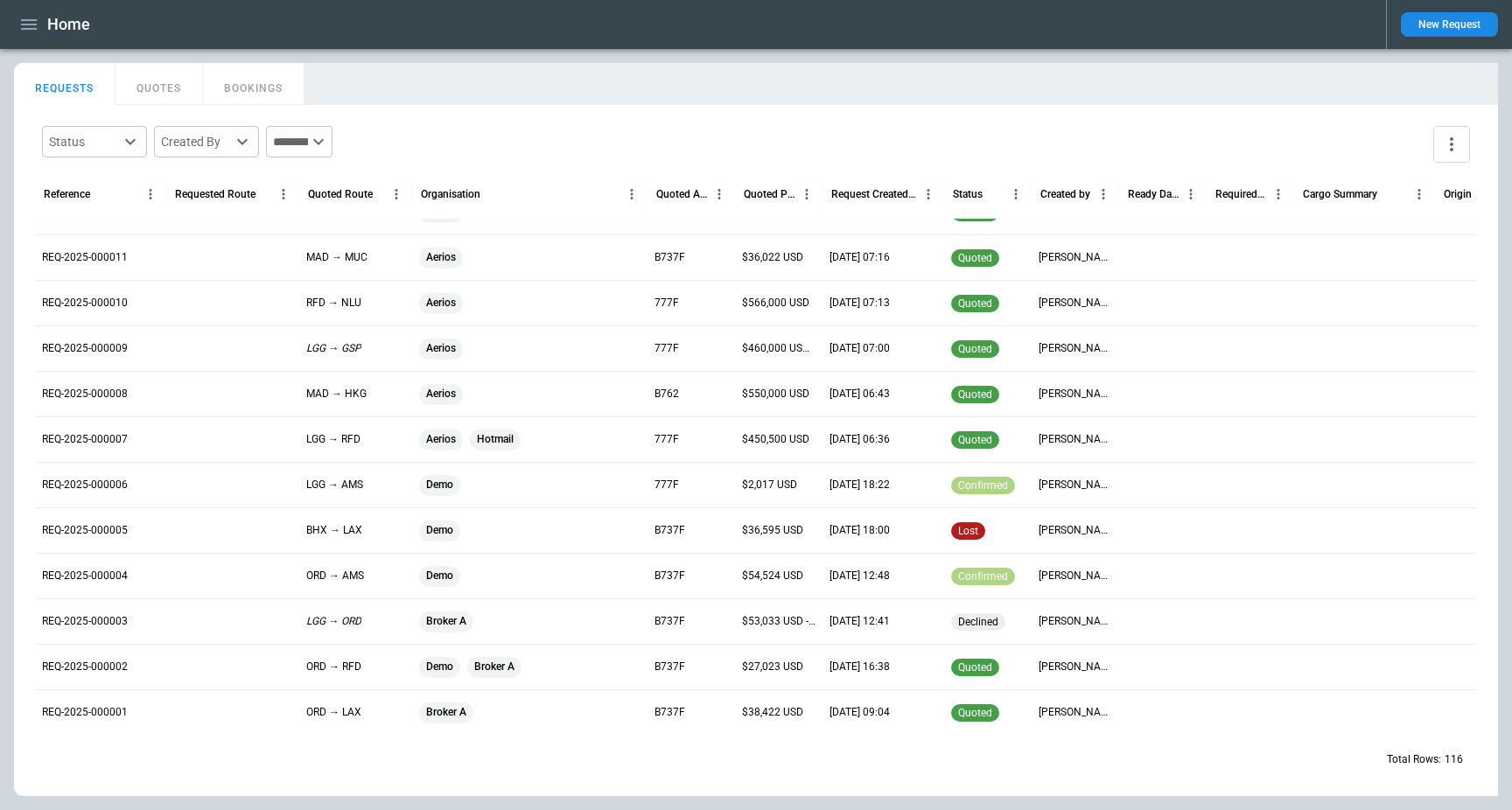
click at [232, 714] on div at bounding box center [233, 711] width 133 height 46
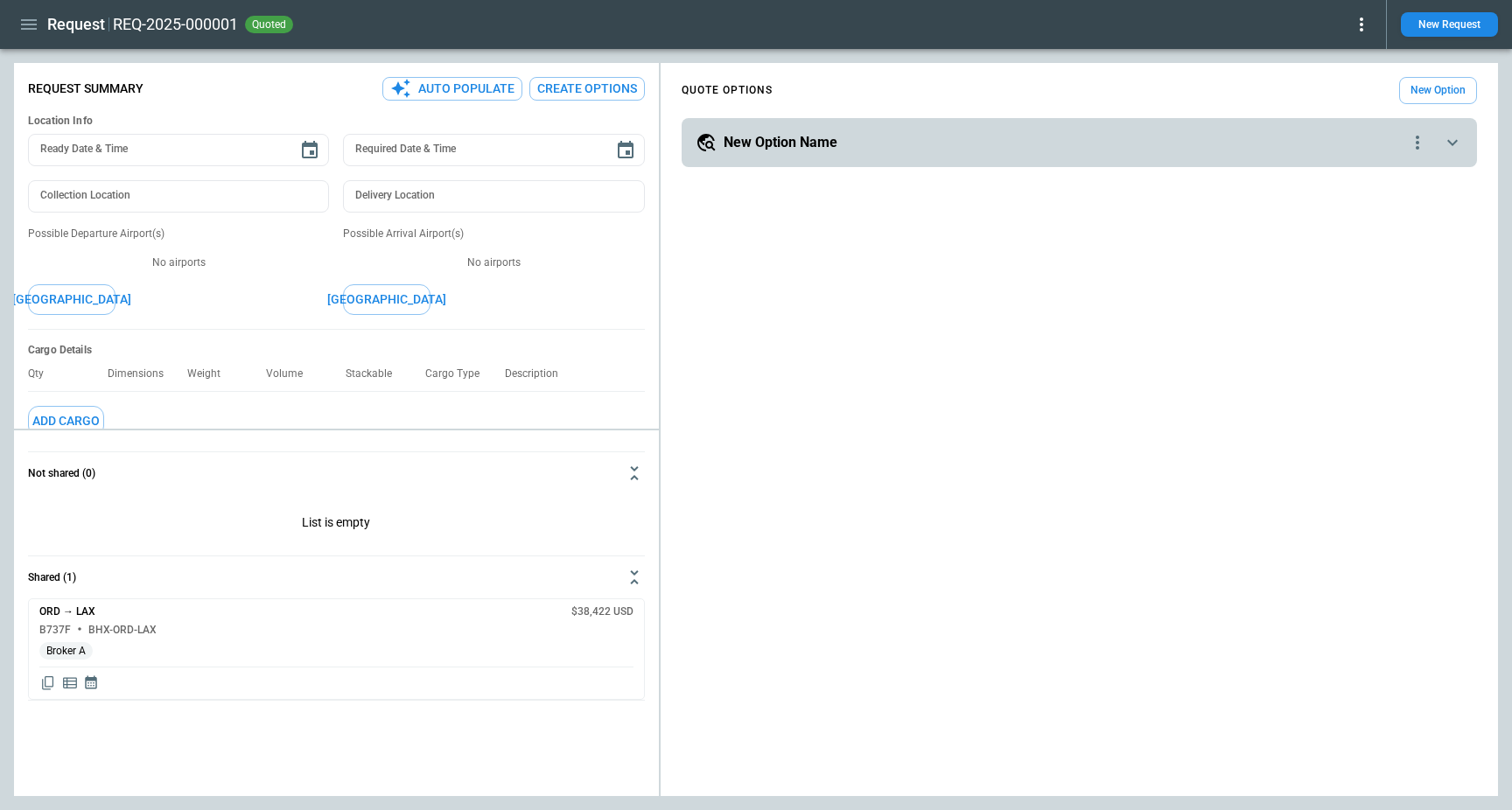
click at [1361, 24] on icon at bounding box center [1362, 24] width 4 height 14
click at [1350, 103] on button "Decline" at bounding box center [1341, 104] width 58 height 25
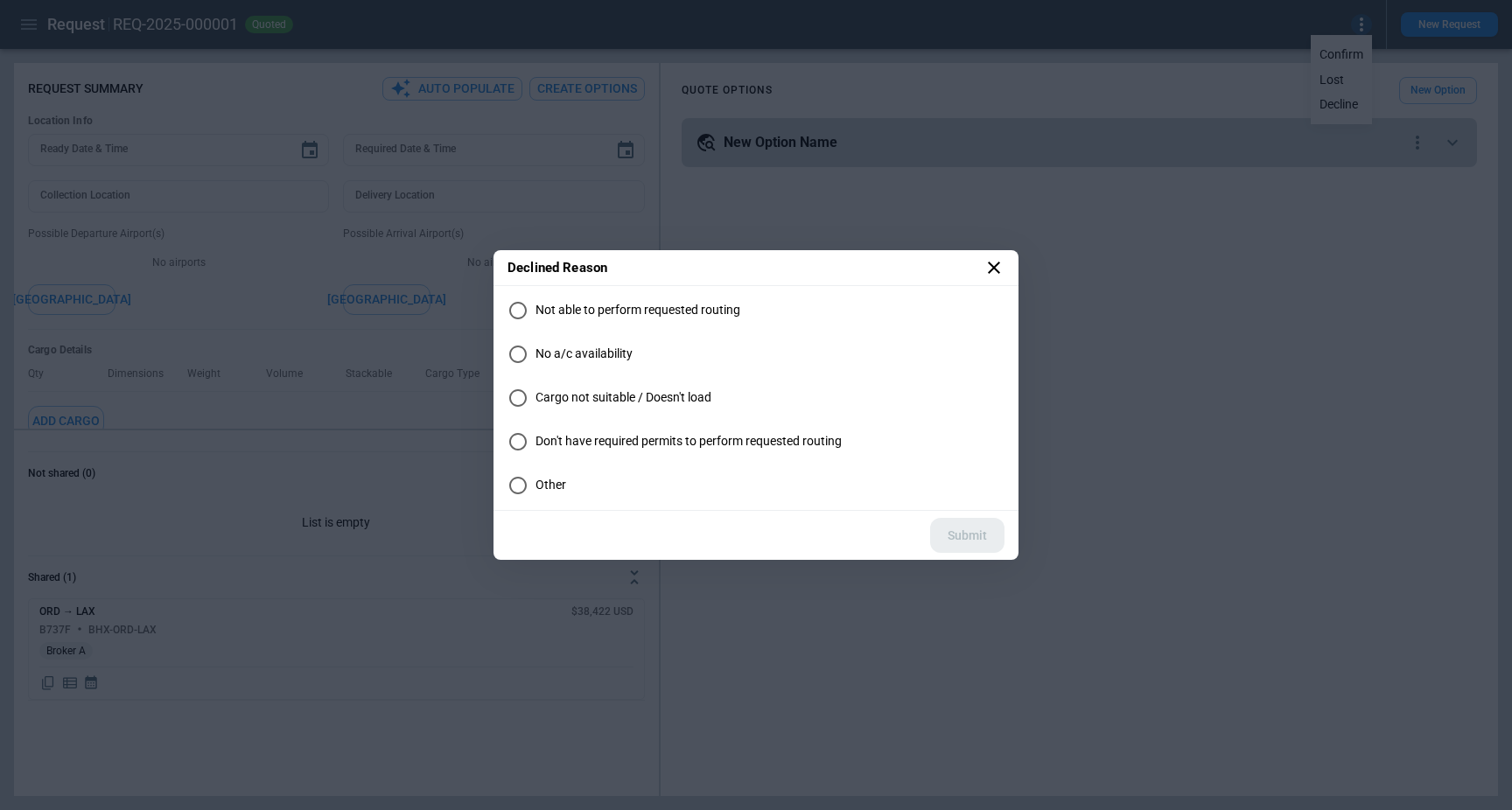
click at [684, 395] on span "Cargo not suitable / Doesn't load" at bounding box center [623, 397] width 176 height 15
click at [961, 532] on button "Submit" at bounding box center [967, 536] width 75 height 36
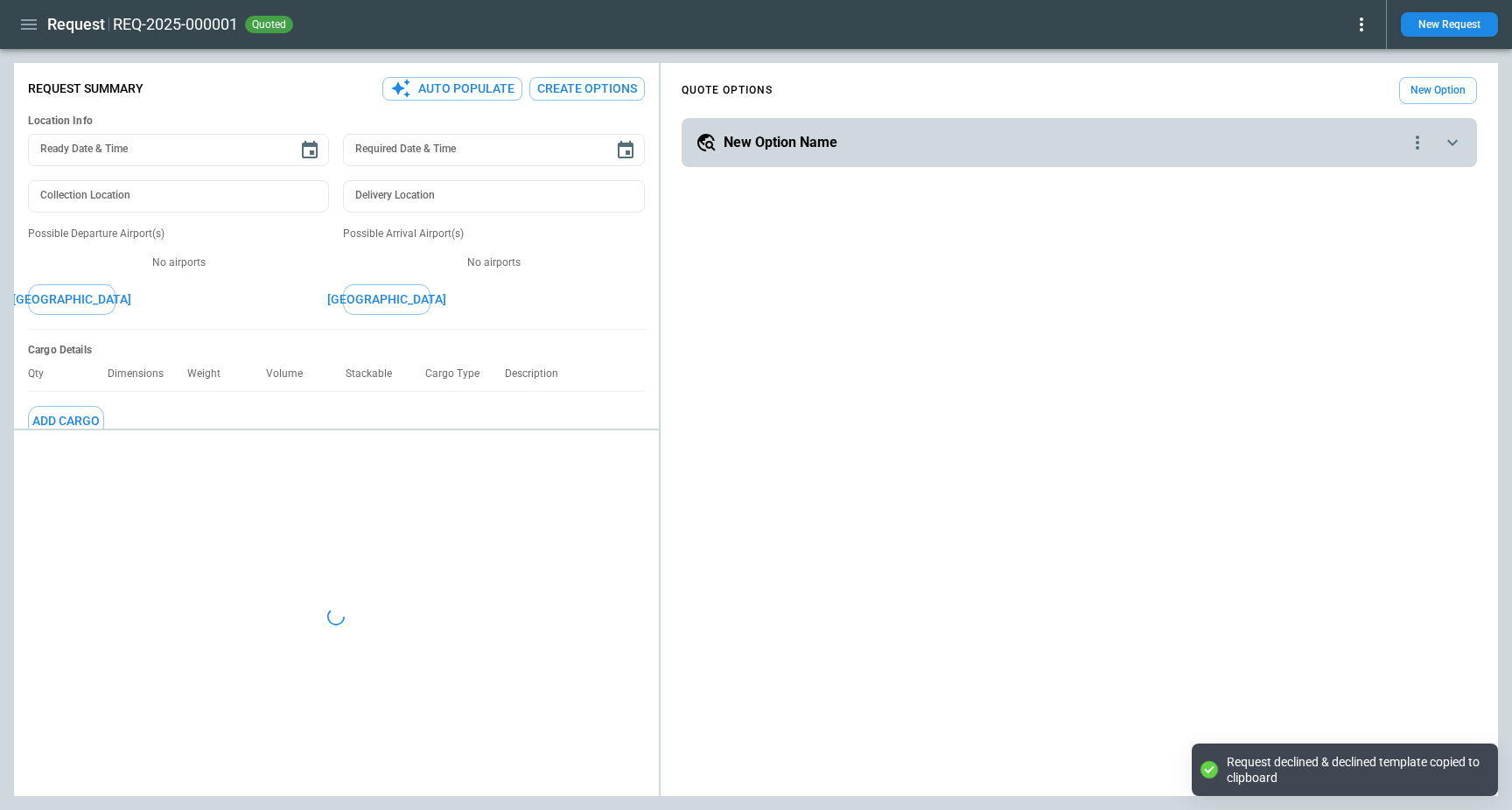
type textarea "*"
click at [34, 27] on icon "button" at bounding box center [28, 24] width 21 height 21
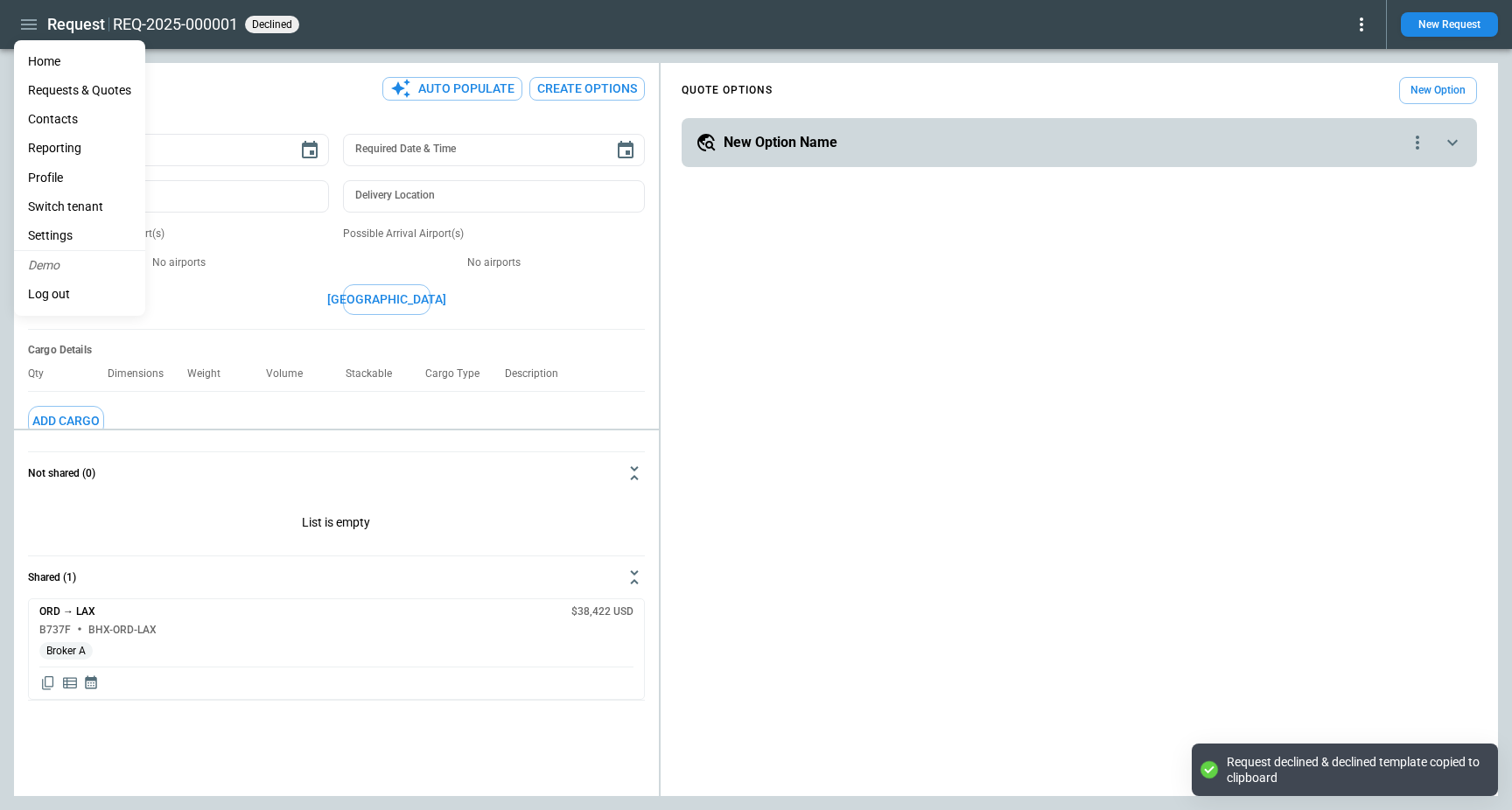
click at [45, 58] on li "Home" at bounding box center [80, 61] width 131 height 29
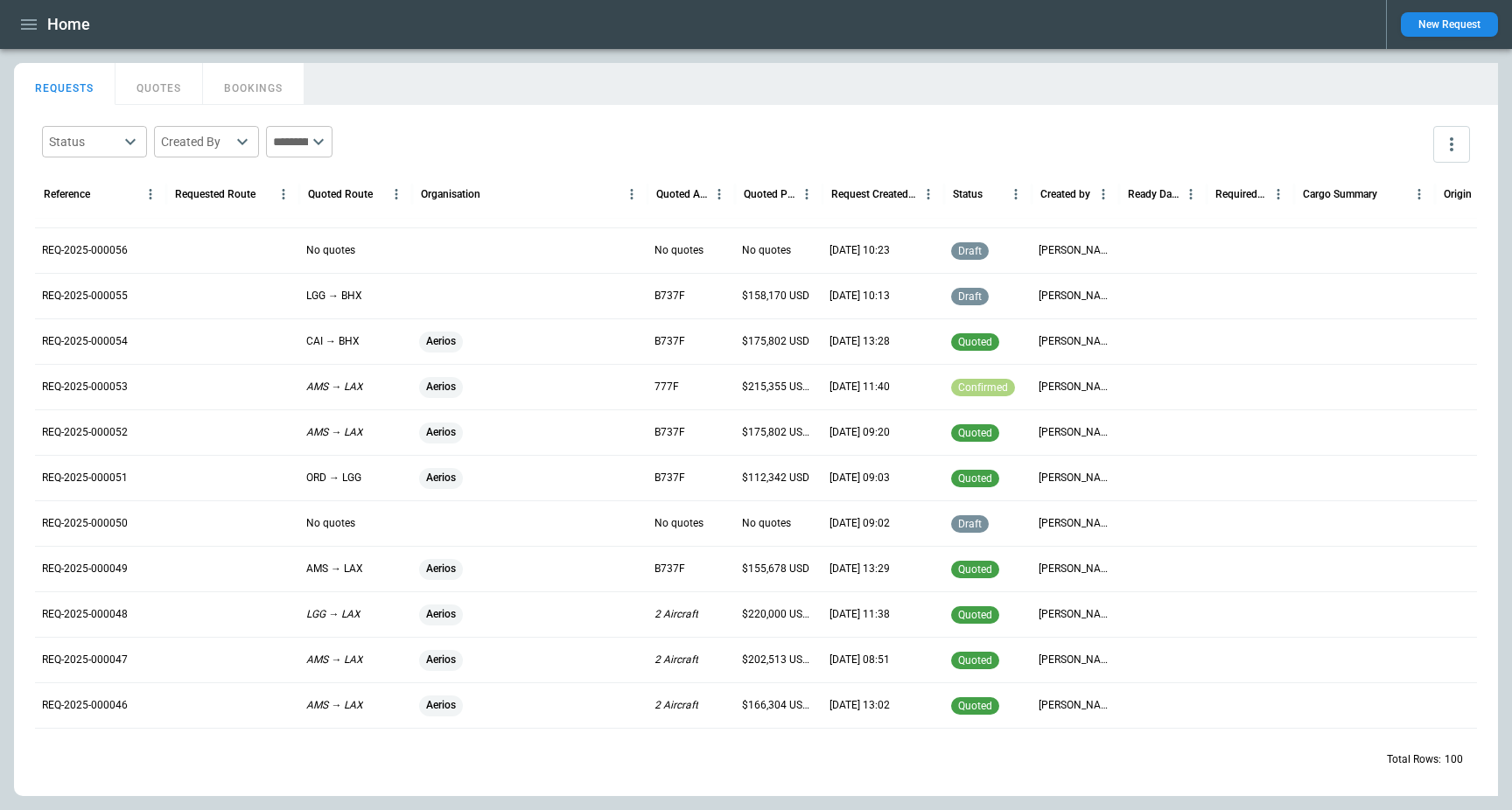
click at [202, 559] on div at bounding box center [233, 568] width 133 height 46
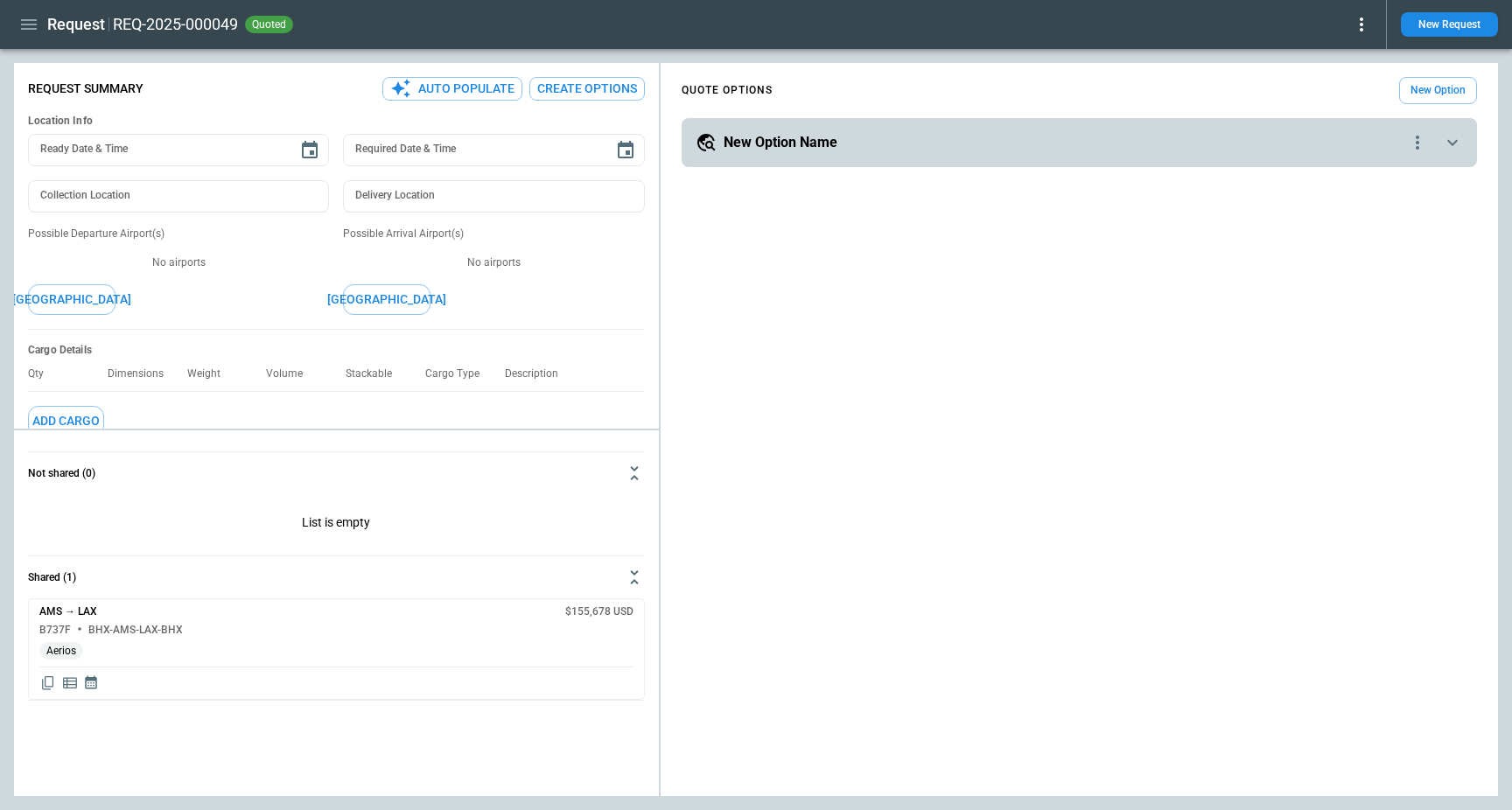
click at [1354, 18] on icon at bounding box center [1361, 24] width 21 height 21
click at [1338, 99] on button "Decline" at bounding box center [1341, 104] width 58 height 25
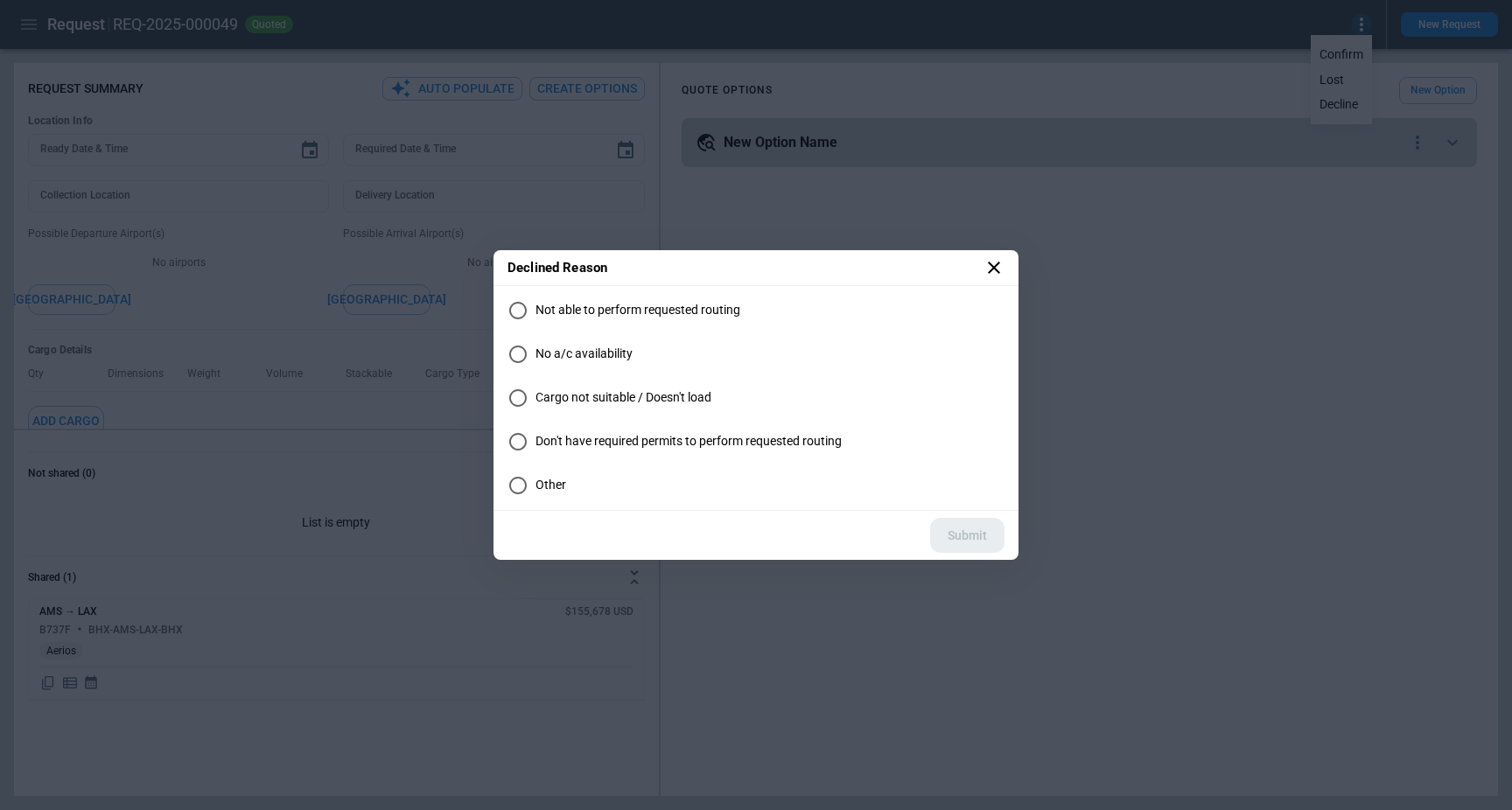
click at [628, 312] on span "Not able to perform requested routing" at bounding box center [638, 310] width 204 height 15
click at [594, 346] on label "No a/c availability" at bounding box center [756, 354] width 497 height 35
click at [975, 525] on button "Submit" at bounding box center [967, 536] width 75 height 36
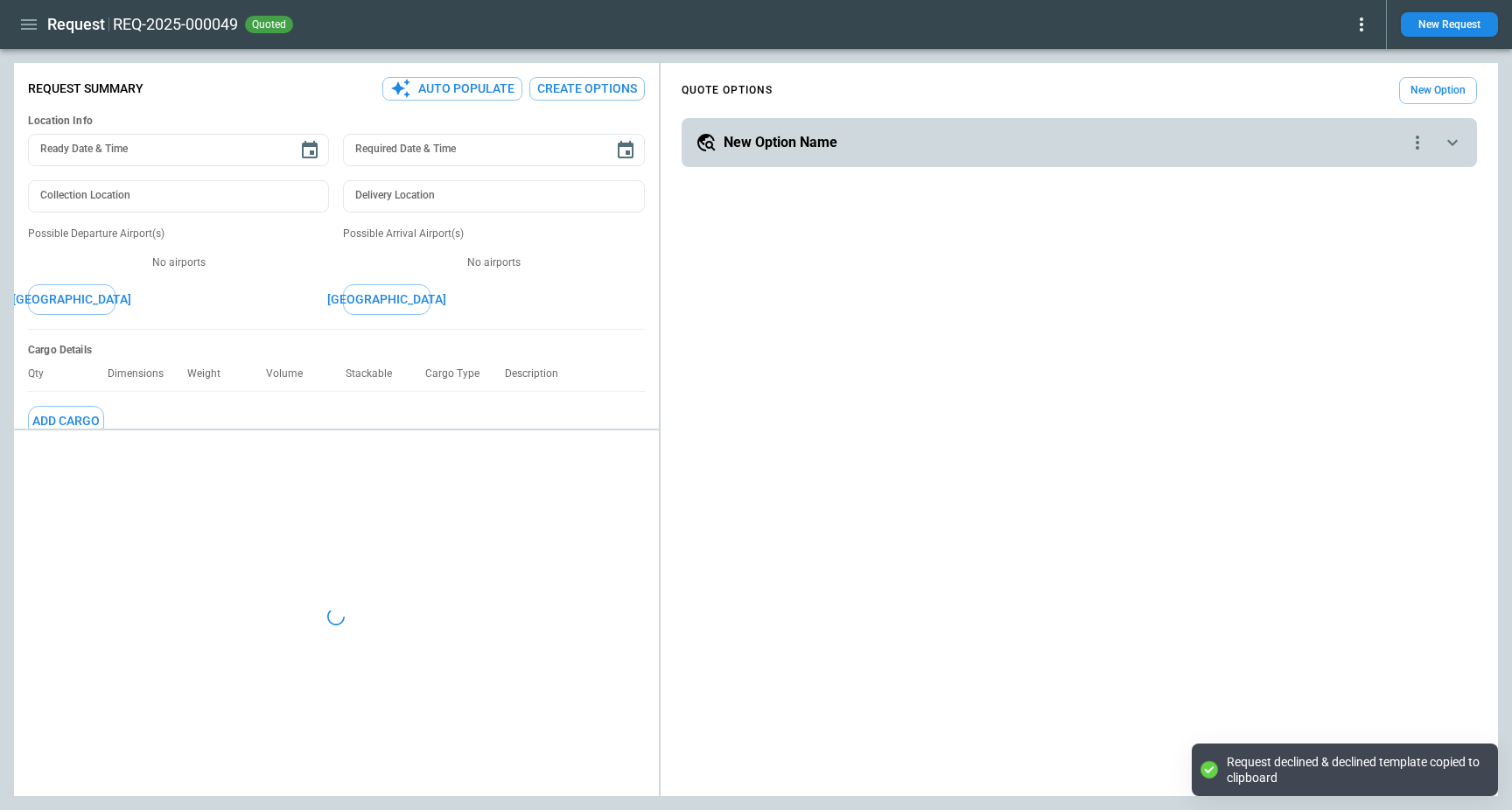
type textarea "*"
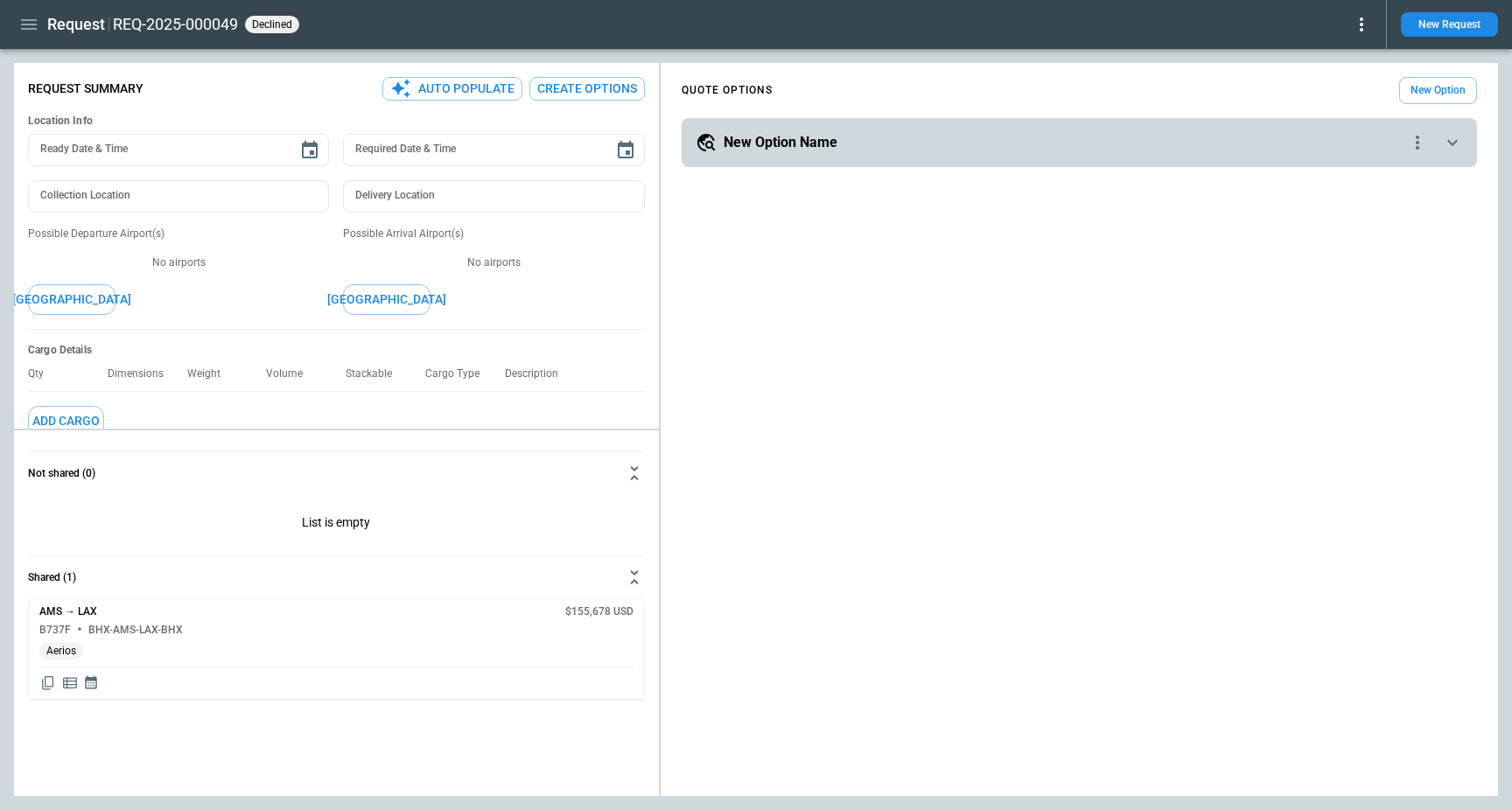
click at [26, 27] on icon "button" at bounding box center [28, 24] width 21 height 21
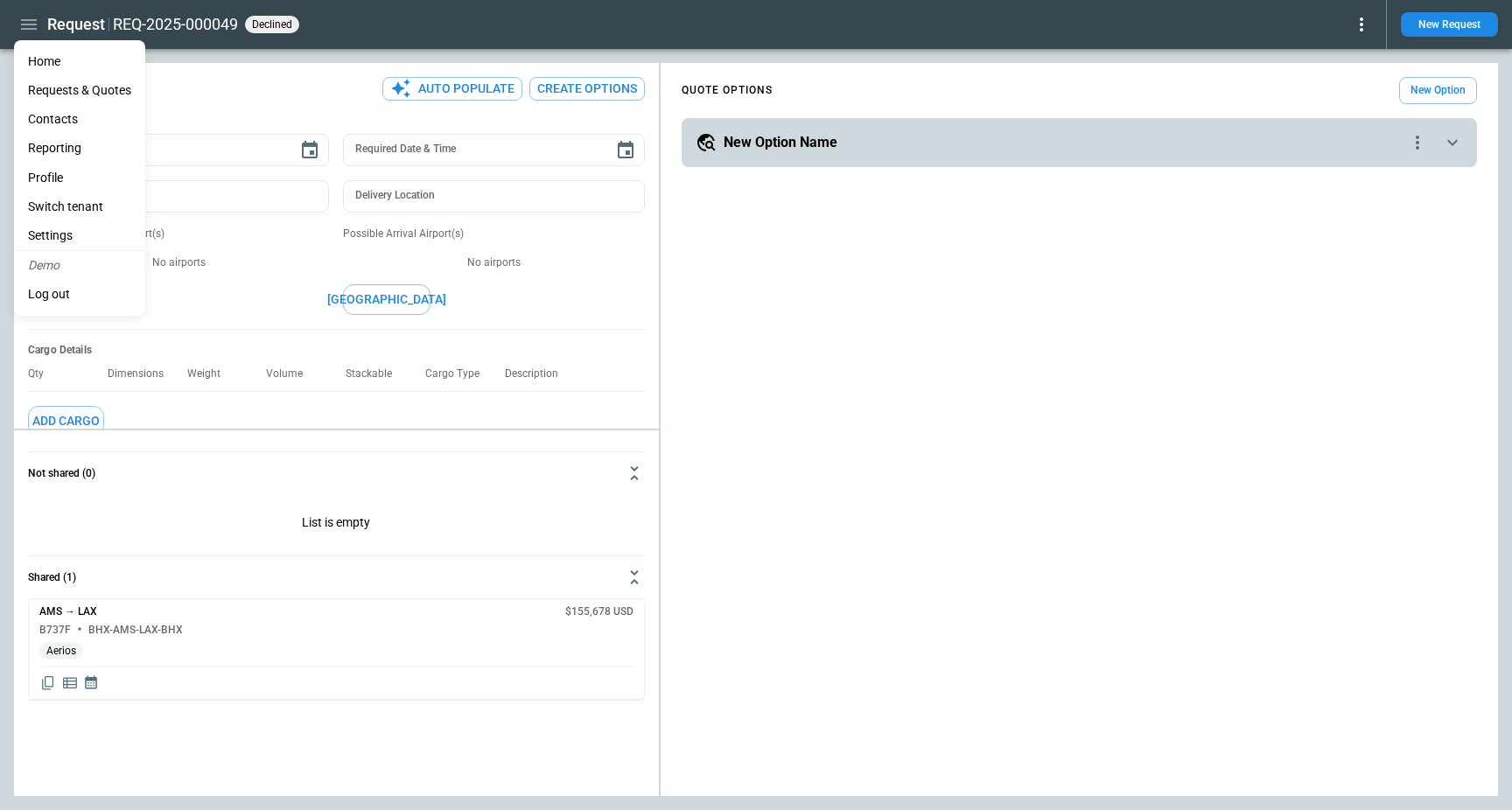
click at [81, 148] on li "Reporting" at bounding box center [80, 148] width 131 height 29
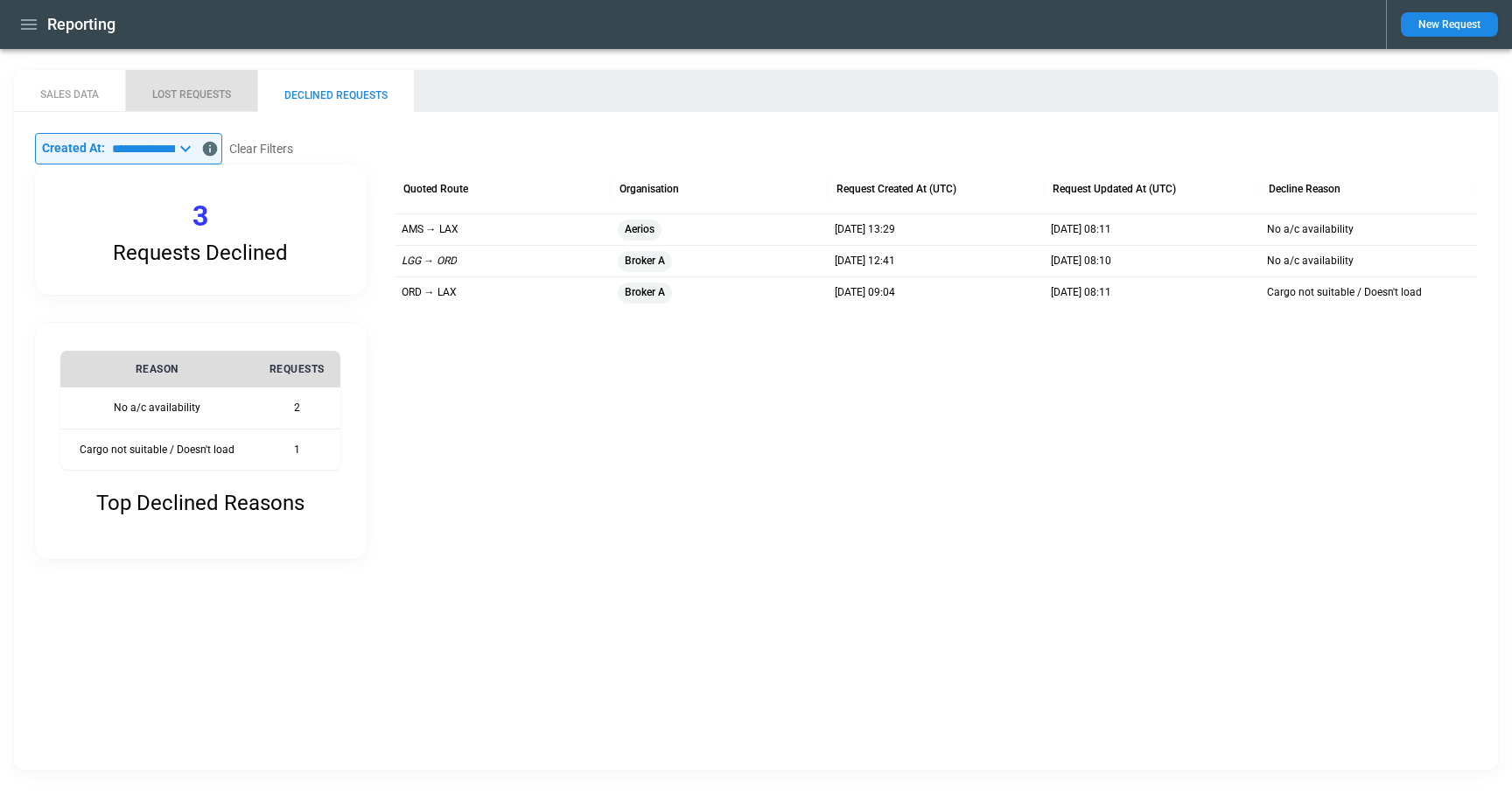
click at [195, 102] on button "LOST REQUESTS" at bounding box center [191, 91] width 132 height 42
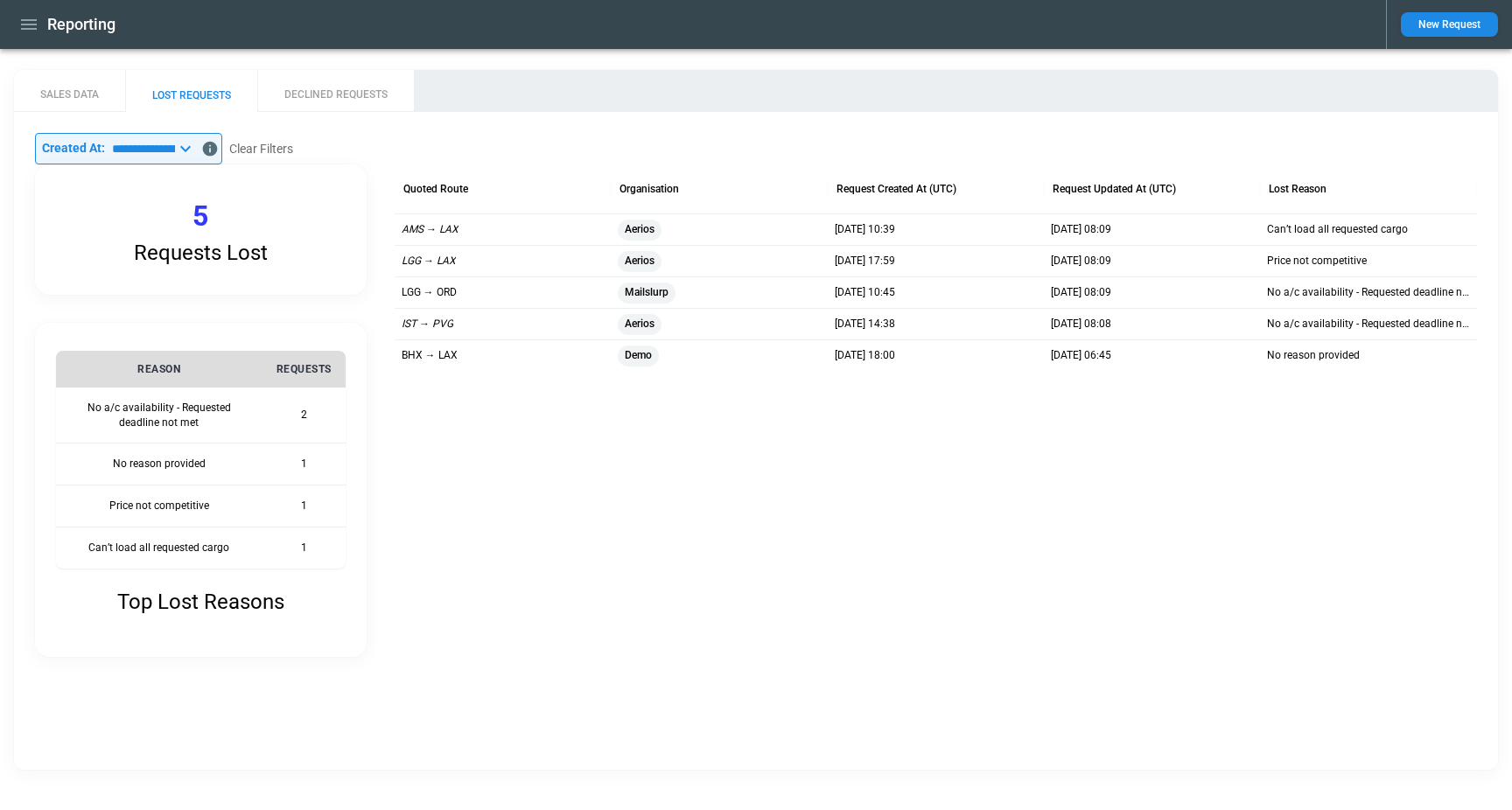
click at [72, 108] on button "SALES DATA" at bounding box center [69, 91] width 111 height 42
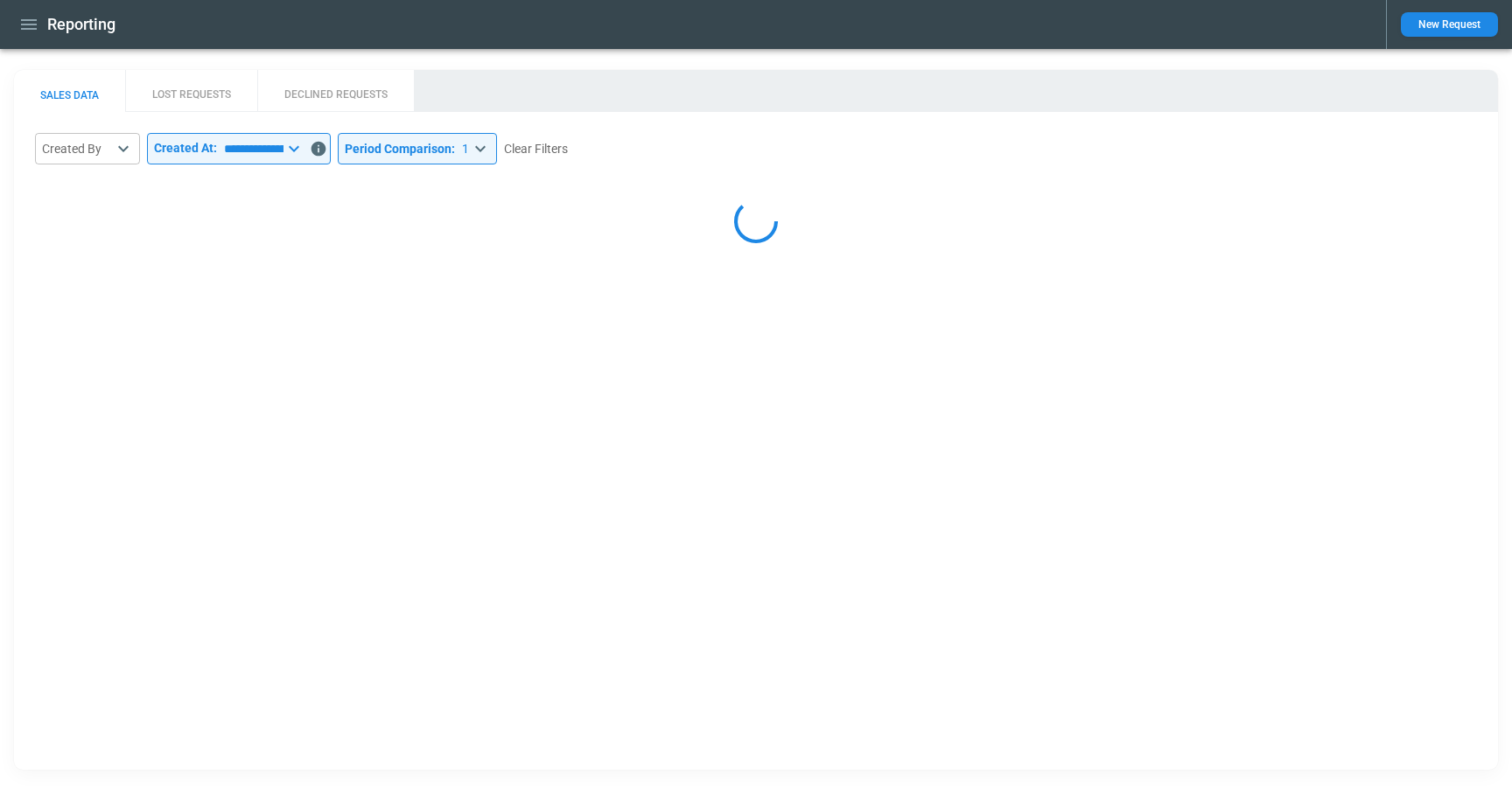
click at [168, 35] on div "Reporting" at bounding box center [693, 25] width 1358 height 31
select select "*****"
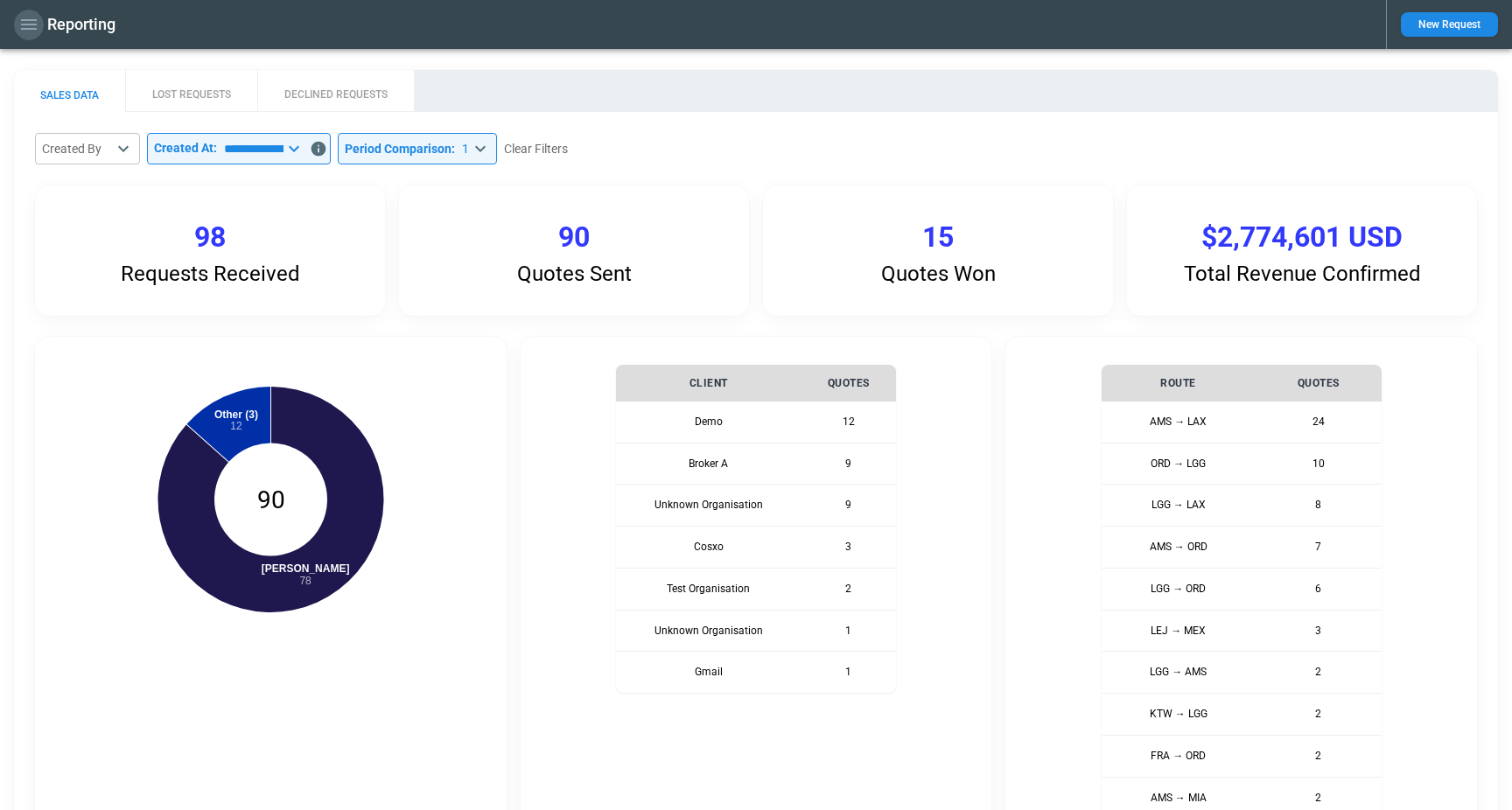
click at [35, 24] on icon "button" at bounding box center [28, 24] width 15 height 11
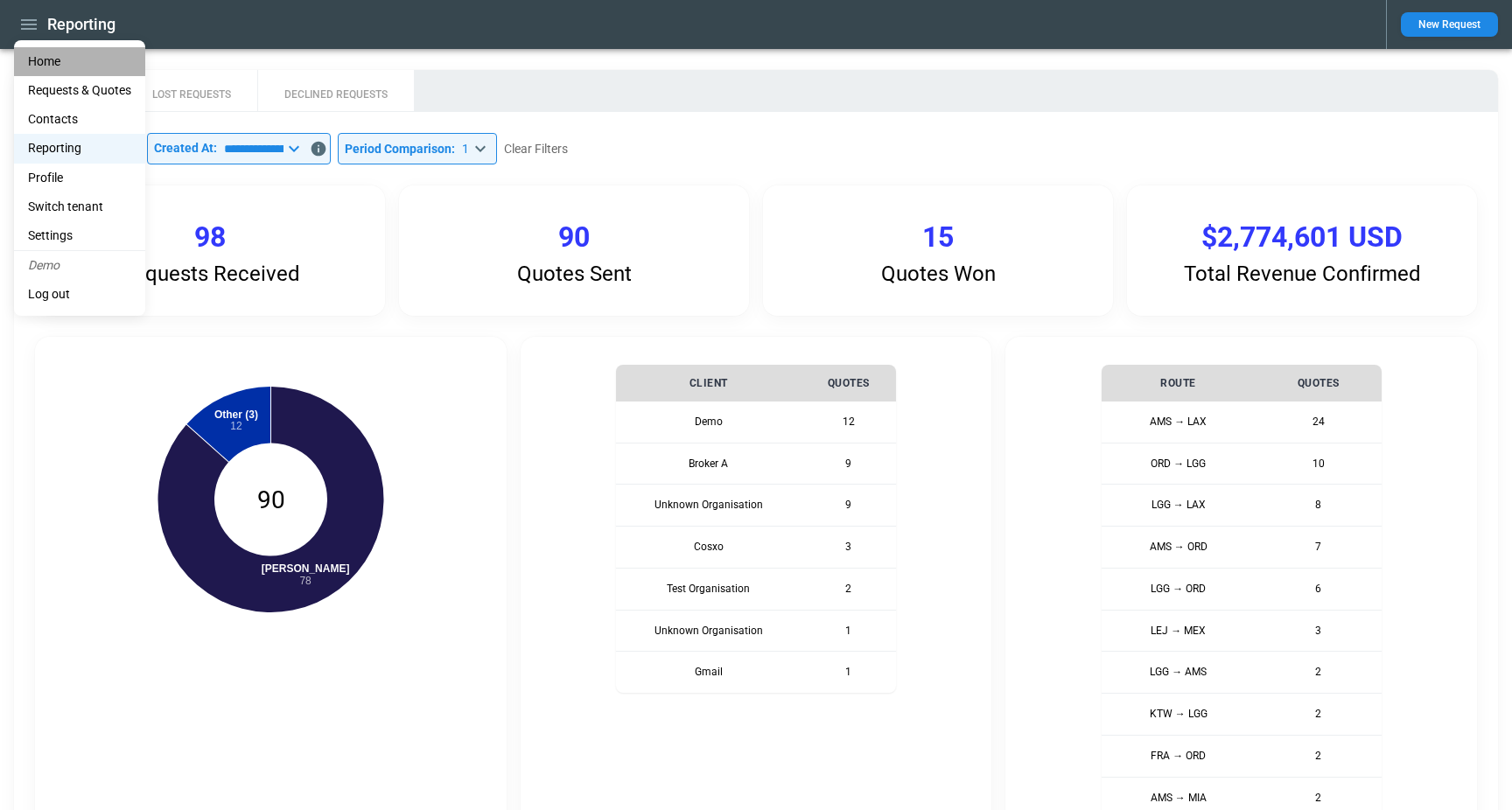
click at [56, 56] on li "Home" at bounding box center [80, 61] width 131 height 29
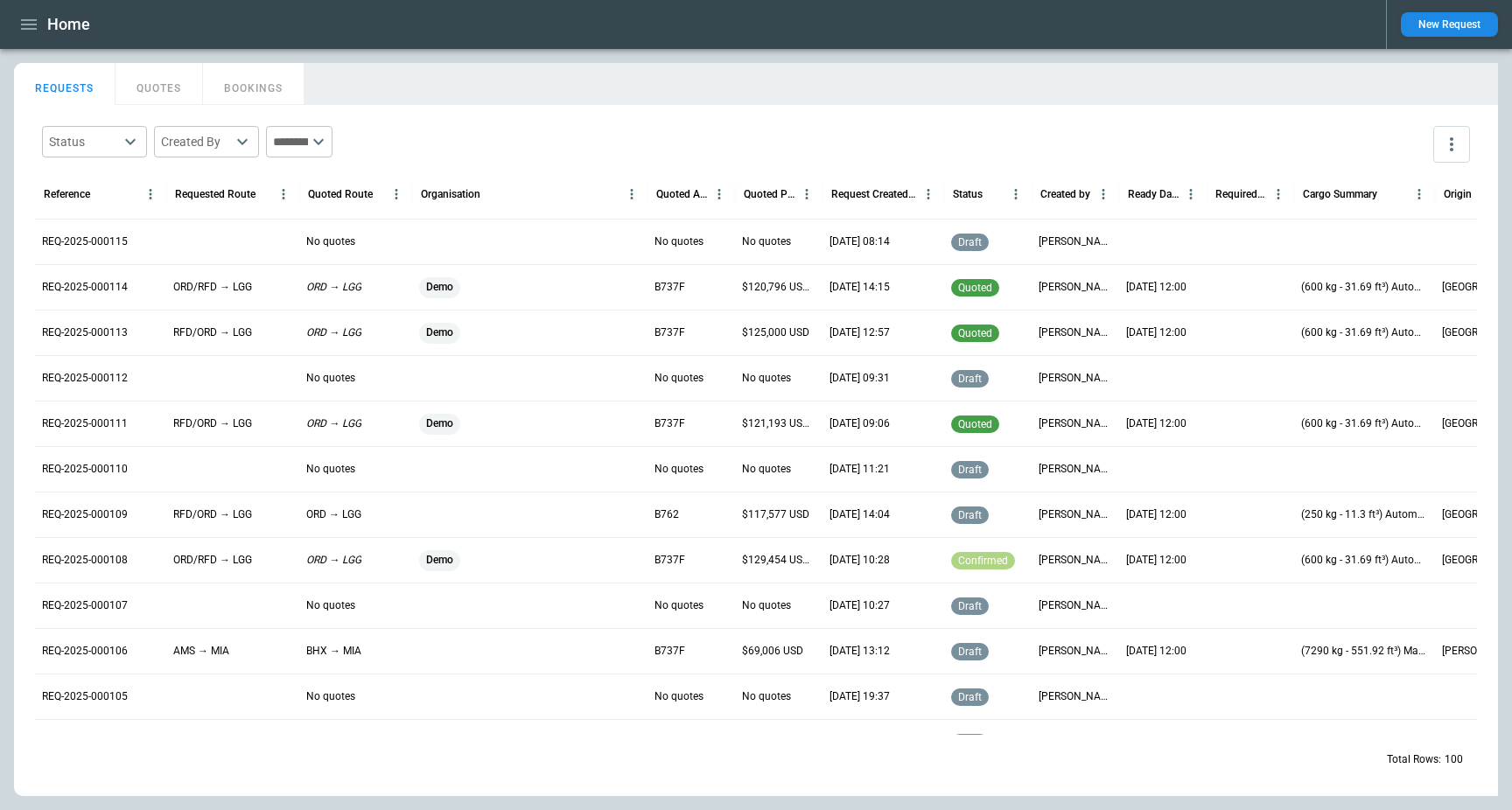
click at [97, 637] on div "REQ-2025-000106" at bounding box center [101, 650] width 131 height 46
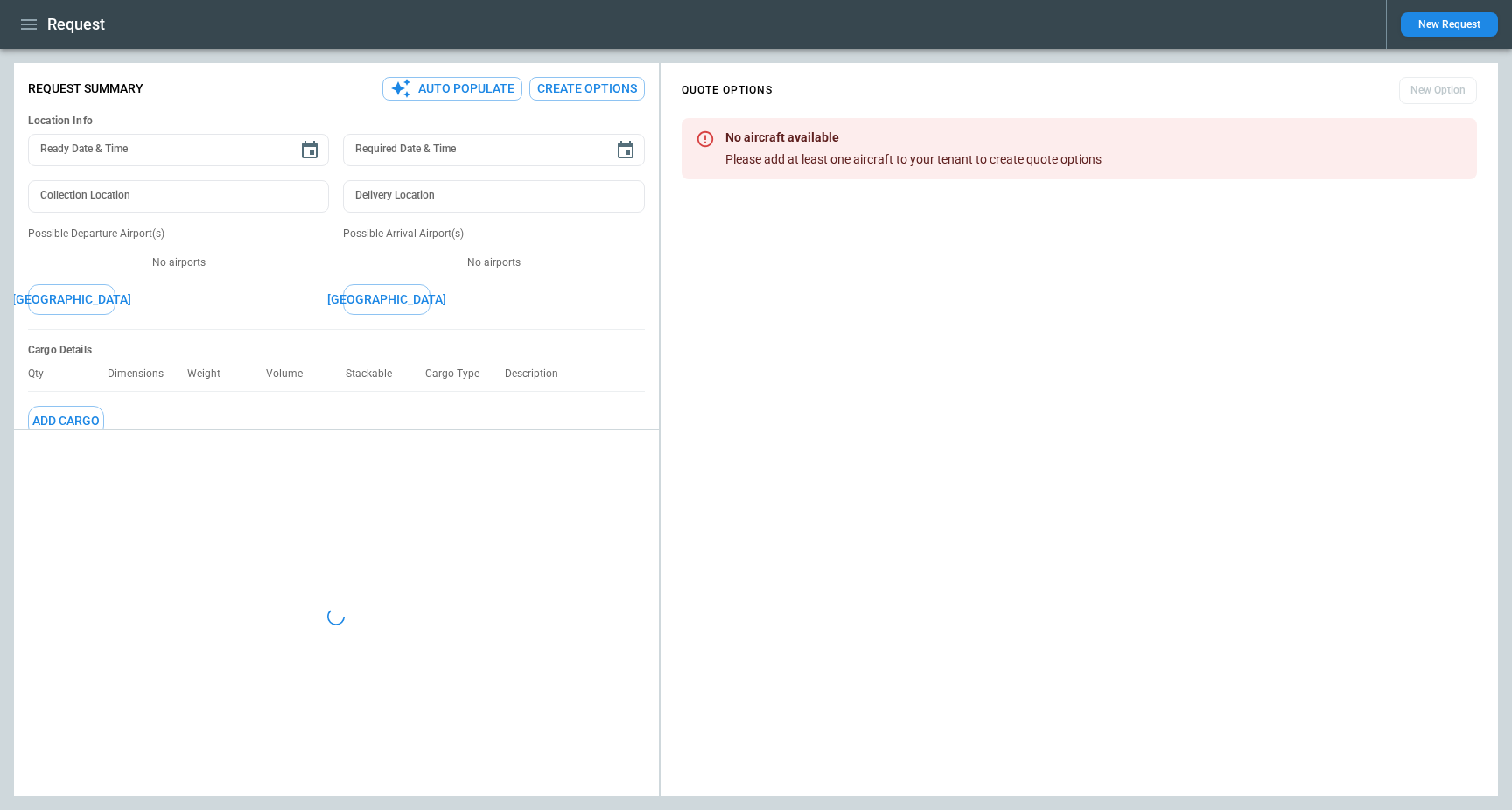
type textarea "*"
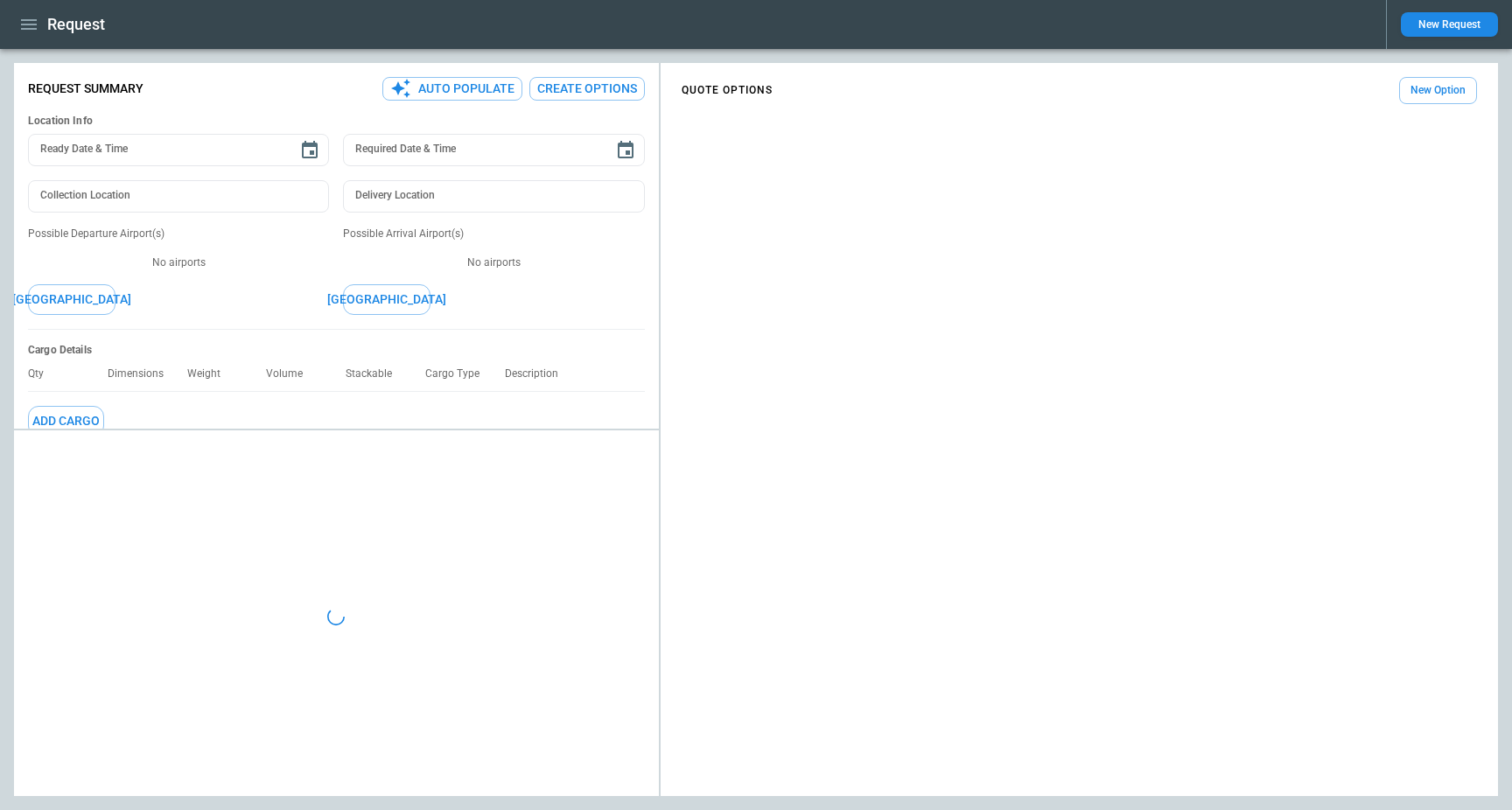
type input "**********"
type input "***"
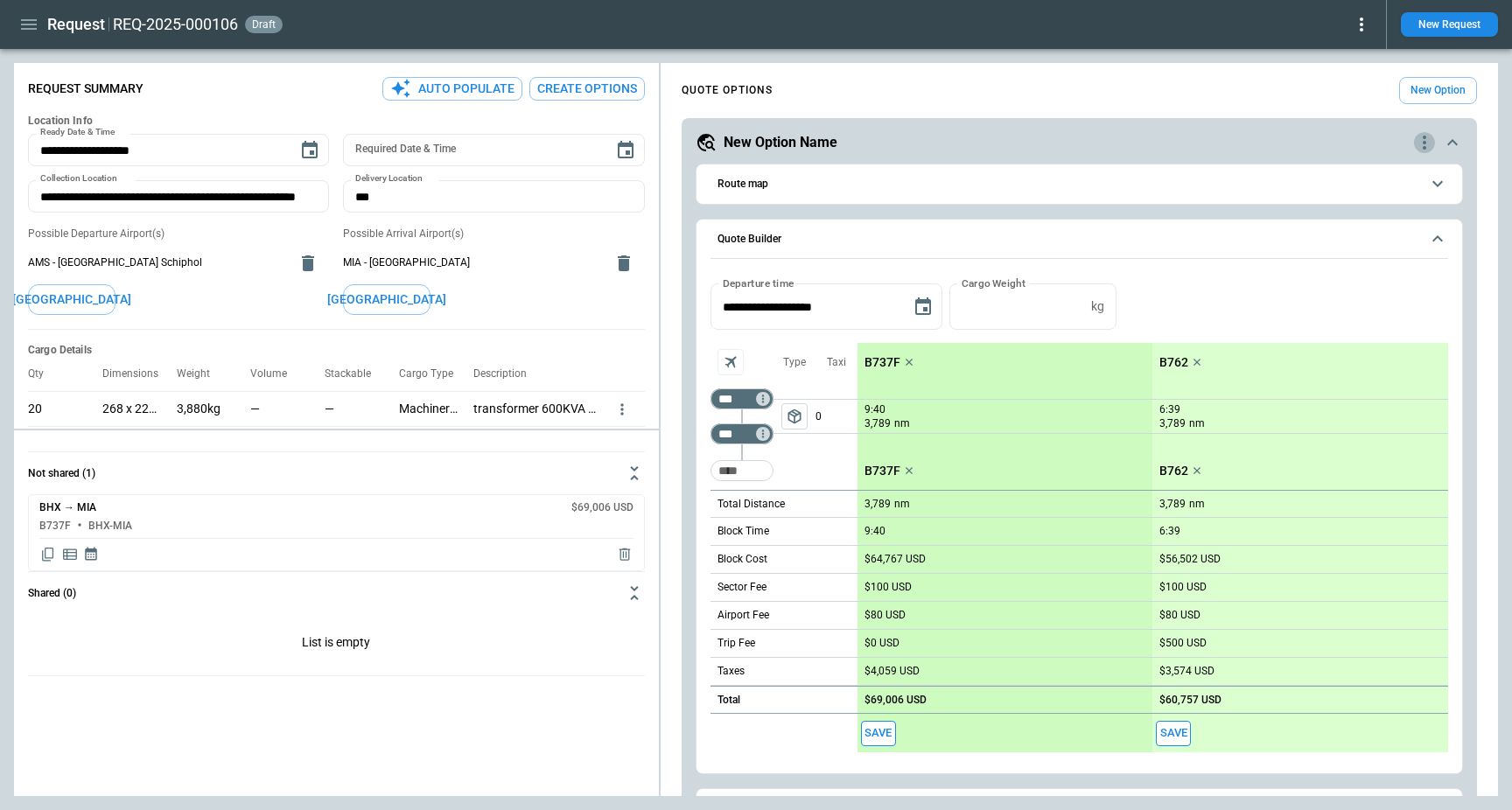
click at [1430, 138] on icon "quote-option-actions" at bounding box center [1424, 142] width 21 height 21
click at [1379, 251] on li "Delete Quote Option" at bounding box center [1357, 248] width 154 height 25
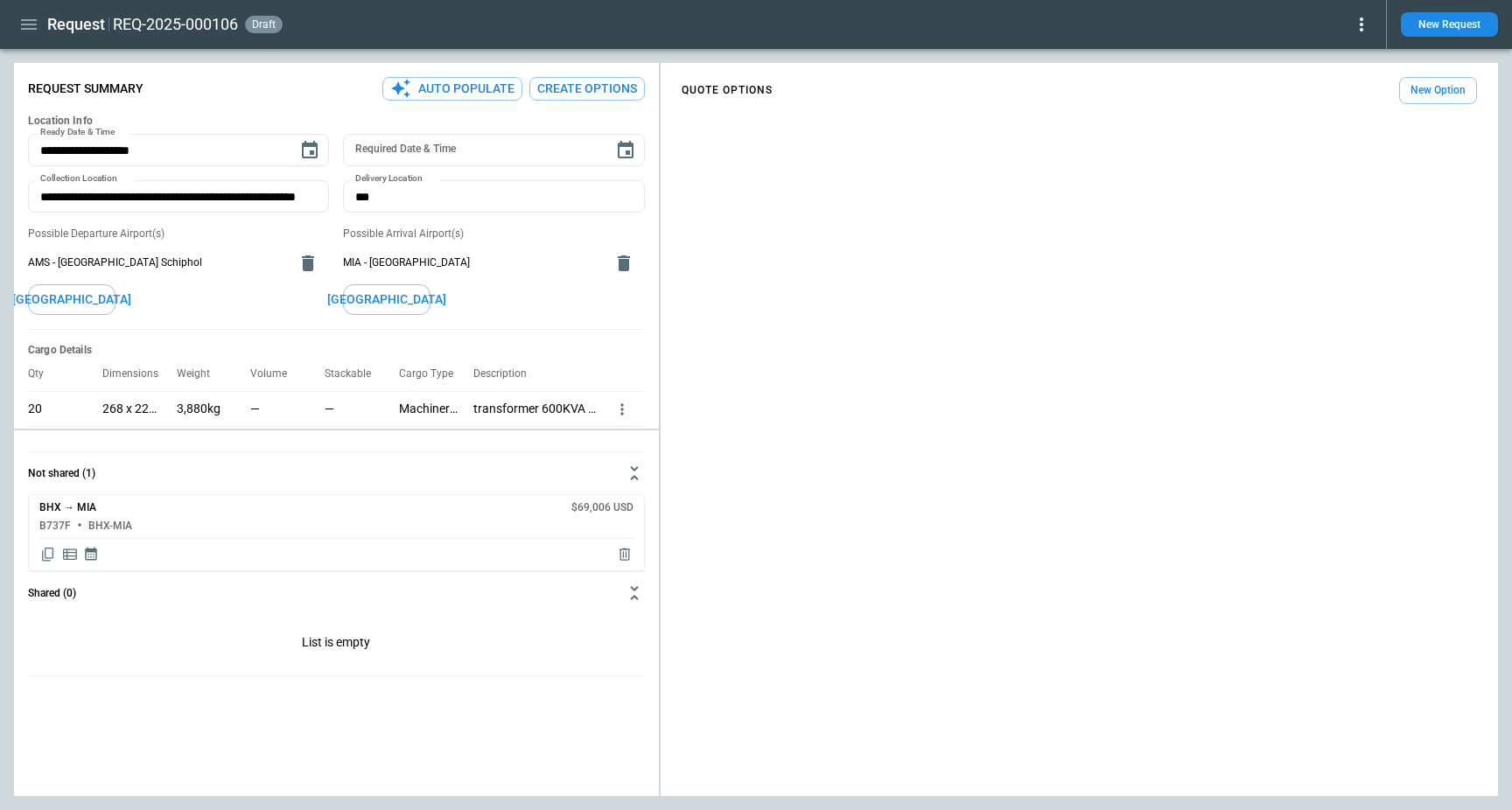
click at [1430, 98] on button "New Option" at bounding box center [1437, 90] width 77 height 27
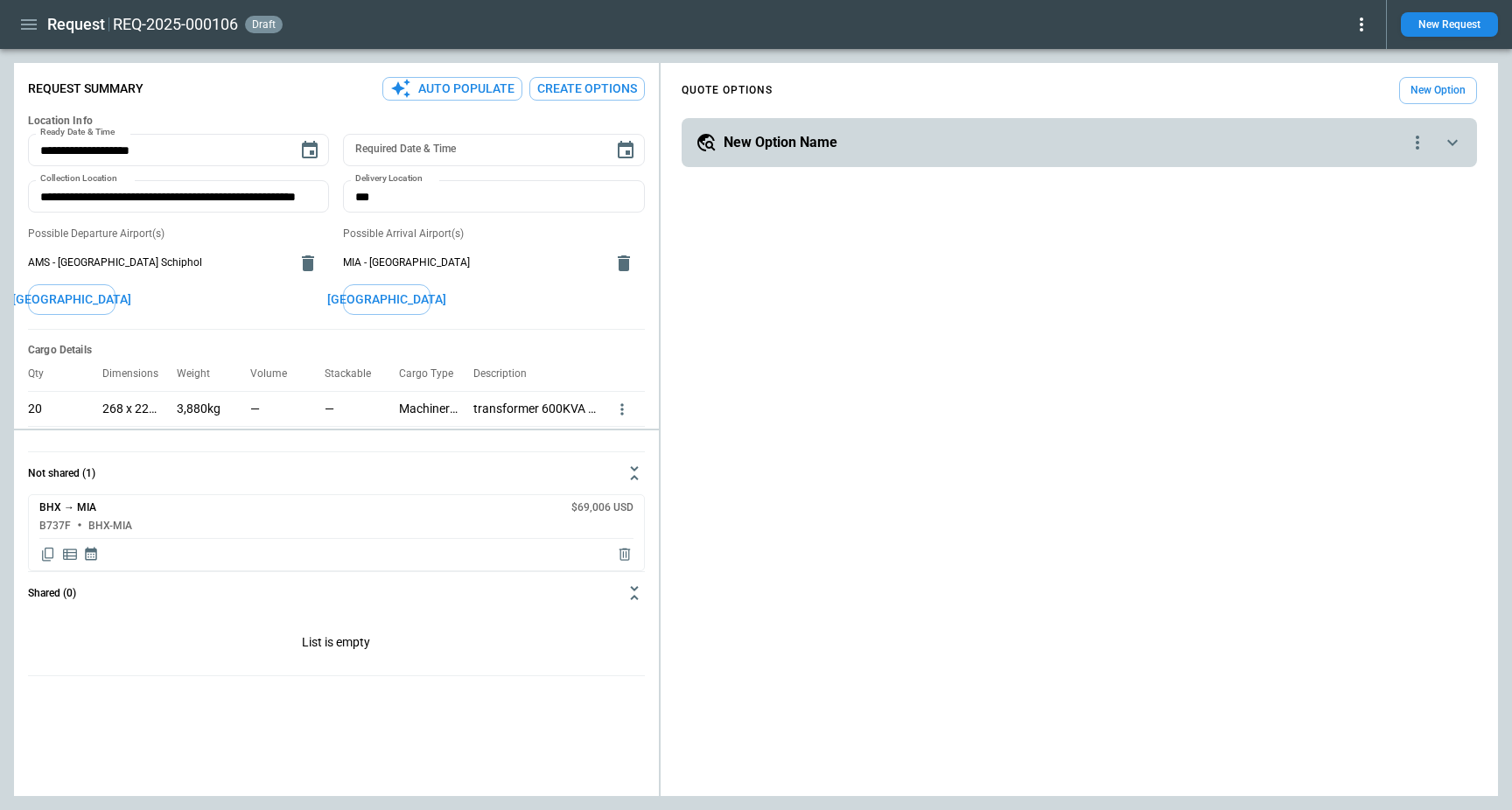
click at [1417, 144] on icon "quote-option-actions" at bounding box center [1417, 142] width 21 height 21
click at [1383, 249] on li "Delete Quote Option" at bounding box center [1350, 248] width 154 height 25
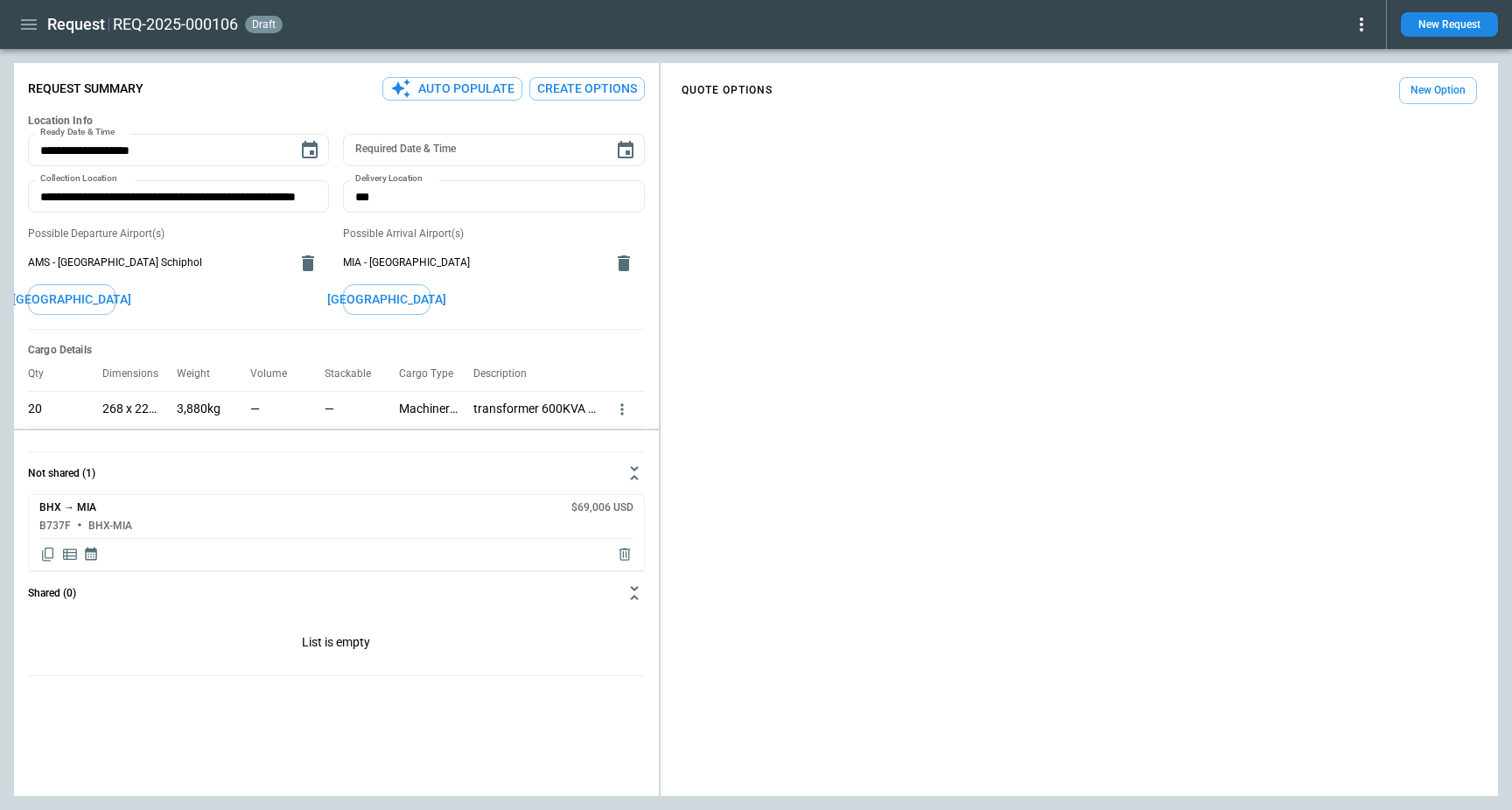
click at [568, 96] on button "Create Options" at bounding box center [587, 88] width 115 height 23
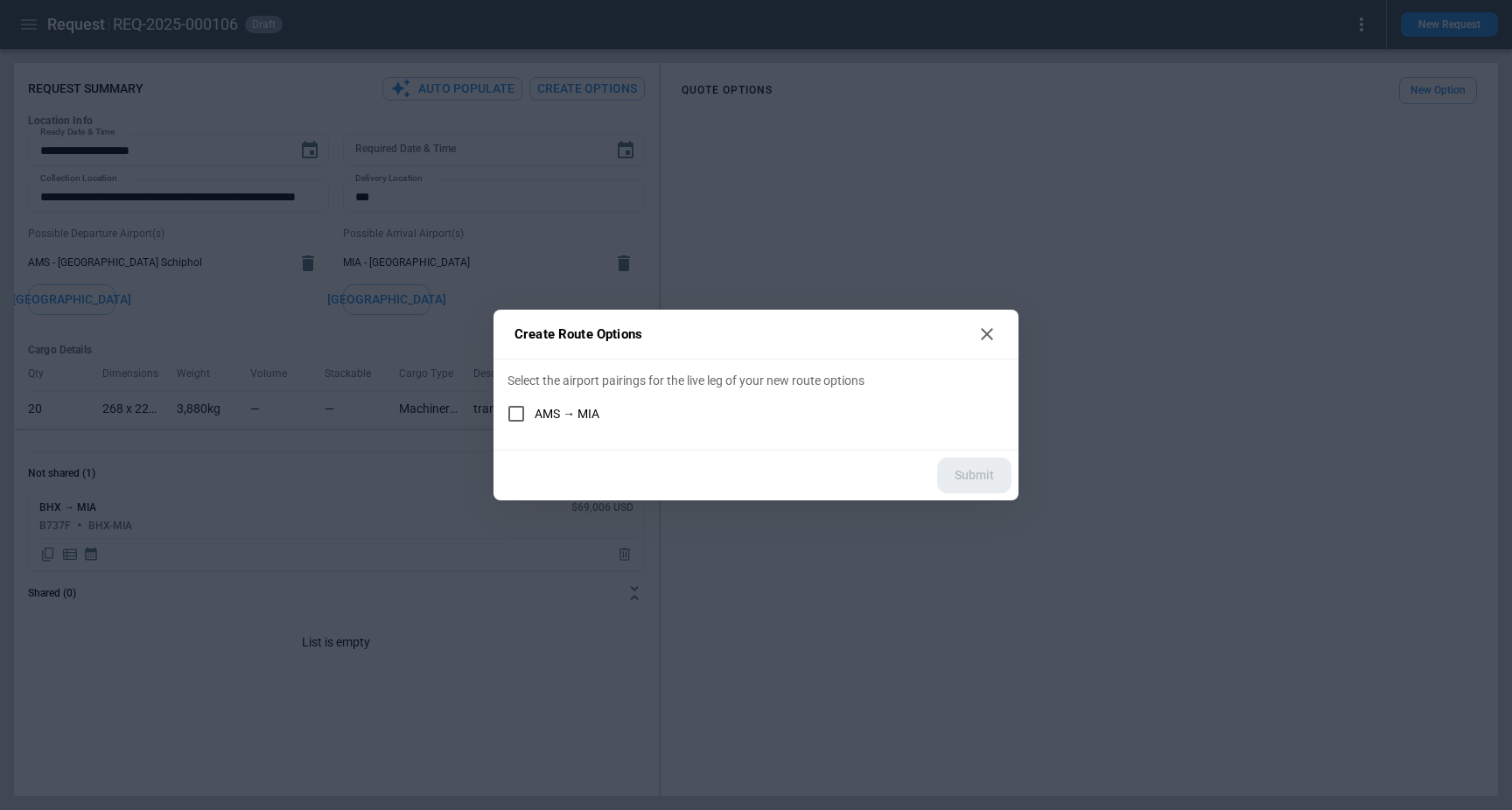
click at [566, 414] on span "AMS → MIA" at bounding box center [567, 414] width 65 height 15
click at [974, 473] on button "Submit" at bounding box center [973, 475] width 75 height 36
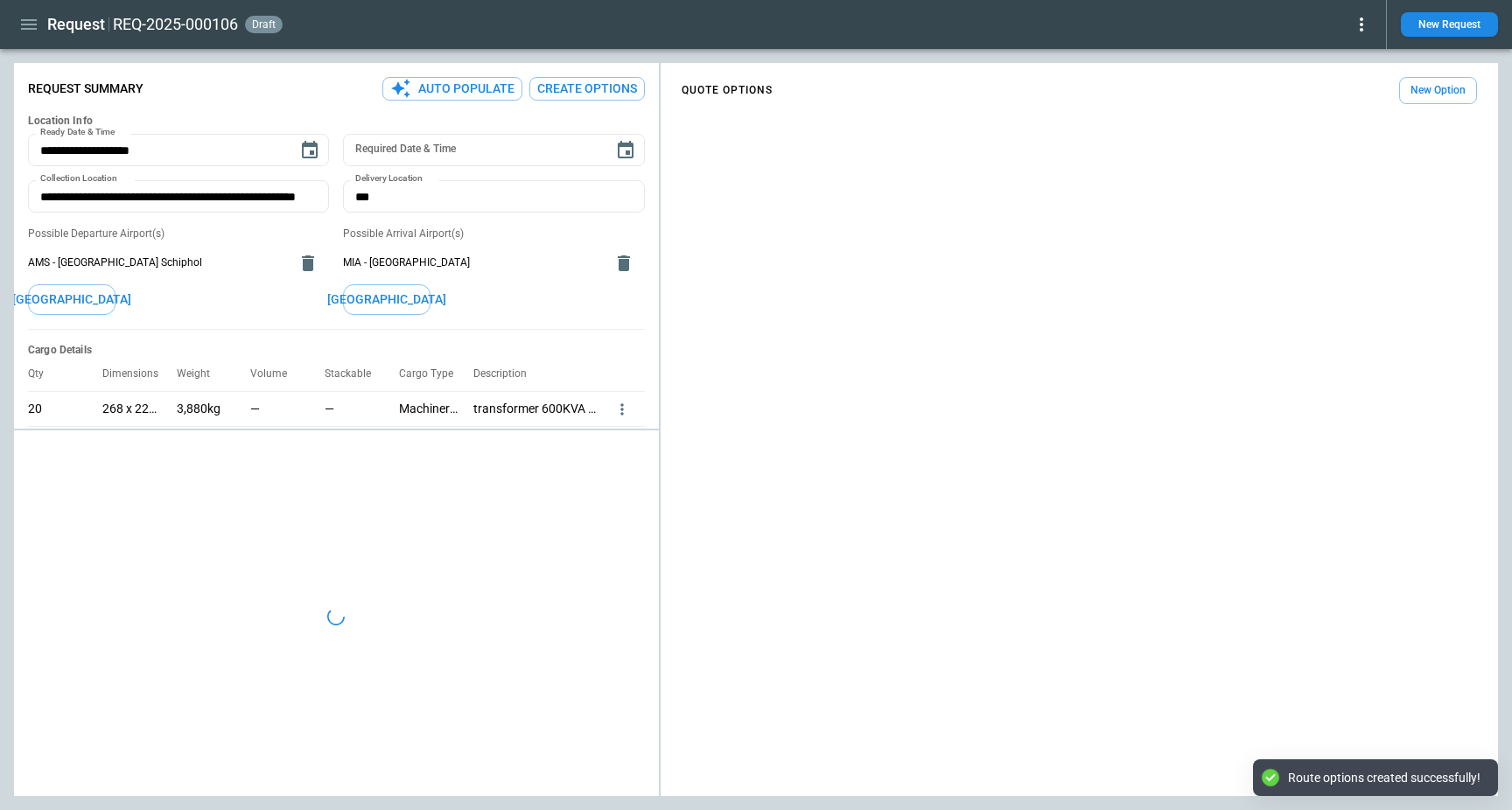
type textarea "*"
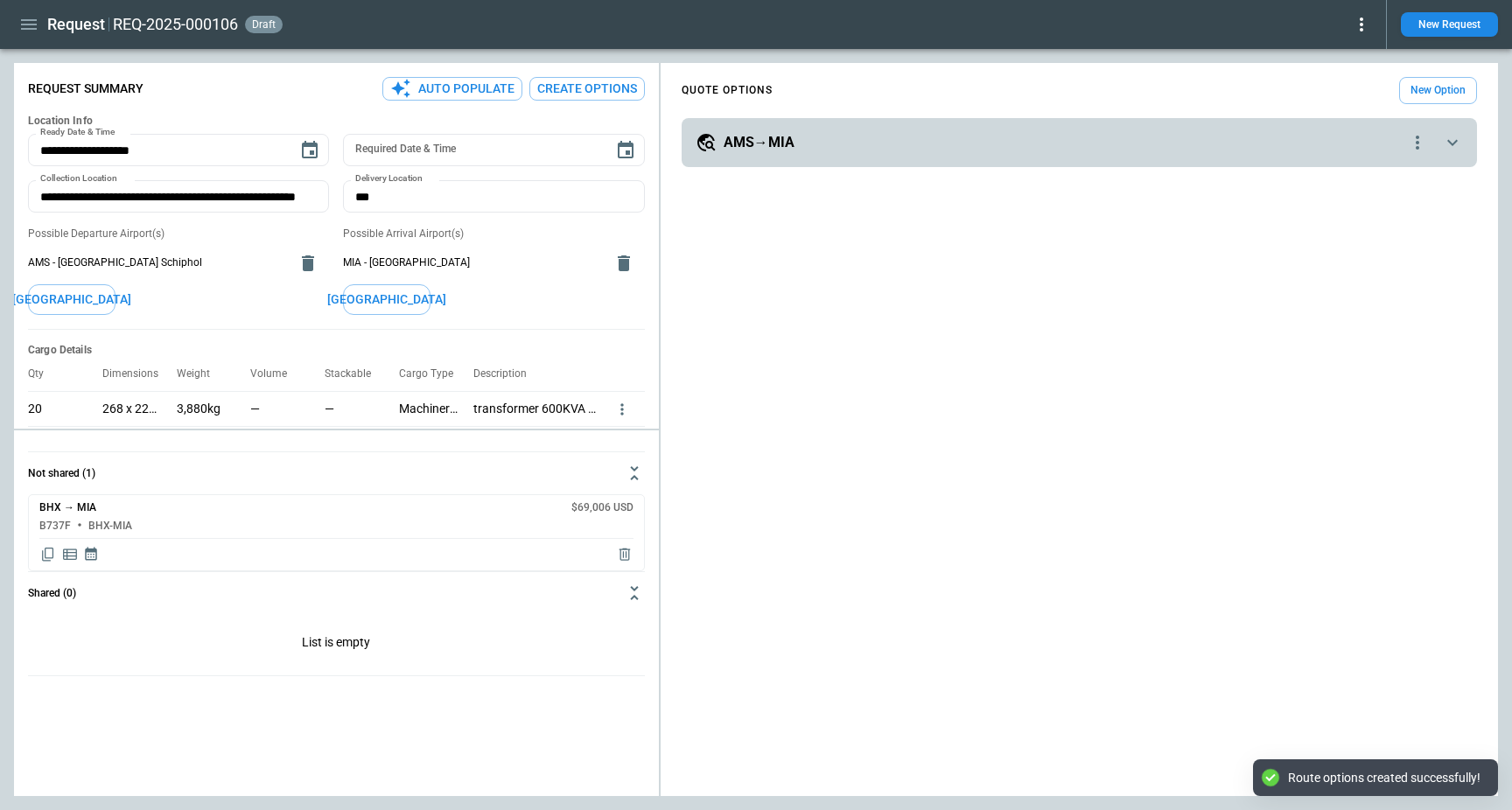
click at [1012, 147] on div "AMS→MIA" at bounding box center [1051, 142] width 711 height 21
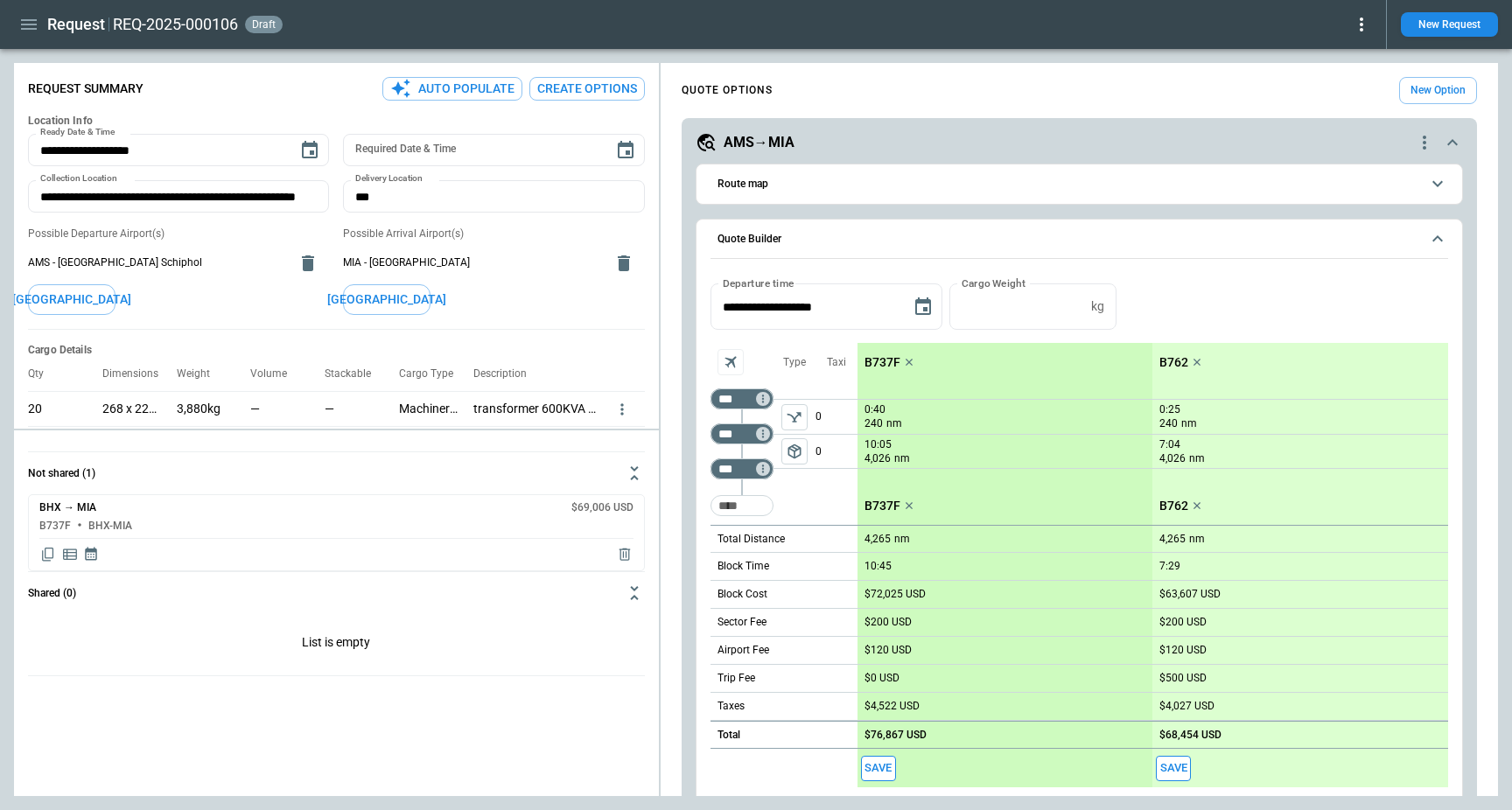
click at [834, 166] on button "Route map" at bounding box center [1079, 184] width 738 height 40
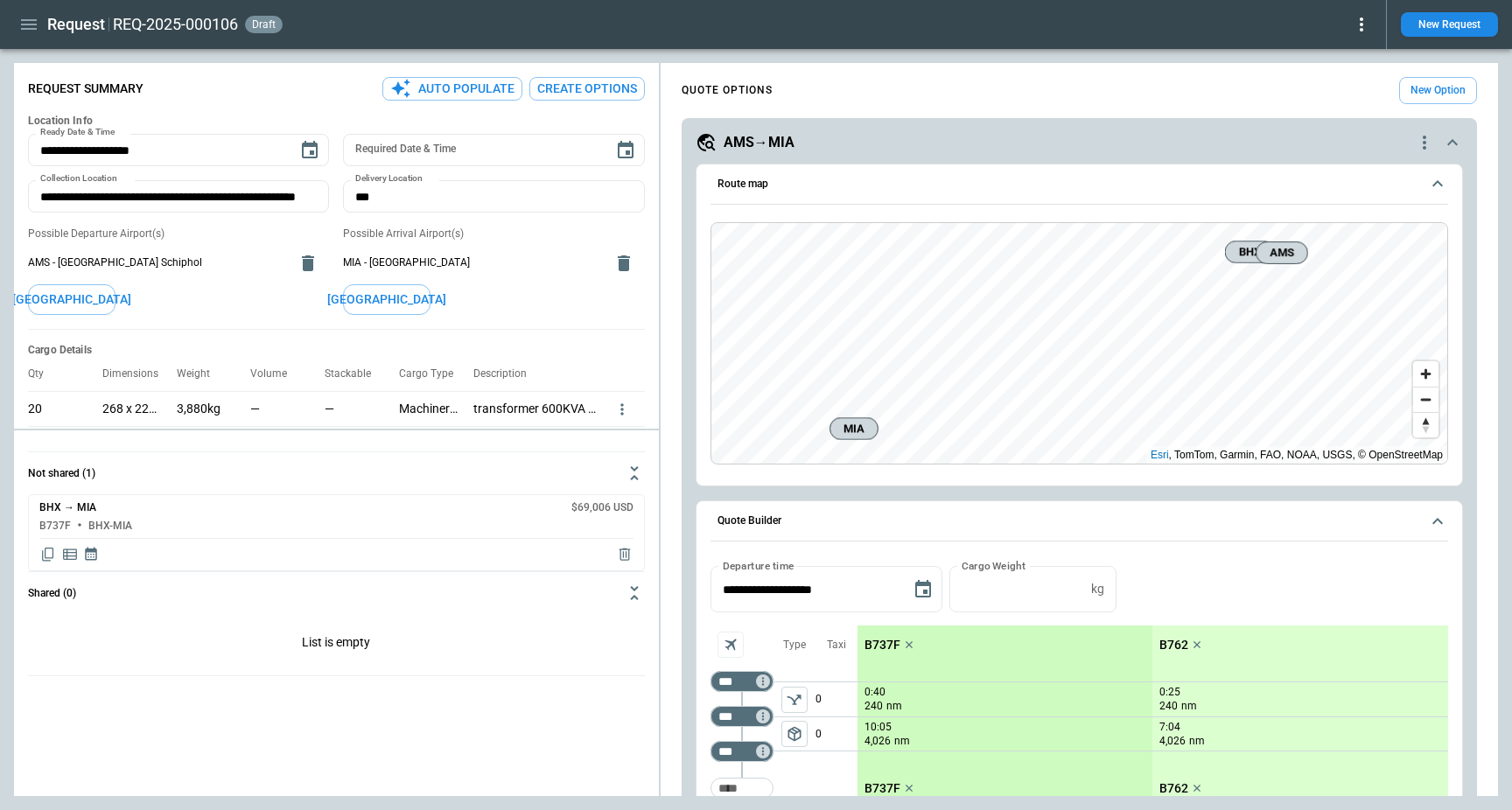
click at [1002, 199] on button "Route map" at bounding box center [1079, 184] width 738 height 40
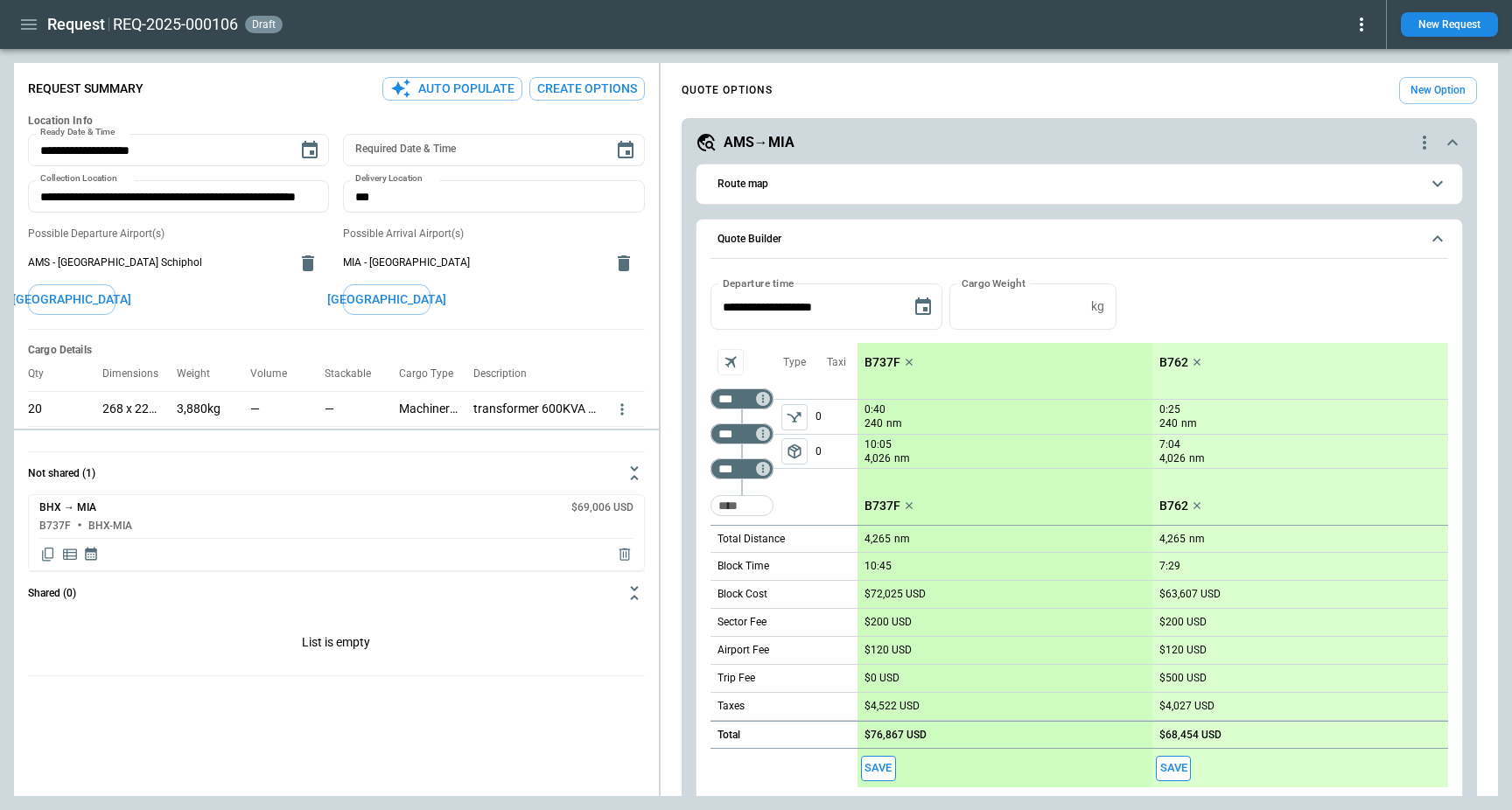
click at [822, 509] on div "Taxi 0 0" at bounding box center [836, 434] width 42 height 182
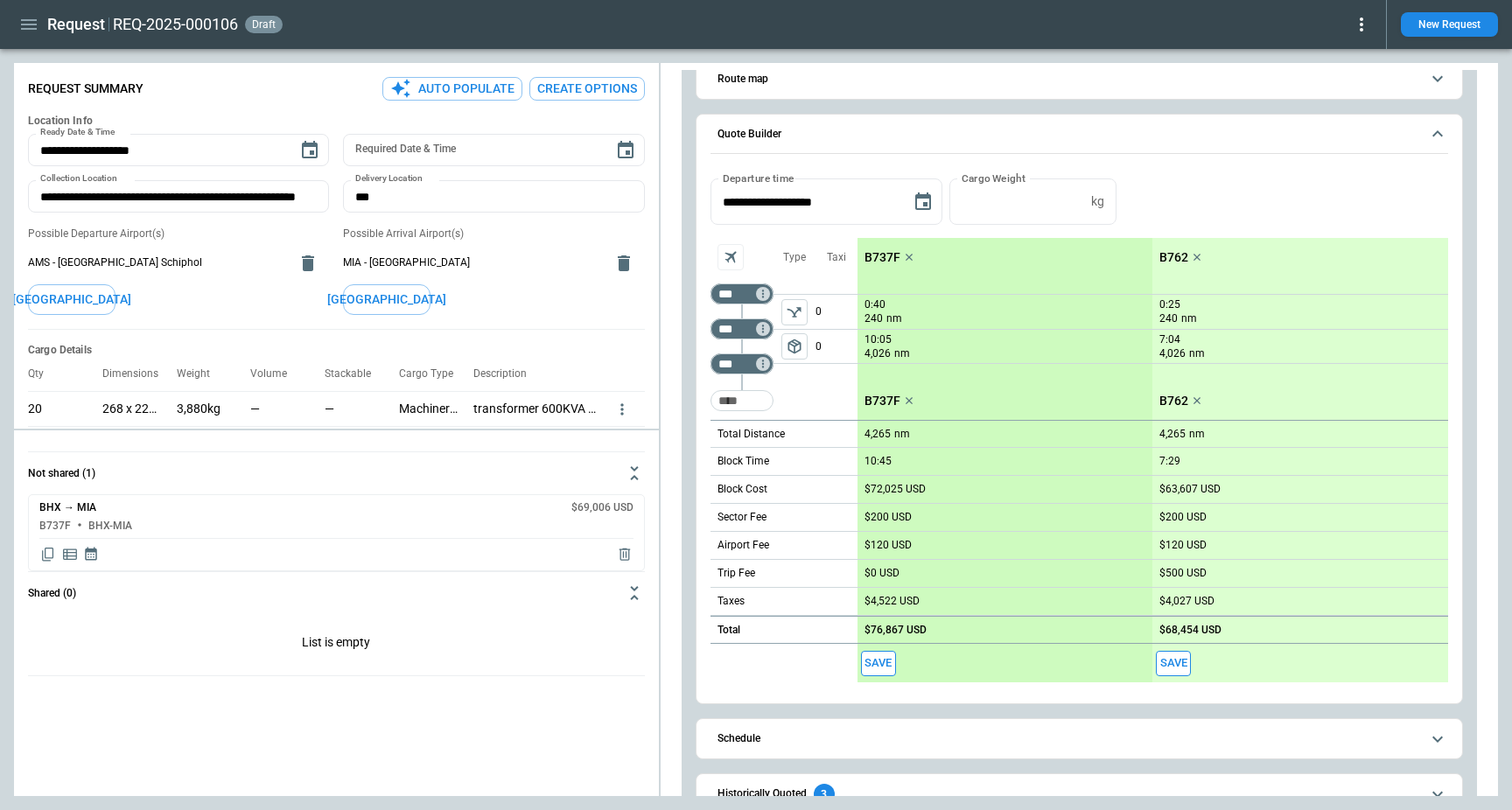
scroll to position [199, 0]
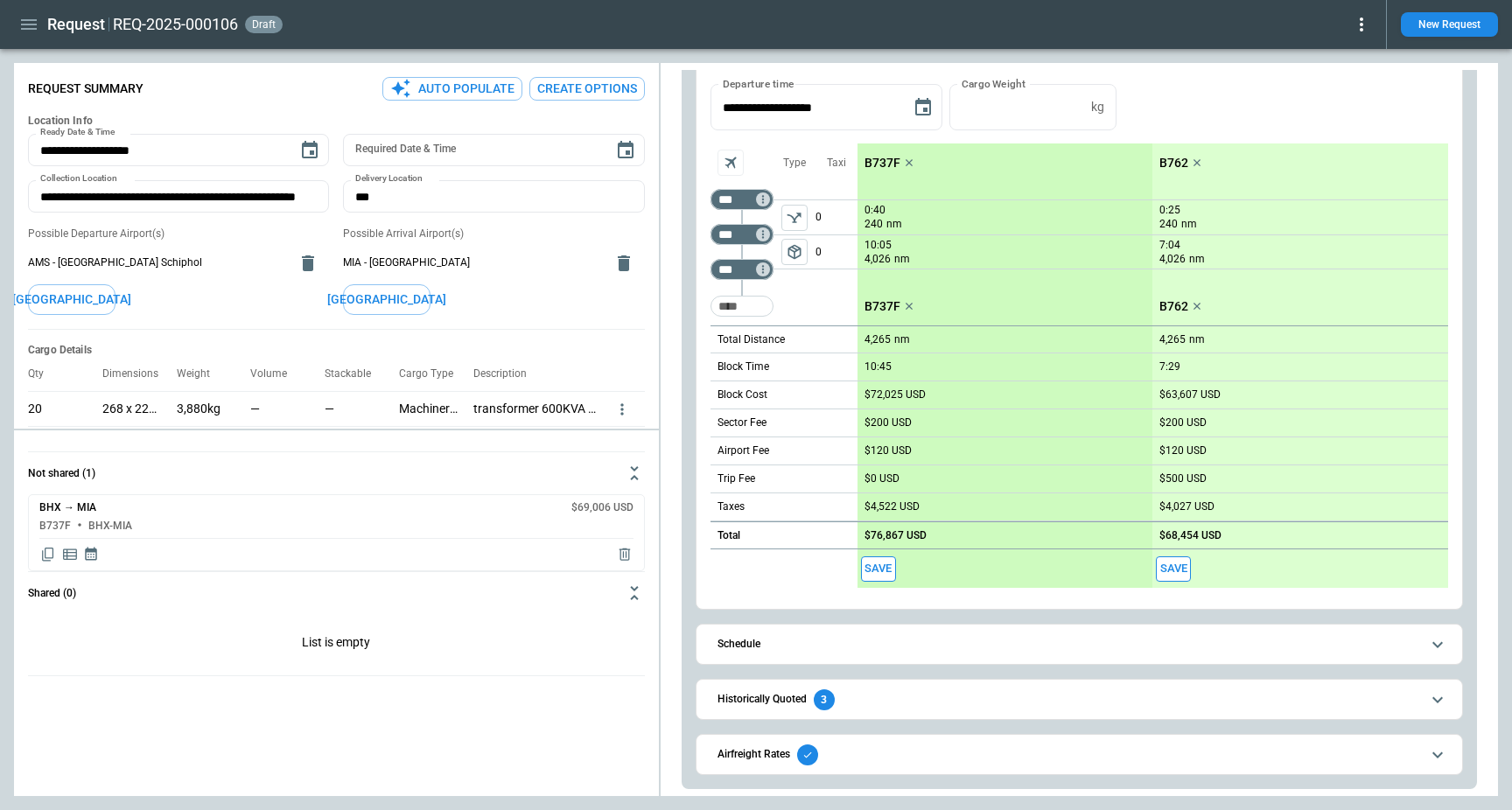
click at [764, 738] on button "Airfreight Rates" at bounding box center [1079, 754] width 738 height 40
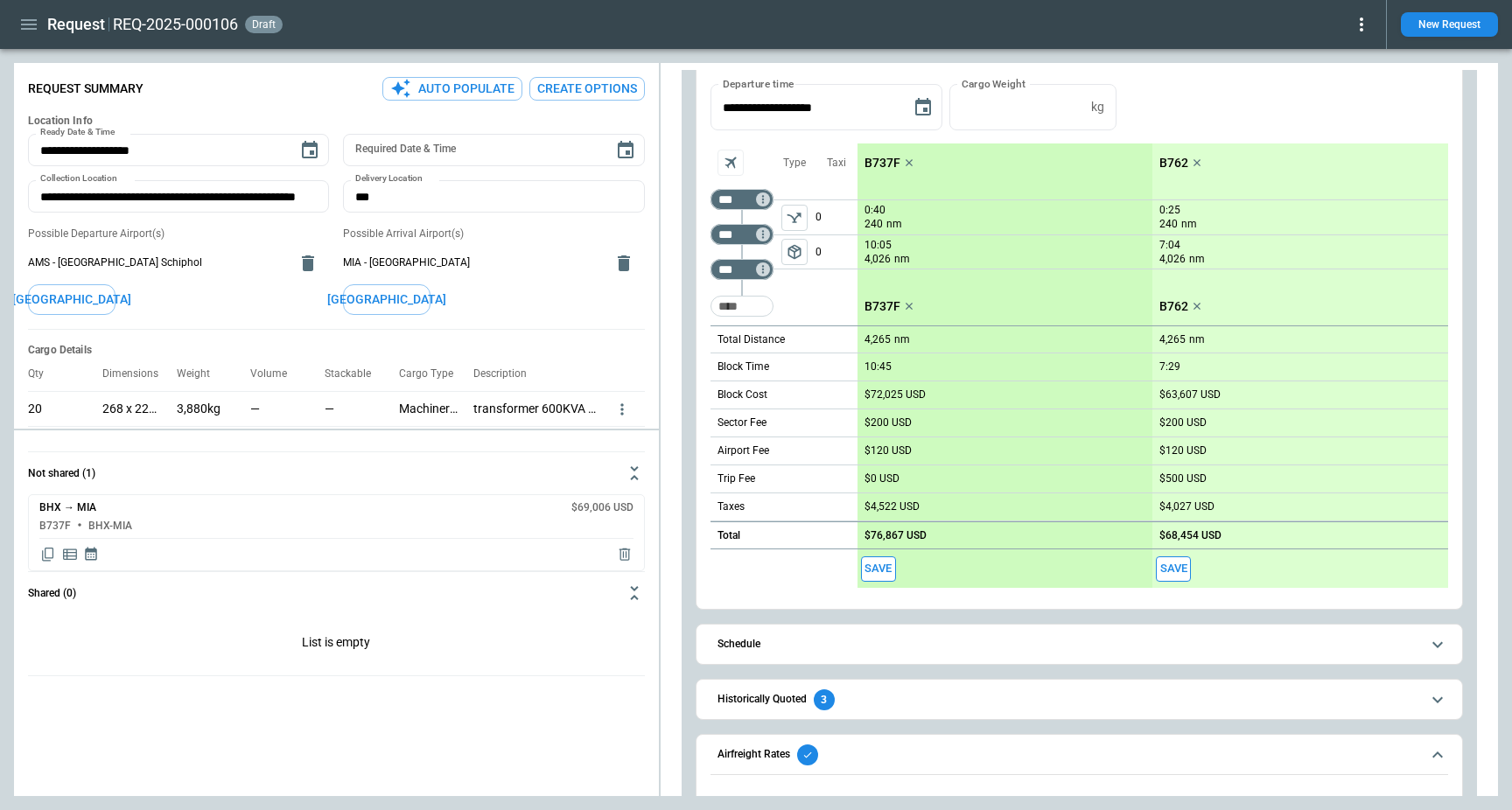
scroll to position [283, 0]
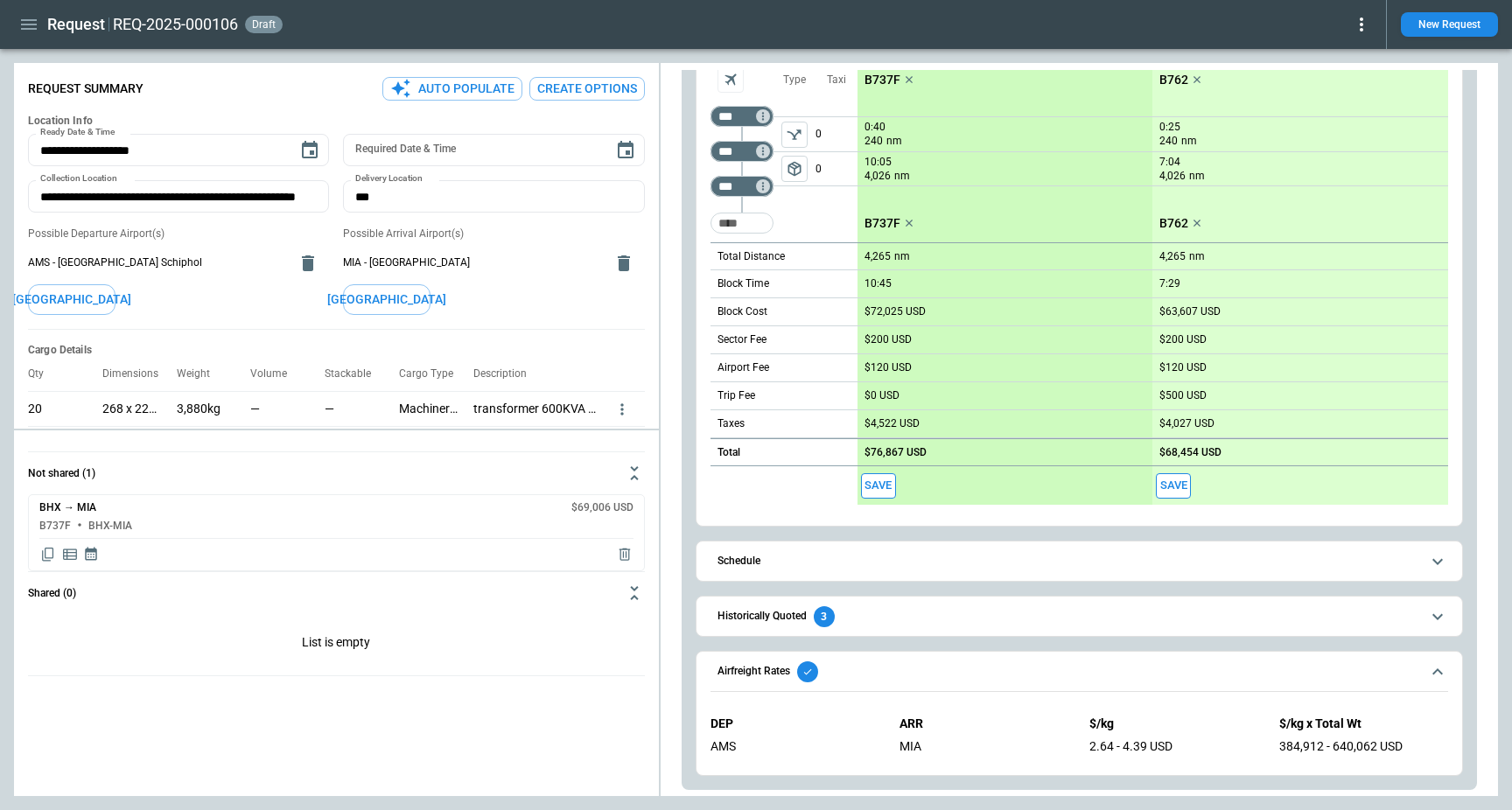
click at [1293, 748] on div "384,912 - 640,062 USD" at bounding box center [1363, 746] width 168 height 15
click at [1396, 746] on div "384,912 - 640,062 USD" at bounding box center [1363, 746] width 168 height 15
click at [1354, 745] on div "384,912 - 640,062 USD" at bounding box center [1363, 746] width 168 height 15
click at [1354, 744] on div "384,912 - 640,062 USD" at bounding box center [1363, 746] width 168 height 15
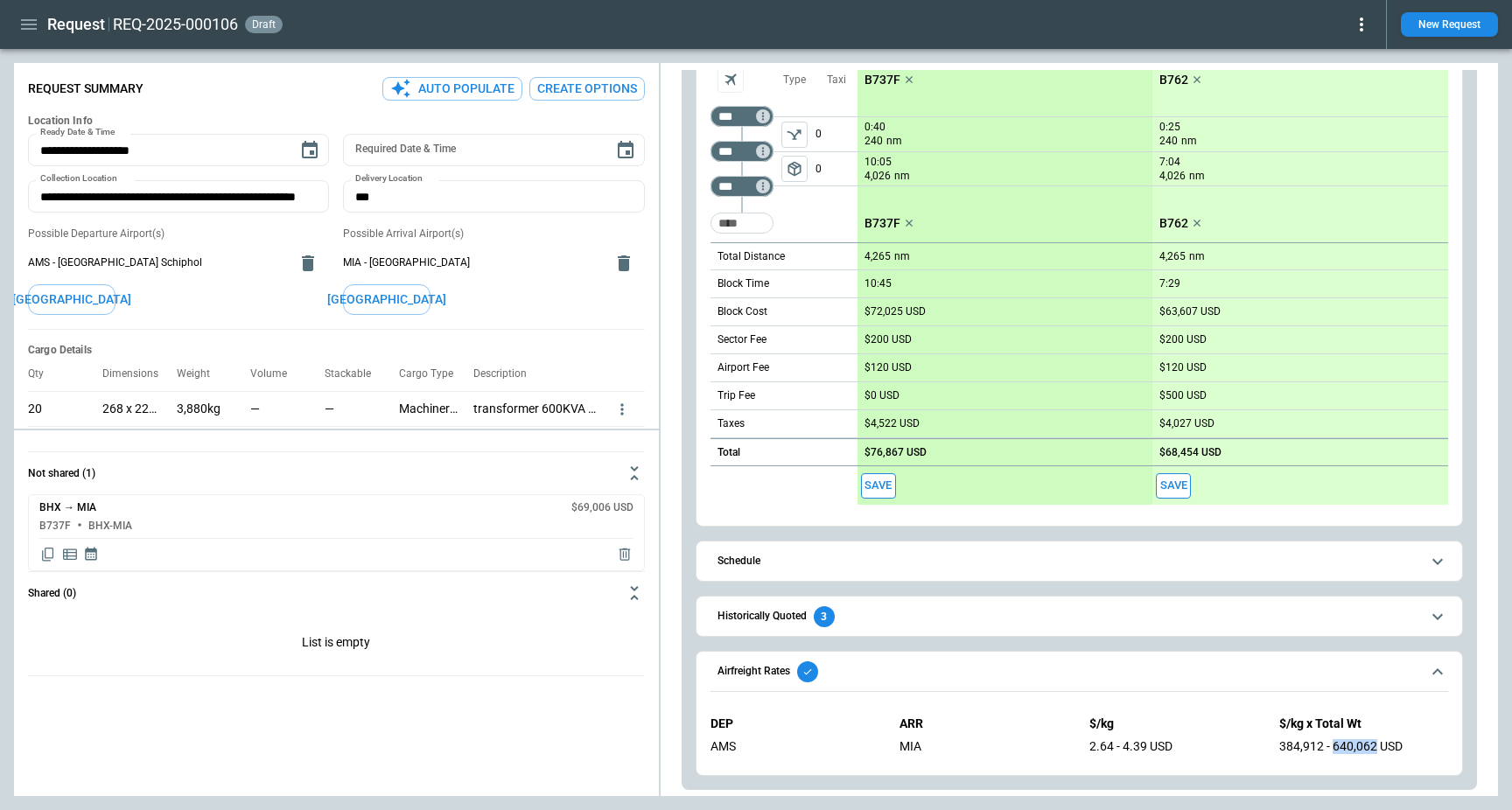
click at [1340, 744] on div "384,912 - 640,062 USD" at bounding box center [1363, 746] width 168 height 15
click at [917, 676] on span "Airfreight Rates" at bounding box center [1069, 670] width 702 height 21
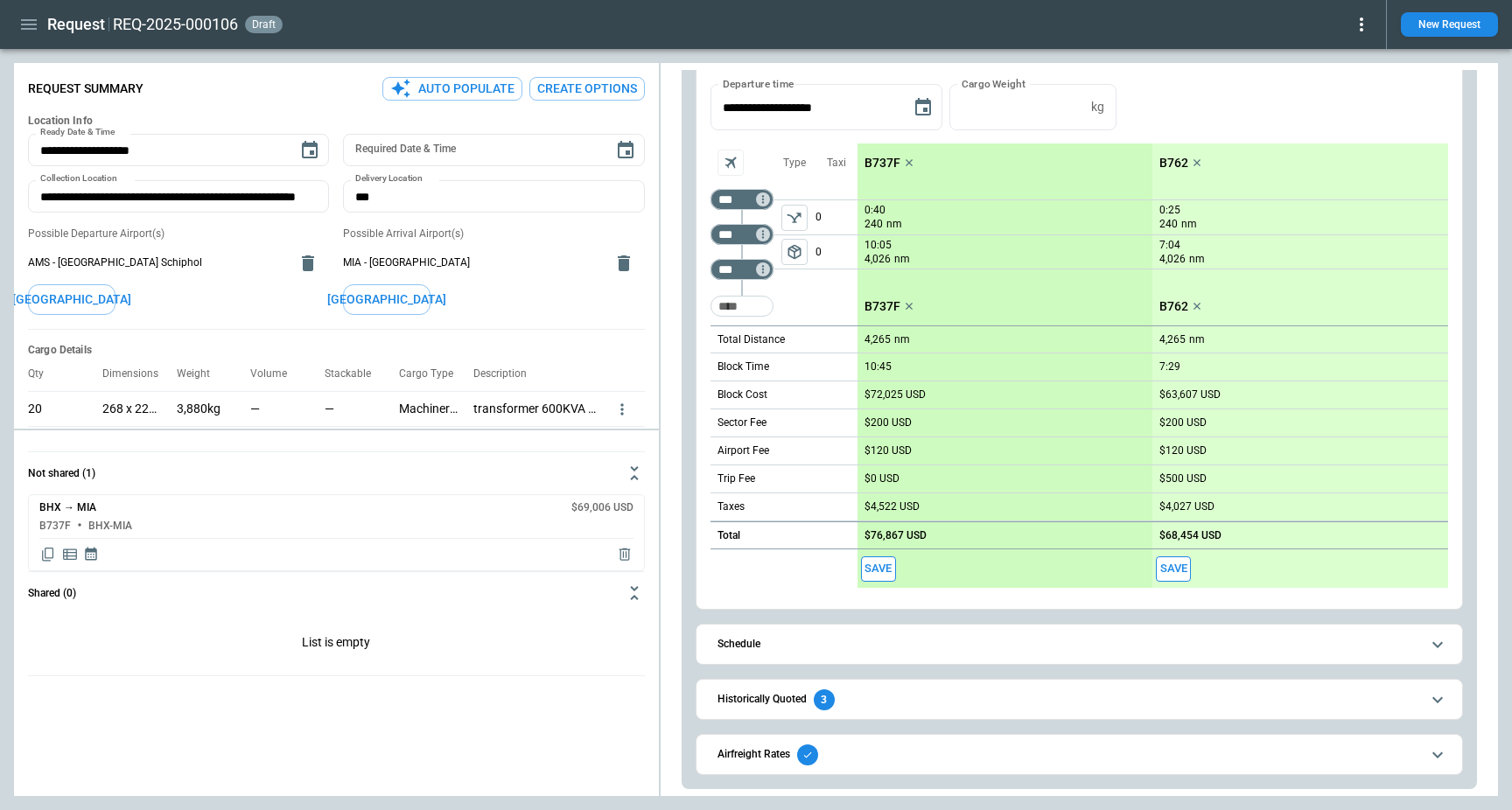
scroll to position [199, 0]
click at [901, 699] on span "Historically Quoted 3" at bounding box center [1069, 698] width 702 height 21
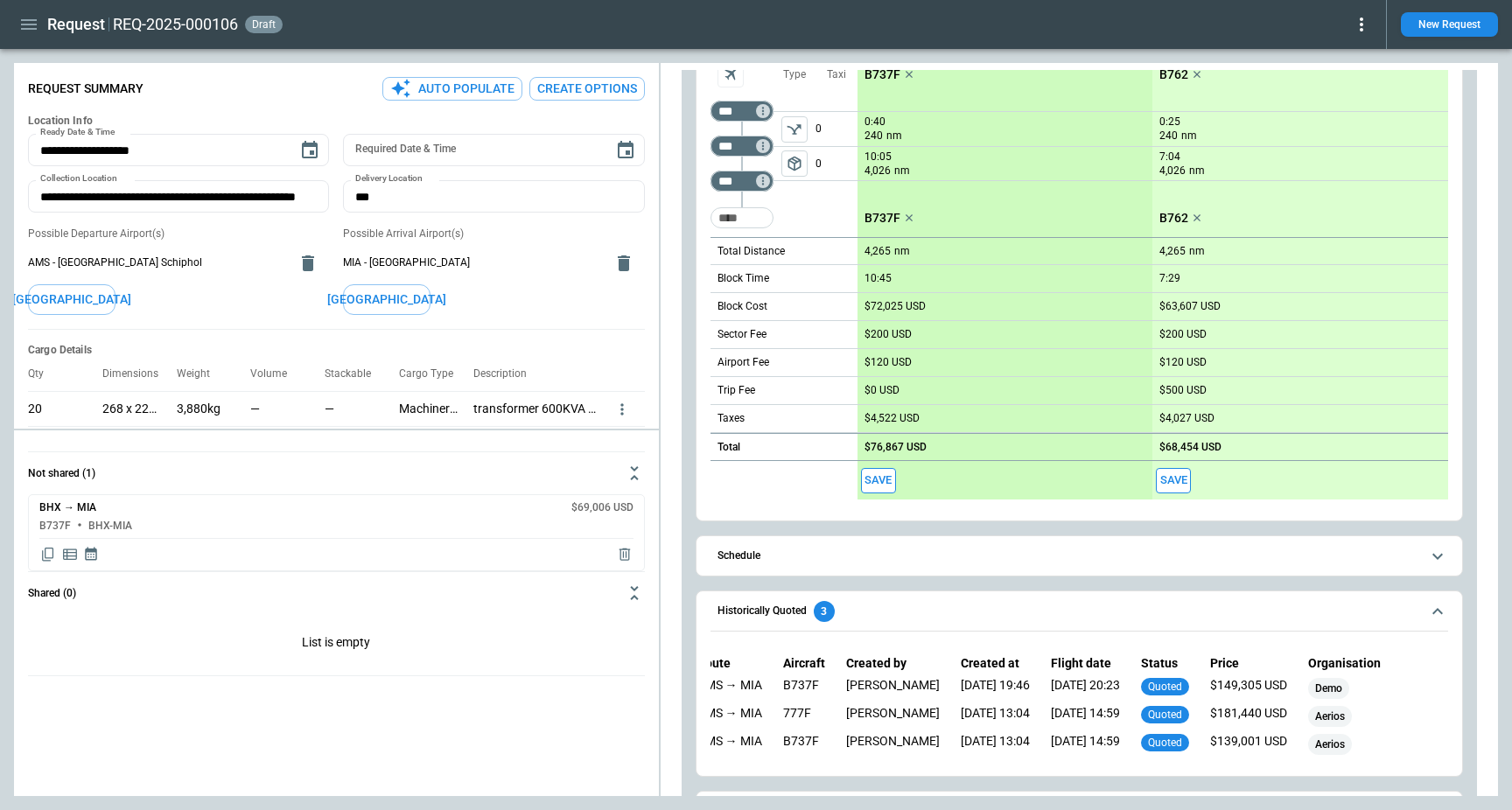
scroll to position [0, 0]
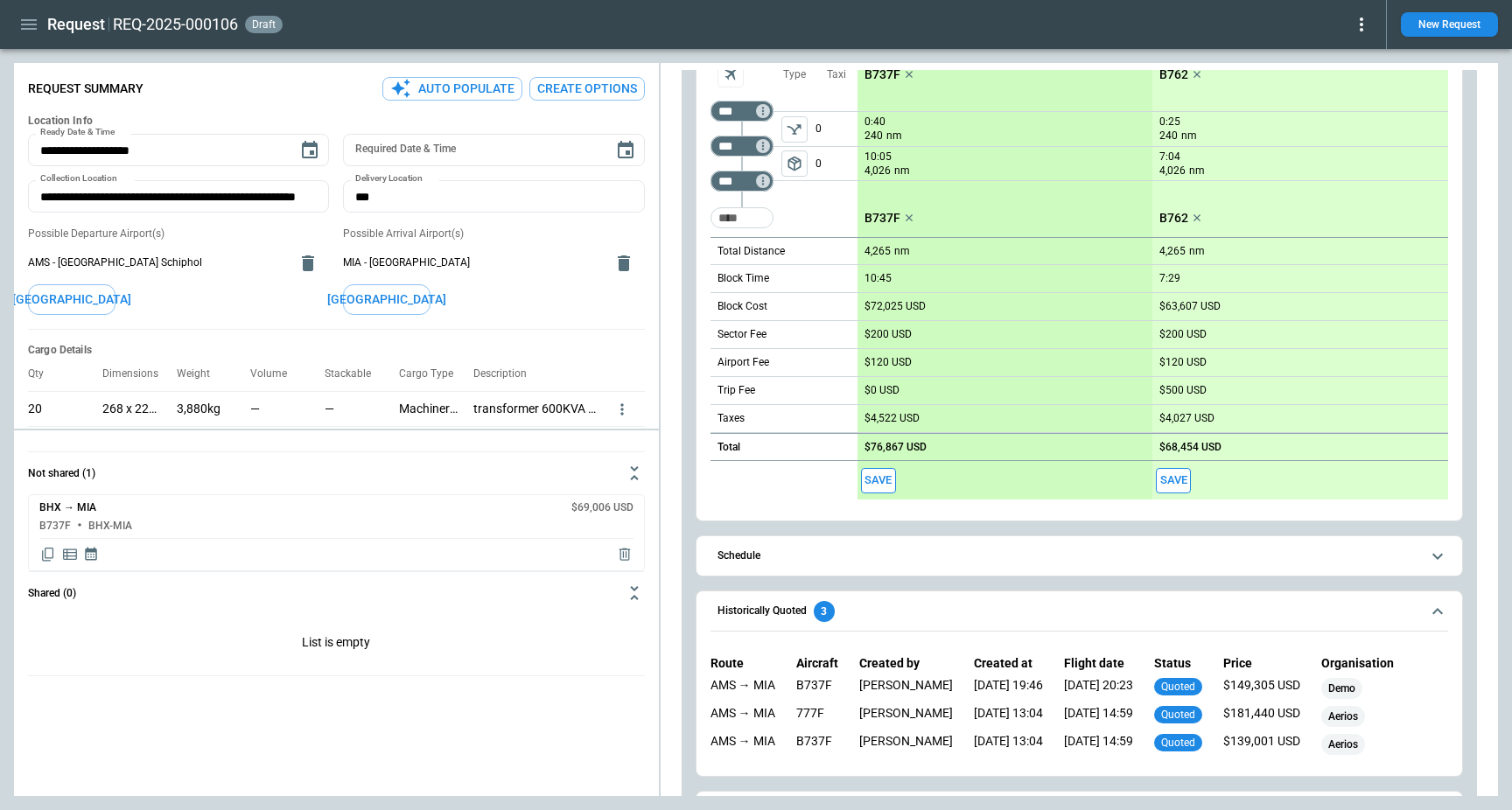
click at [995, 625] on button "Historically Quoted 3" at bounding box center [1079, 611] width 738 height 40
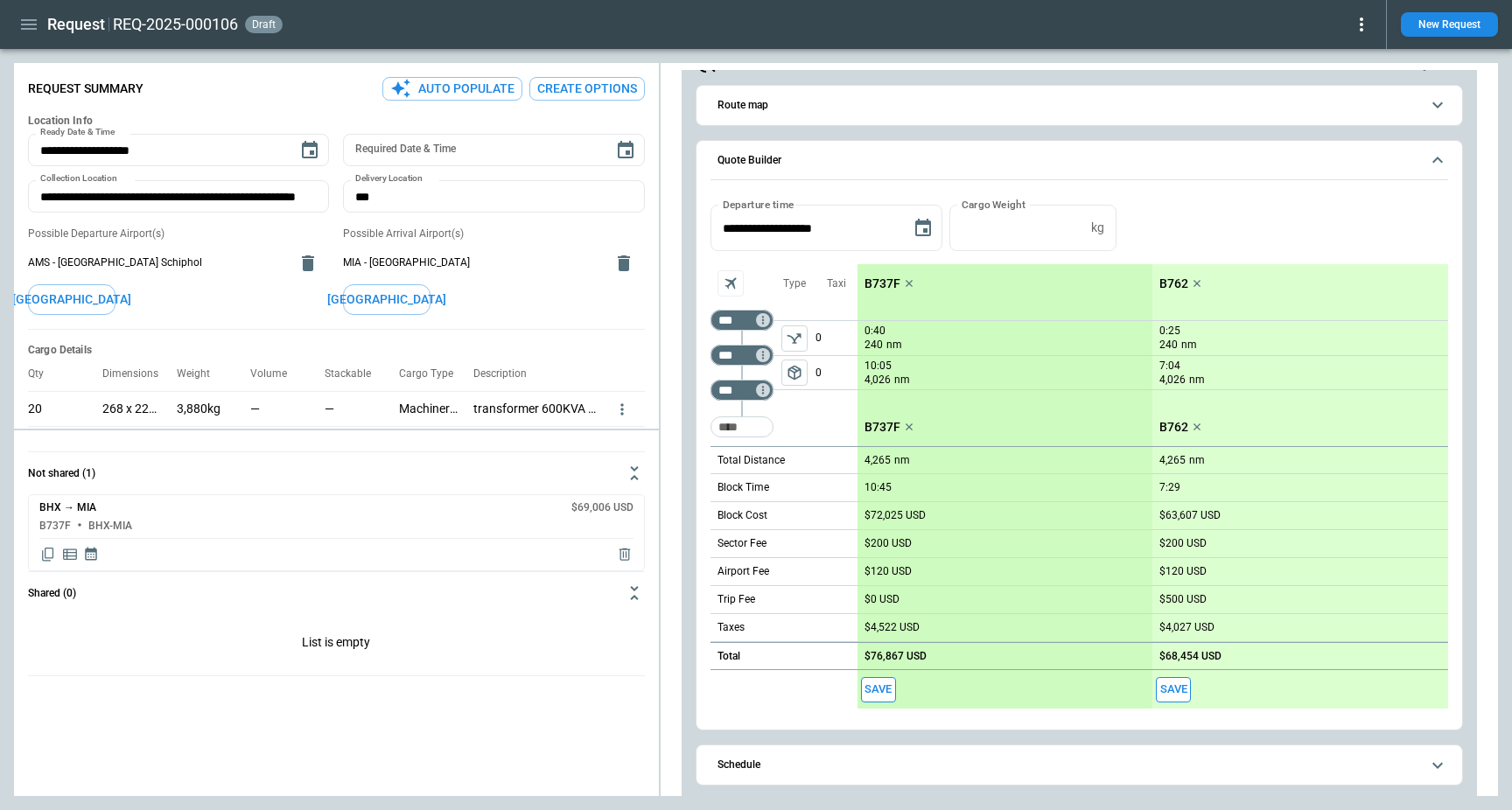
scroll to position [199, 0]
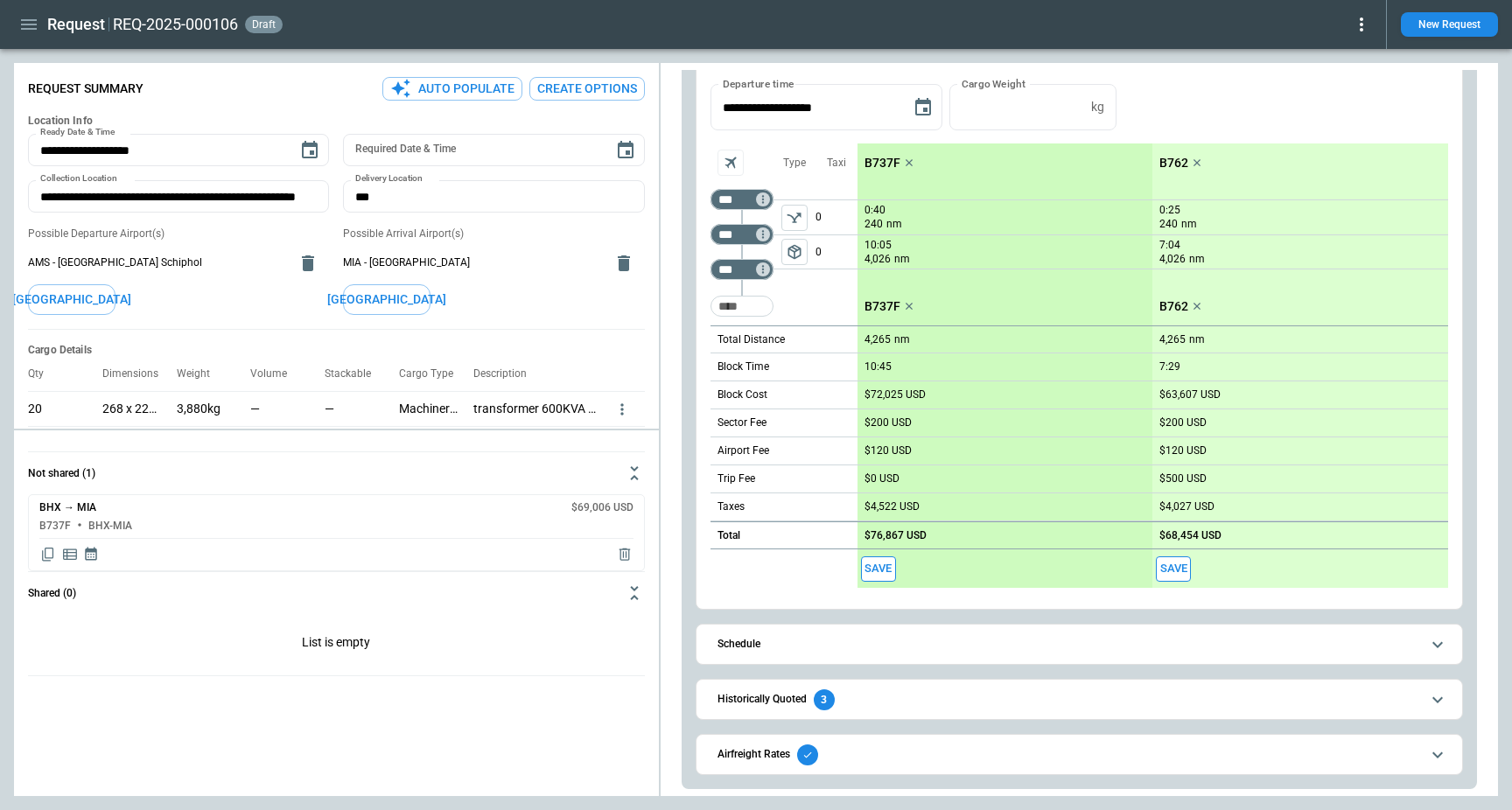
click at [928, 643] on span "Schedule" at bounding box center [1069, 644] width 702 height 12
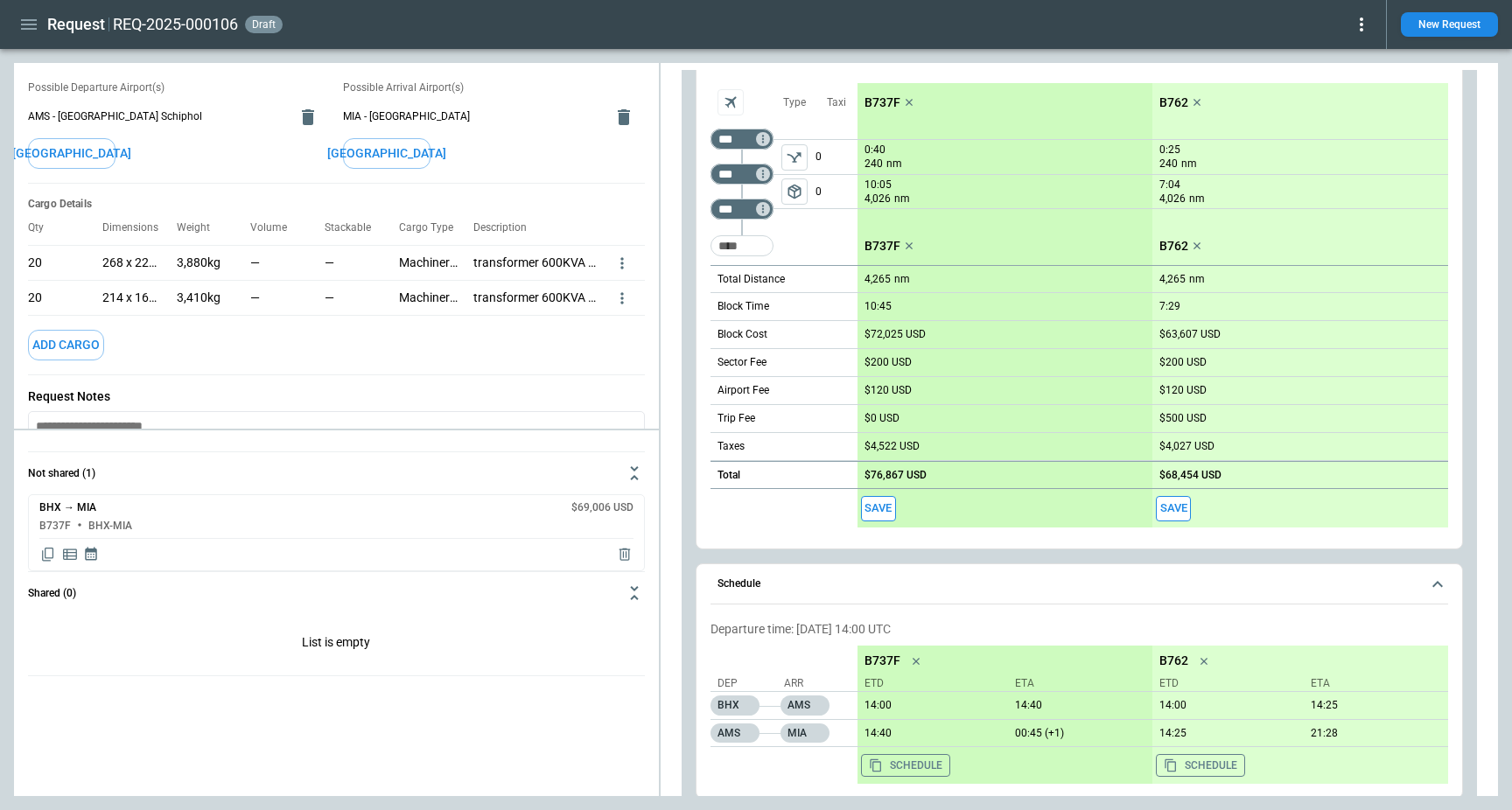
scroll to position [0, 0]
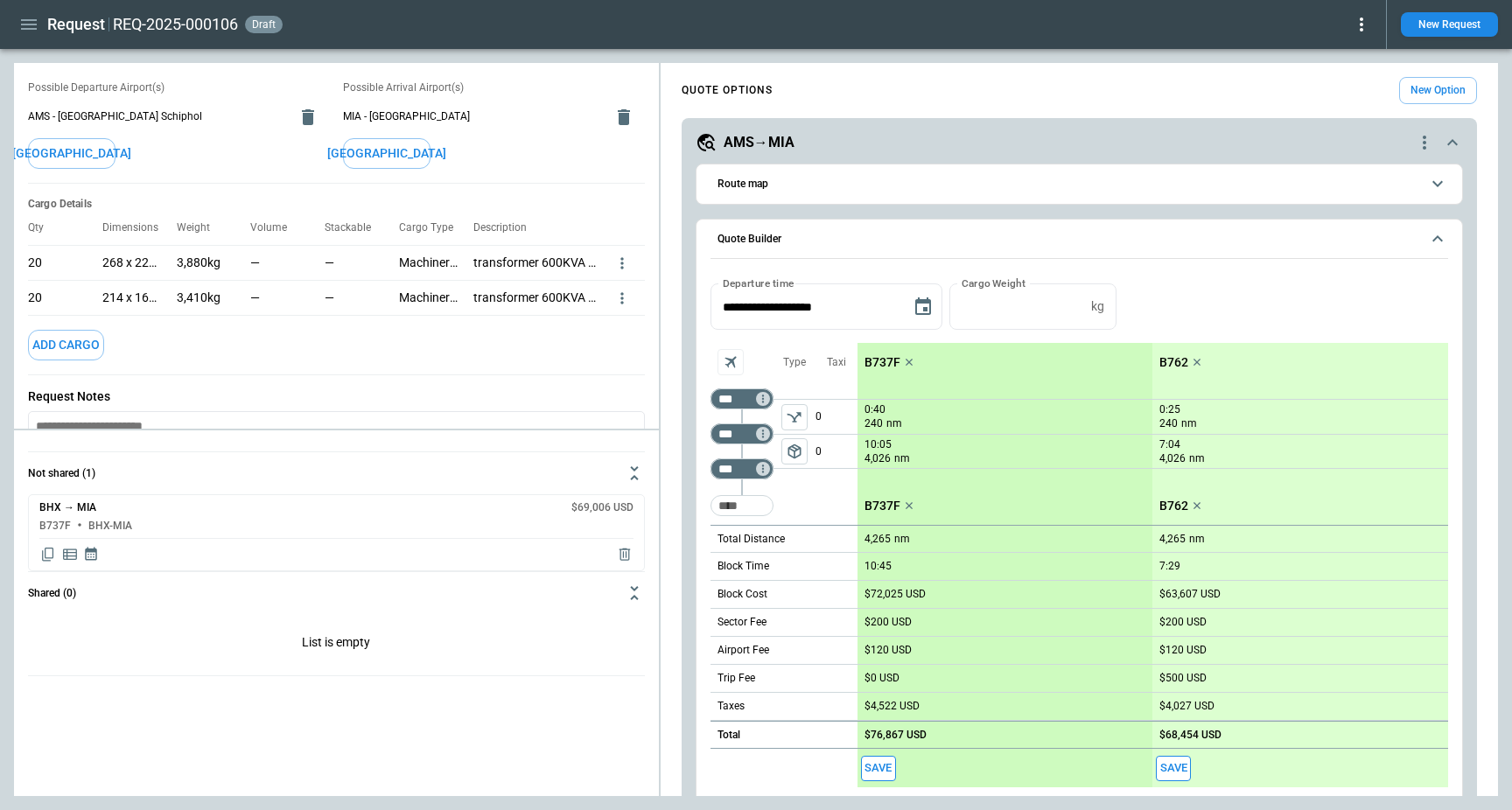
click at [618, 267] on icon "more" at bounding box center [621, 263] width 17 height 17
click at [595, 299] on li "Edit" at bounding box center [599, 292] width 61 height 25
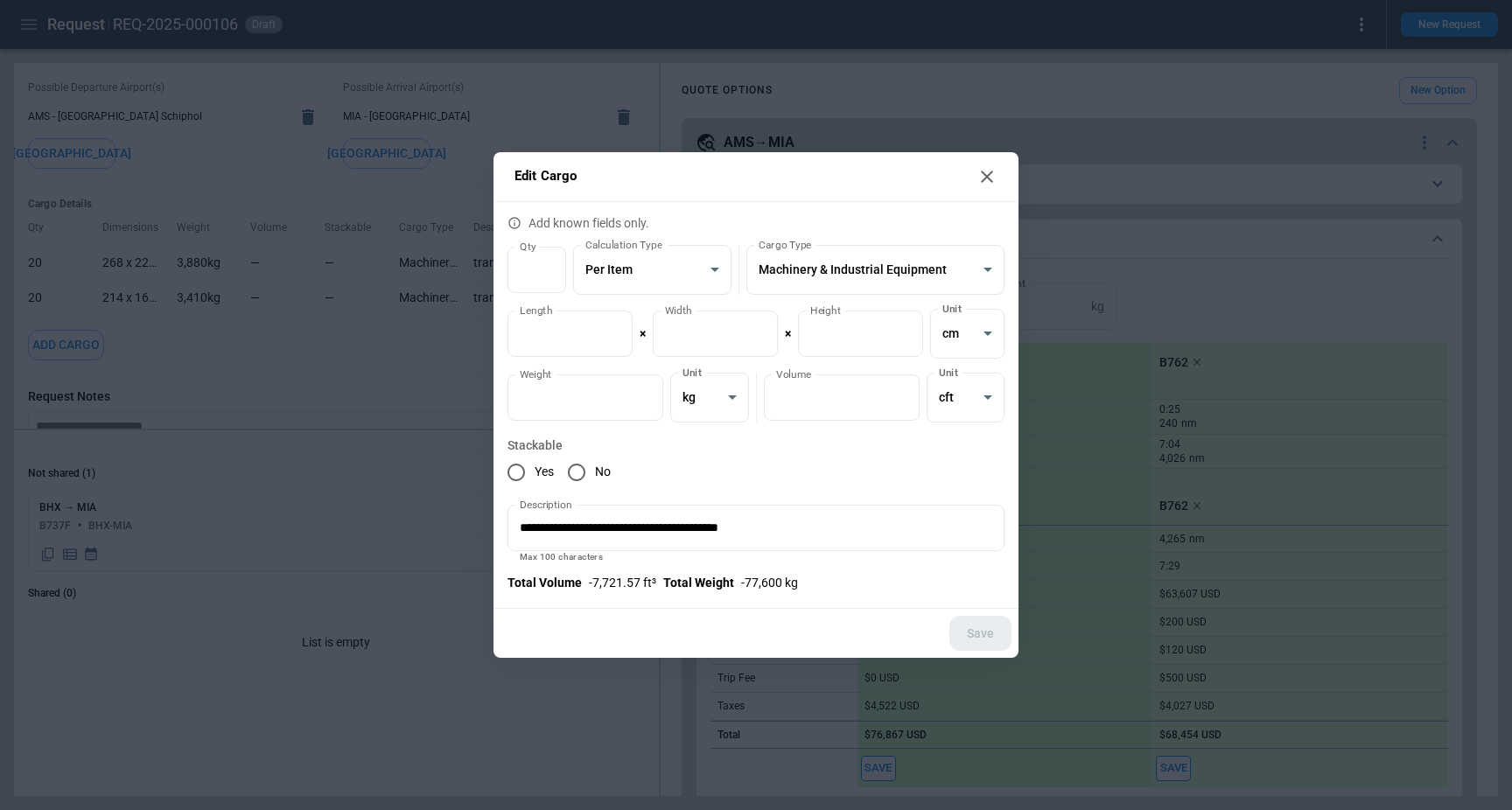
click at [990, 184] on icon at bounding box center [986, 176] width 21 height 21
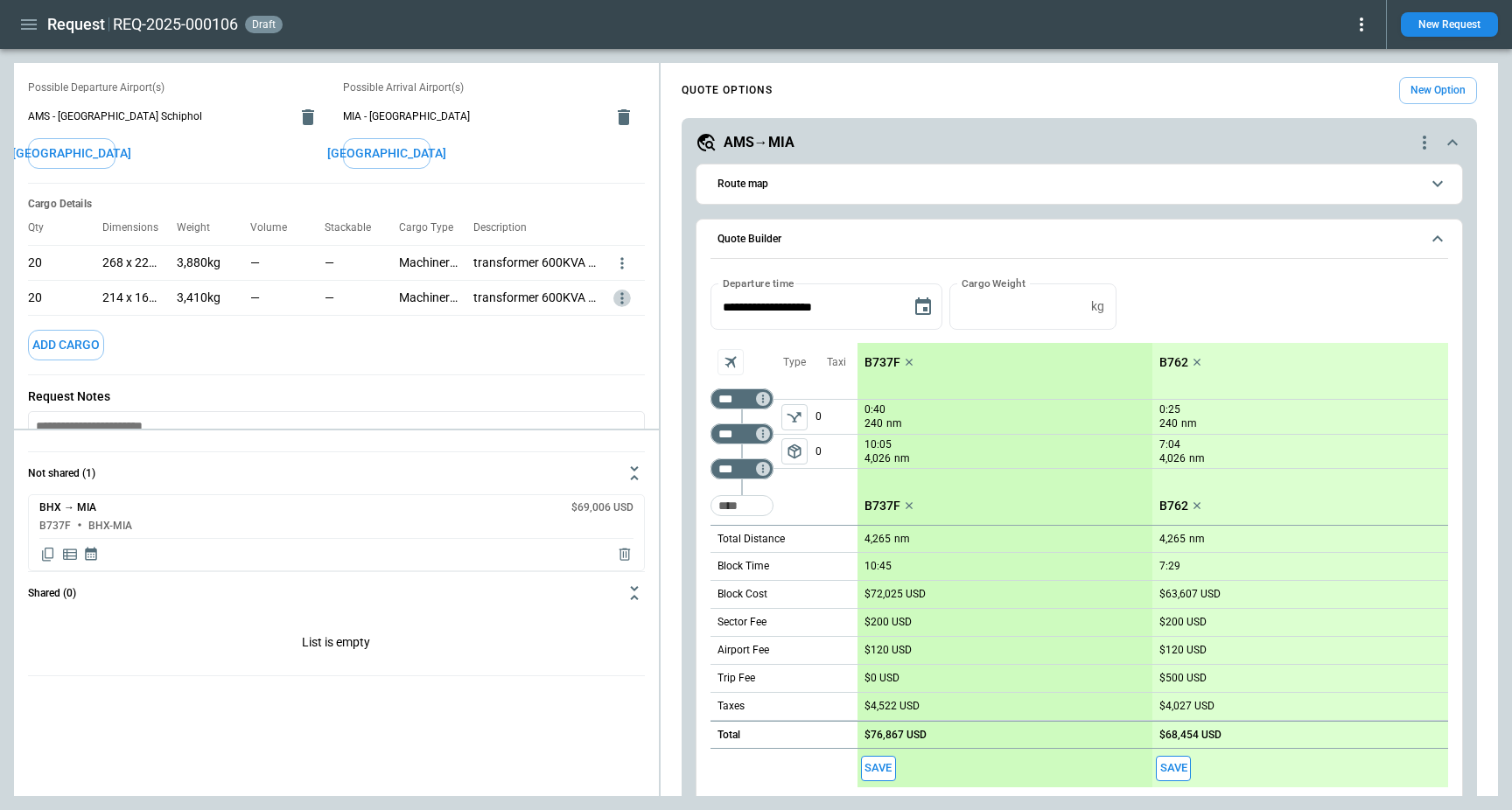
click at [628, 295] on icon "more" at bounding box center [621, 298] width 17 height 17
click at [592, 327] on li "Edit" at bounding box center [599, 327] width 61 height 25
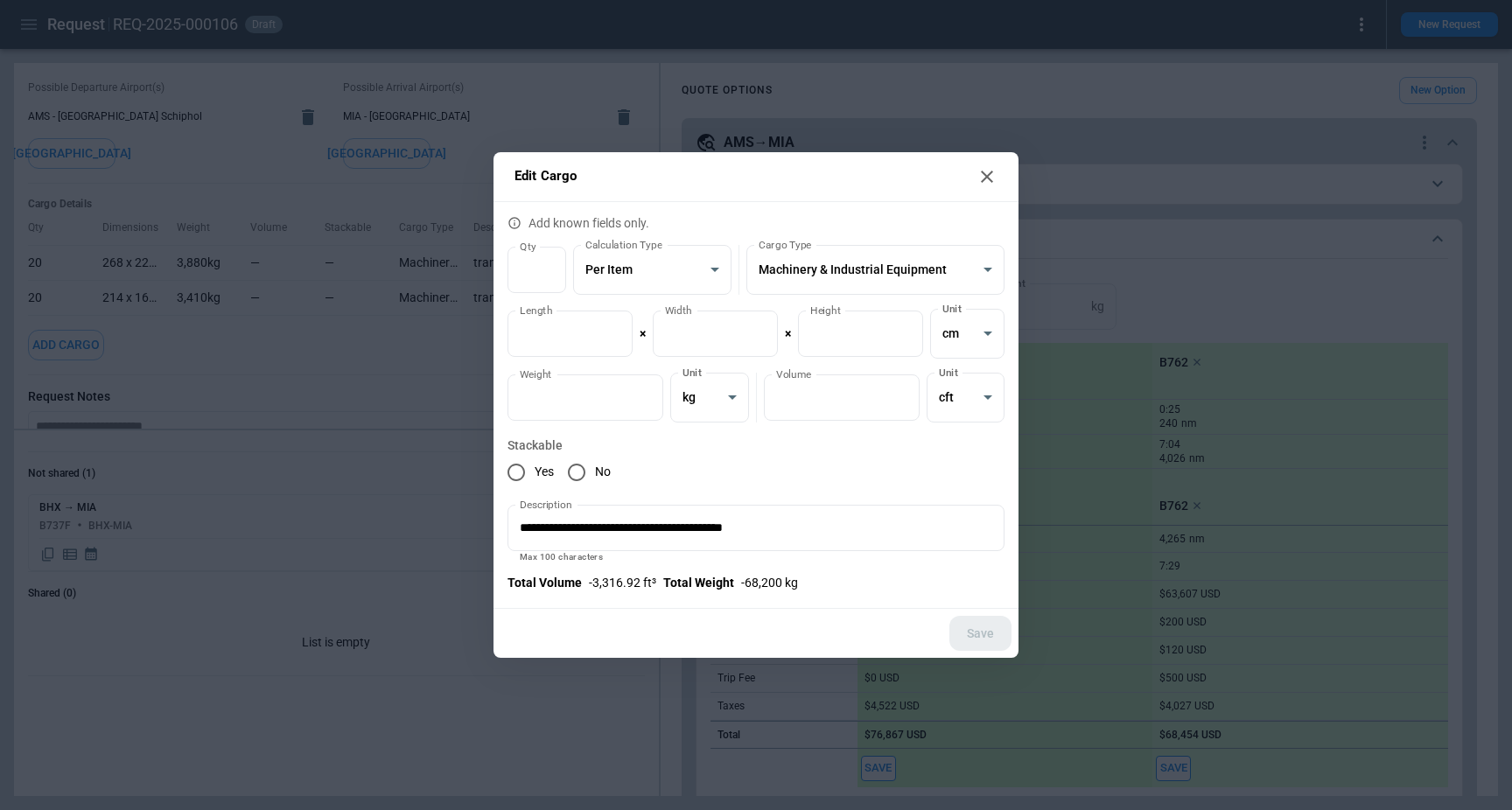
click at [989, 176] on icon at bounding box center [986, 176] width 21 height 21
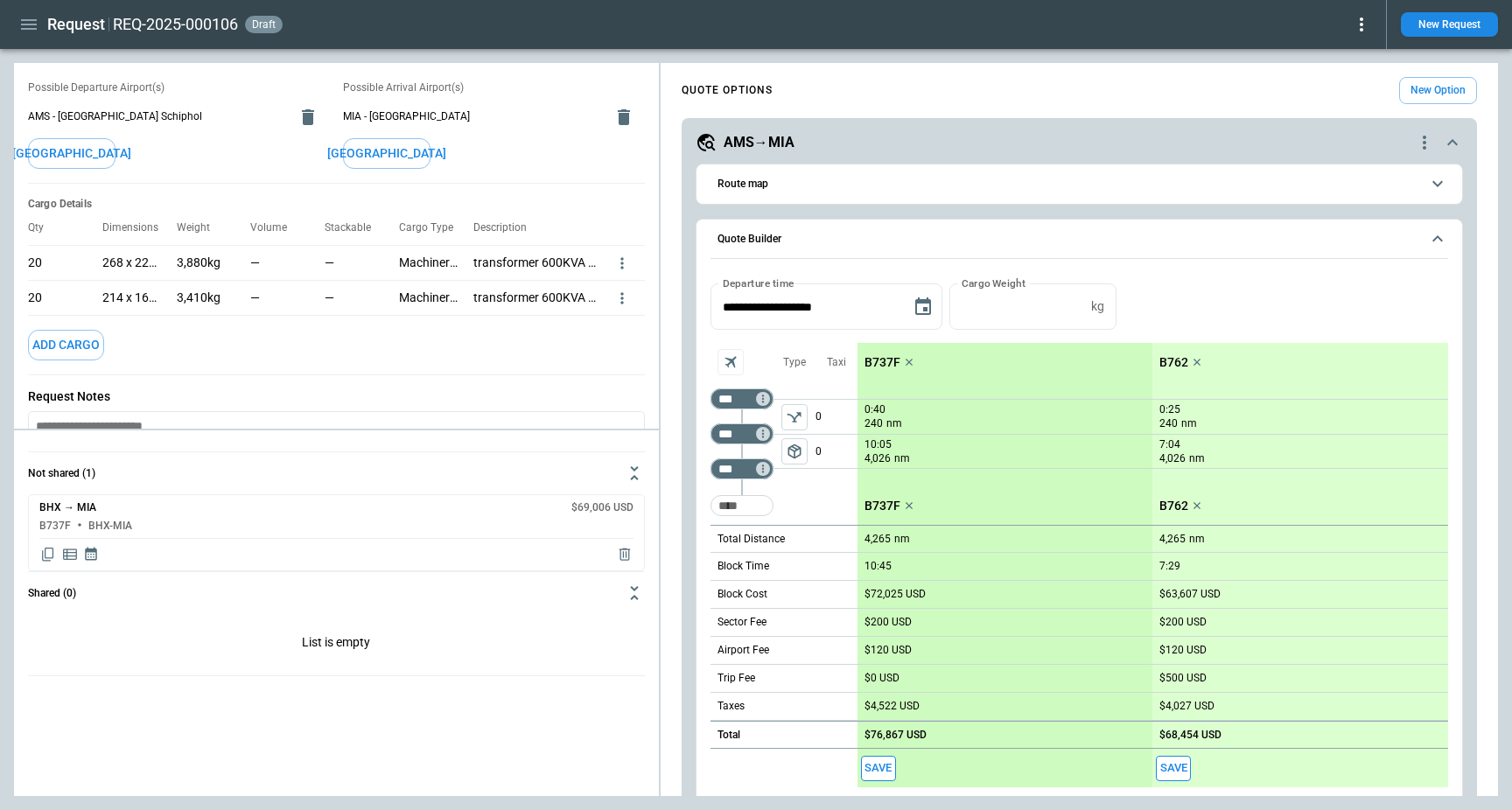
click at [325, 30] on div "REQ-2025-000106 draft" at bounding box center [742, 24] width 1259 height 21
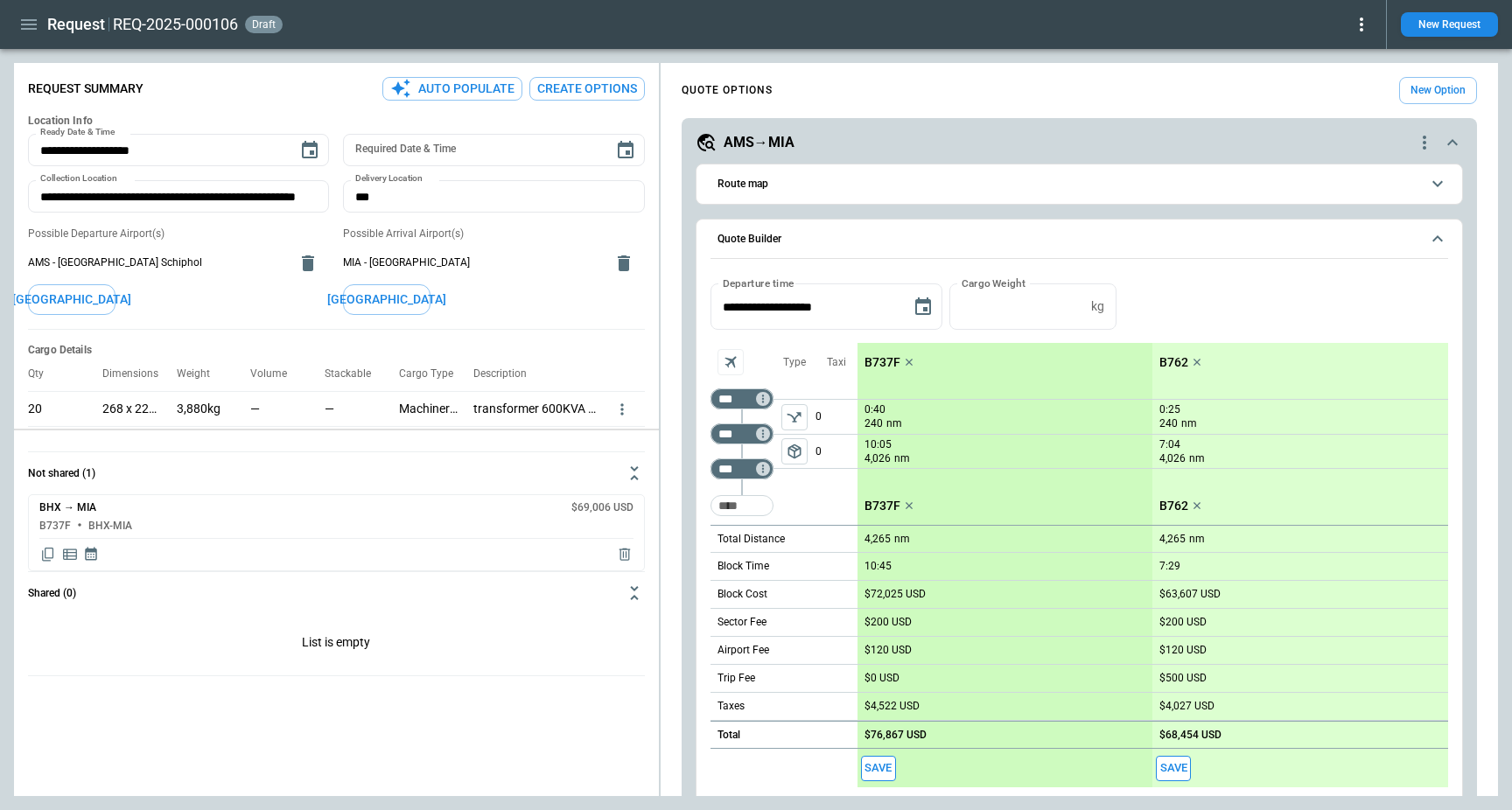
click at [376, 445] on div "**********" at bounding box center [756, 429] width 1484 height 733
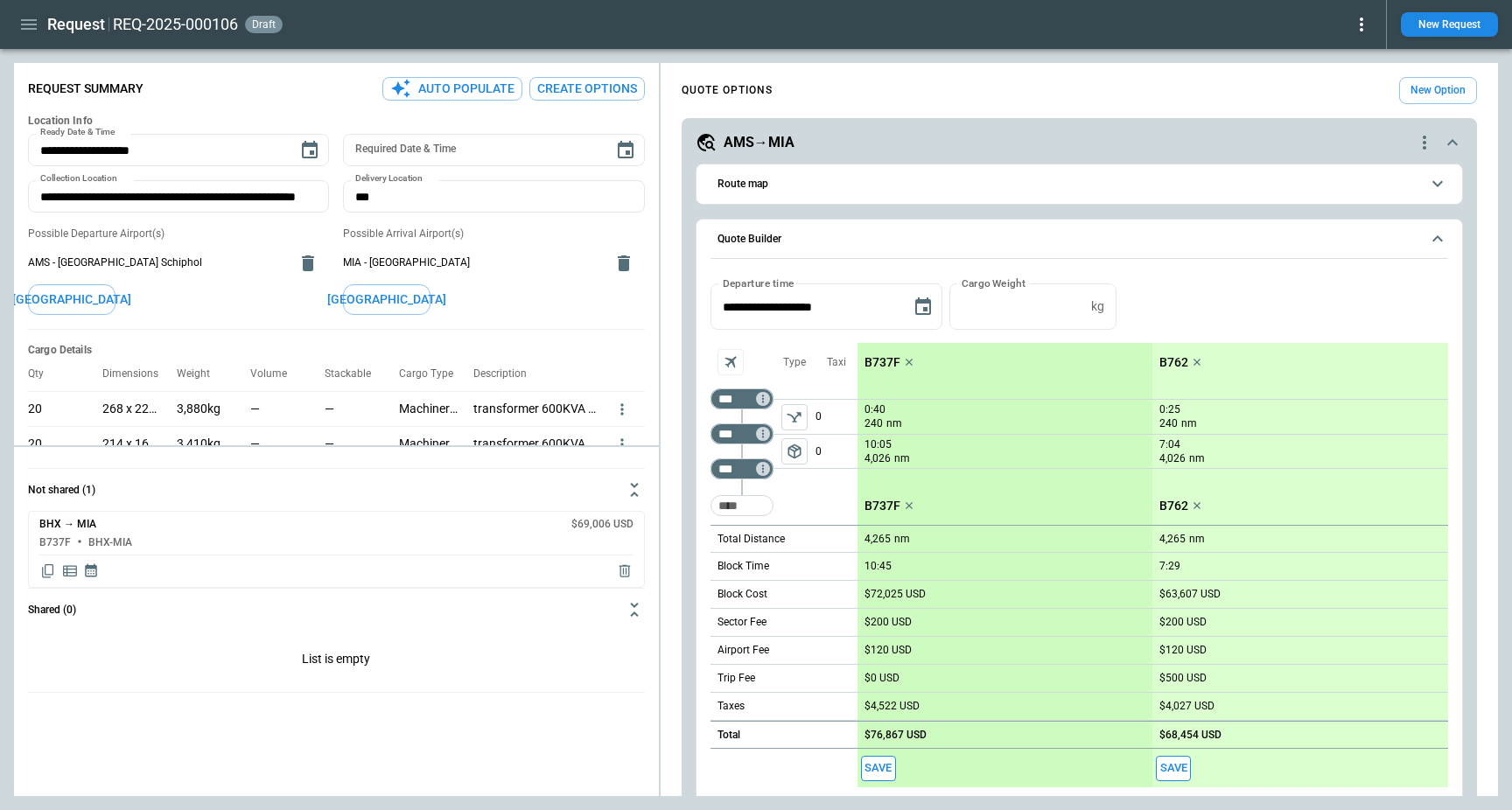
click at [373, 446] on div at bounding box center [330, 450] width 629 height 7
click at [373, 503] on div "**********" at bounding box center [756, 429] width 1484 height 733
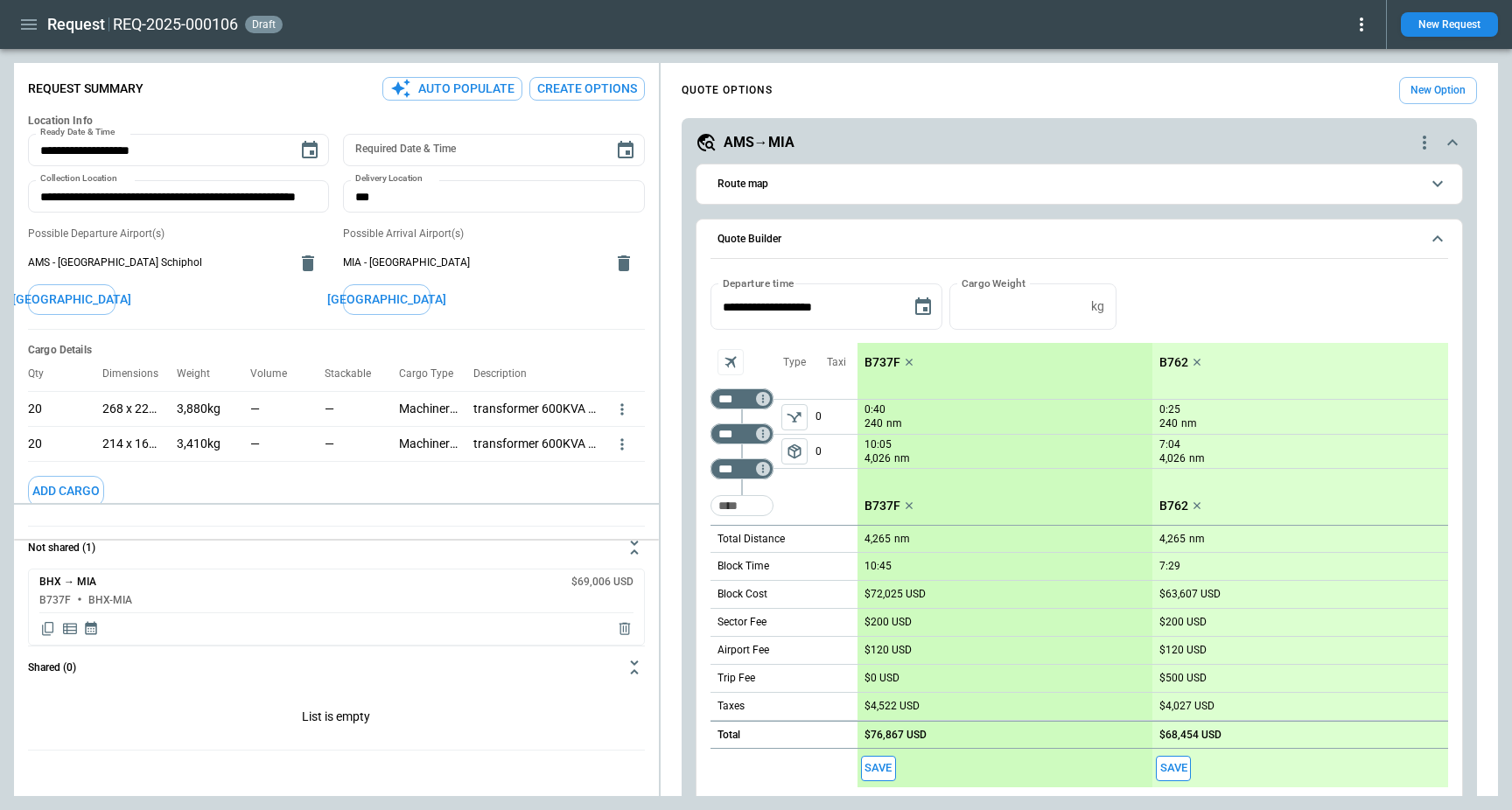
click at [373, 538] on div "**********" at bounding box center [756, 429] width 1484 height 733
click at [1441, 101] on button "New Option" at bounding box center [1437, 90] width 77 height 27
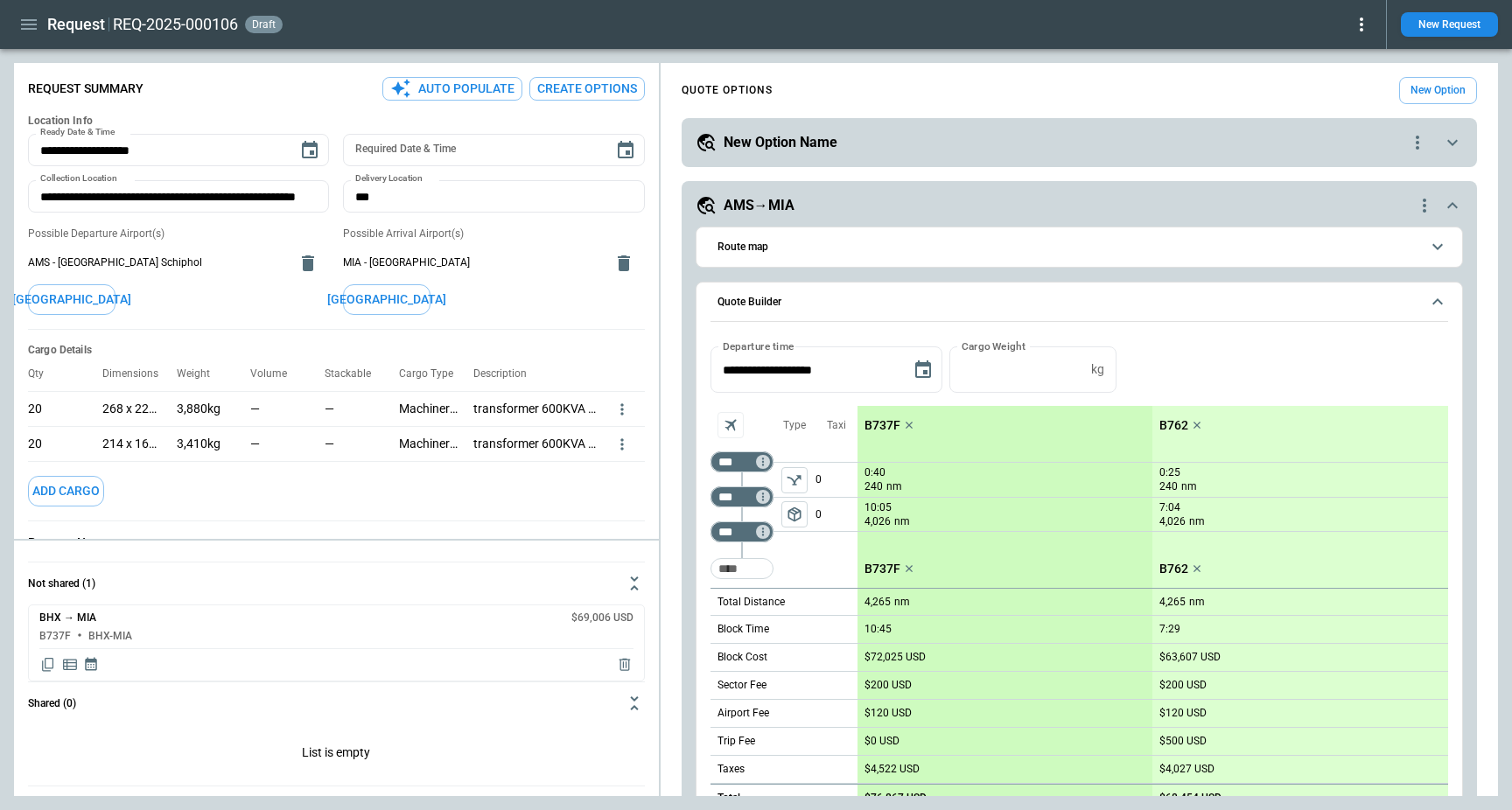
click at [1033, 130] on div "**********" at bounding box center [1079, 142] width 795 height 49
click at [1025, 158] on div "**********" at bounding box center [1079, 142] width 795 height 49
click at [899, 138] on div "New Option Name" at bounding box center [1051, 142] width 711 height 21
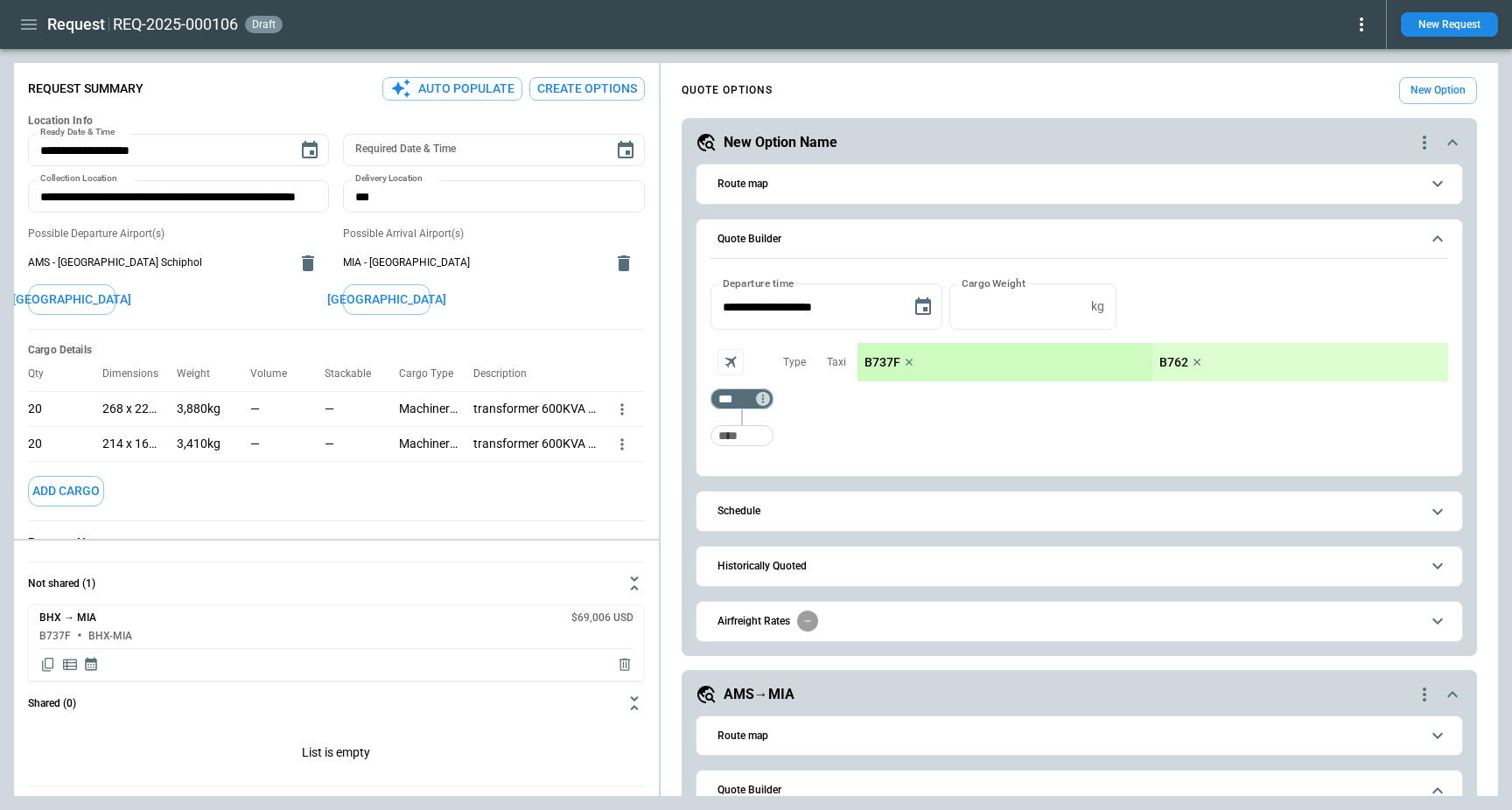
click at [977, 134] on div "New Option Name" at bounding box center [1055, 142] width 719 height 21
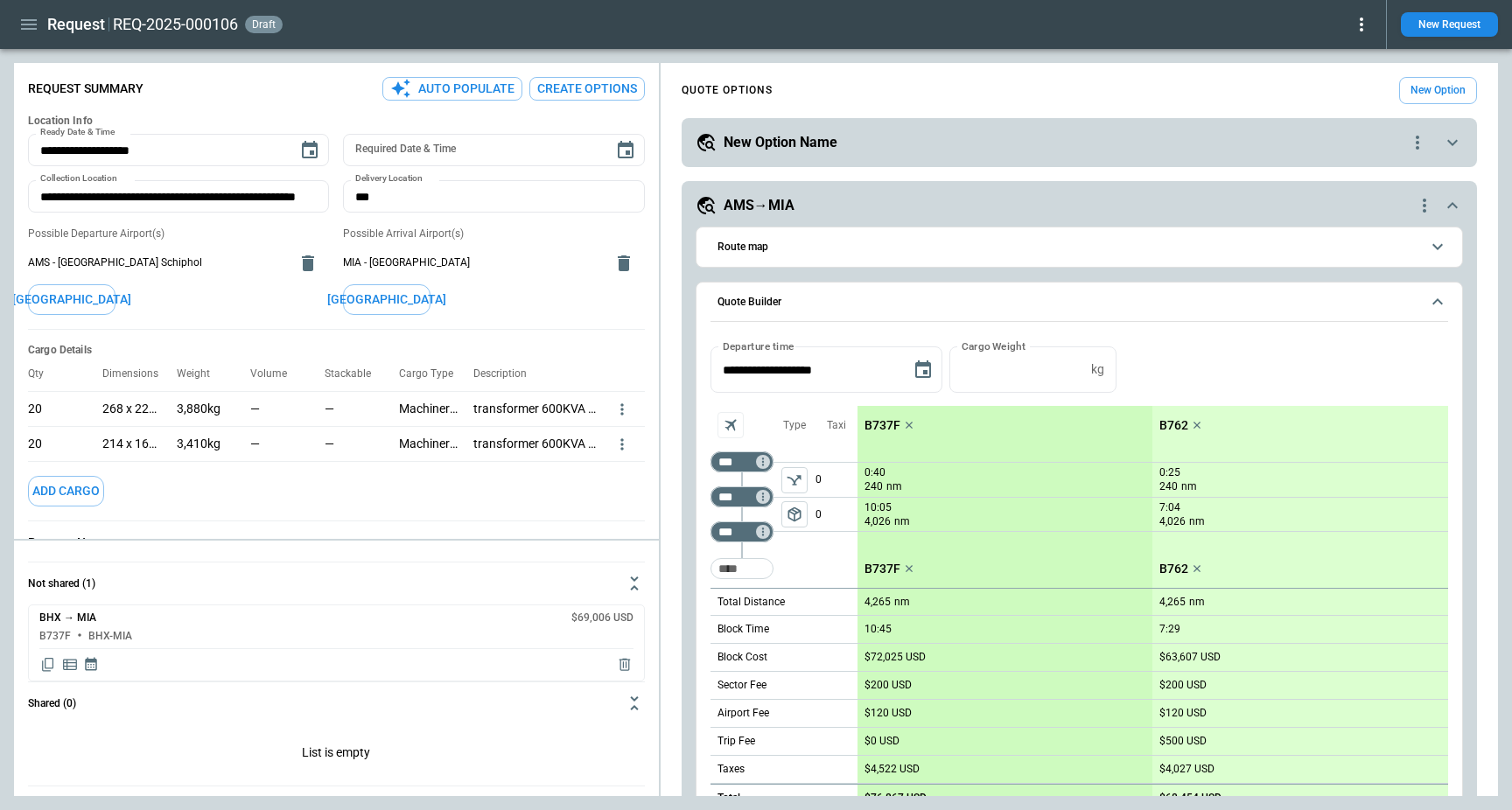
scroll to position [456, 0]
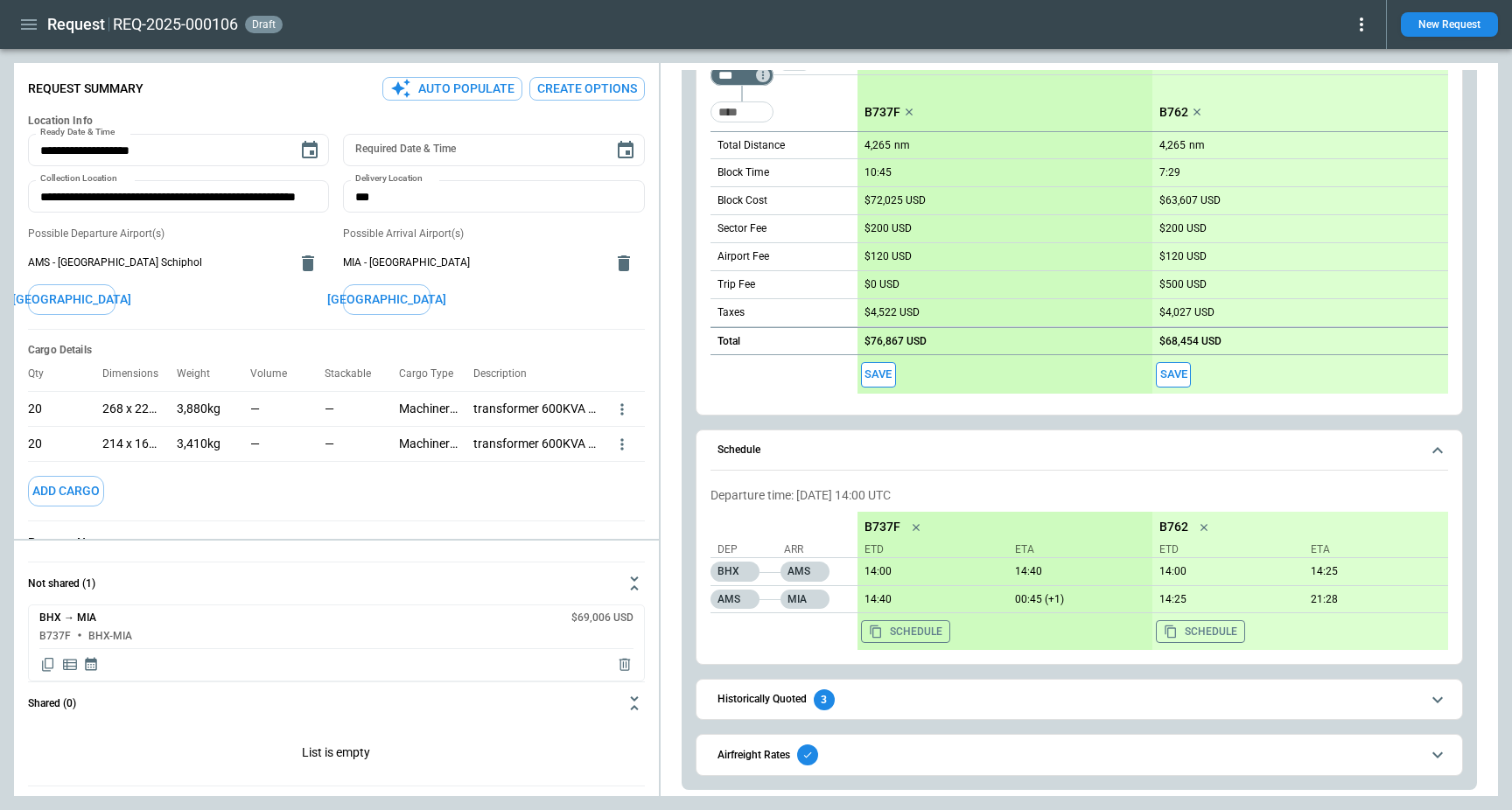
click at [948, 704] on span "Historically Quoted 3" at bounding box center [1069, 698] width 702 height 21
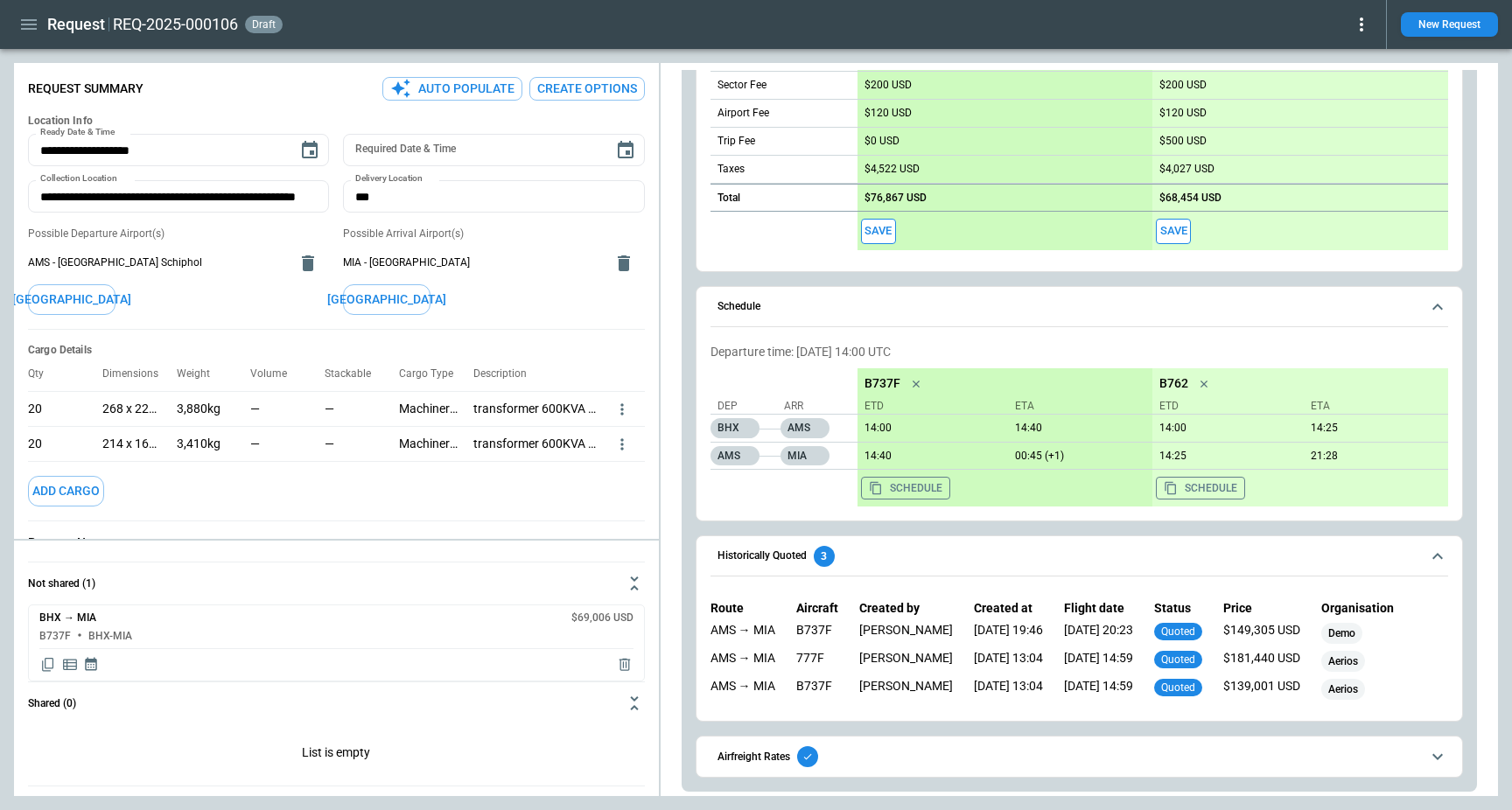
scroll to position [601, 0]
click at [970, 560] on span "Historically Quoted 3" at bounding box center [1069, 554] width 702 height 21
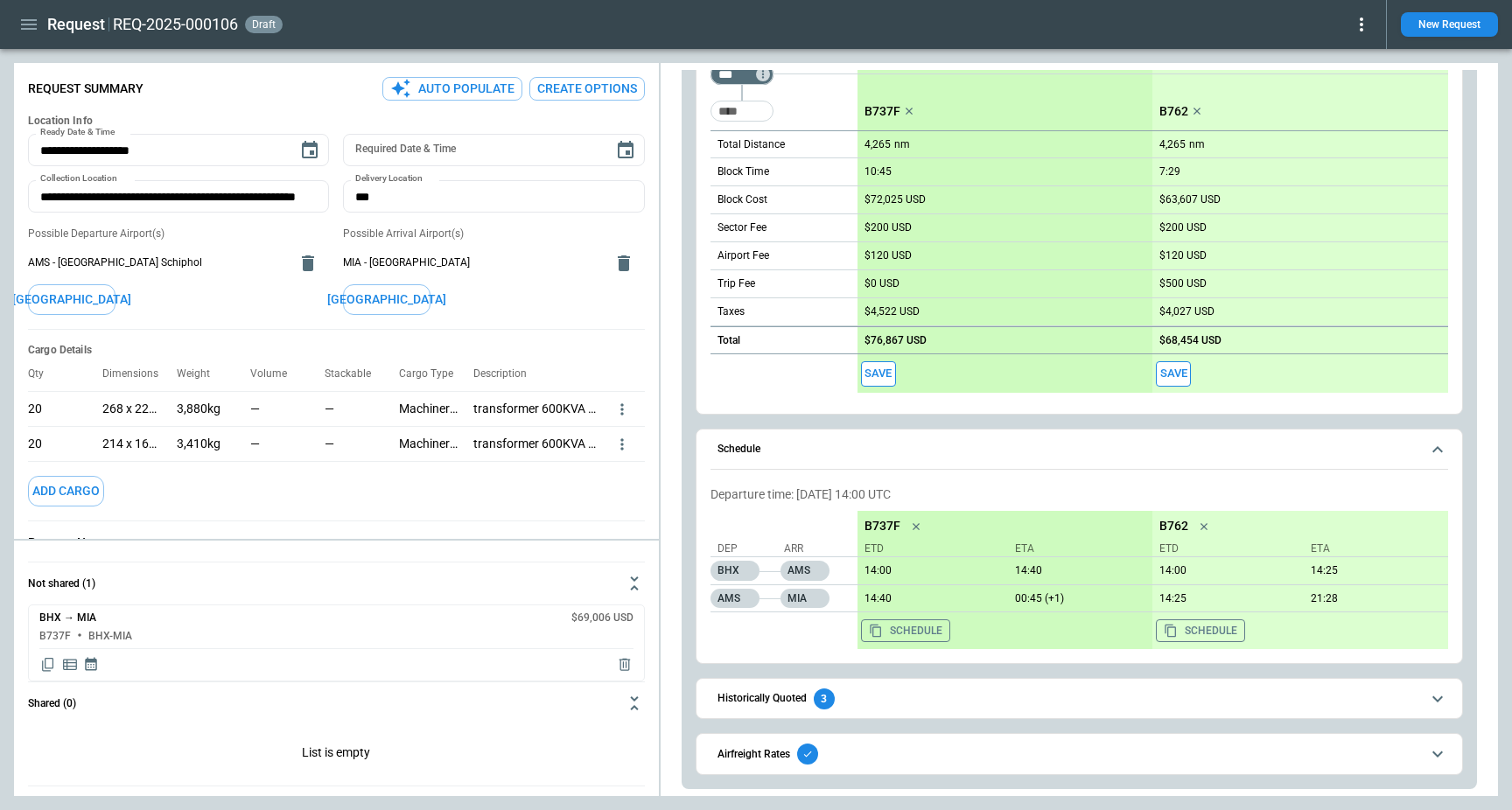
scroll to position [456, 0]
click at [969, 452] on span "Schedule" at bounding box center [1069, 449] width 702 height 12
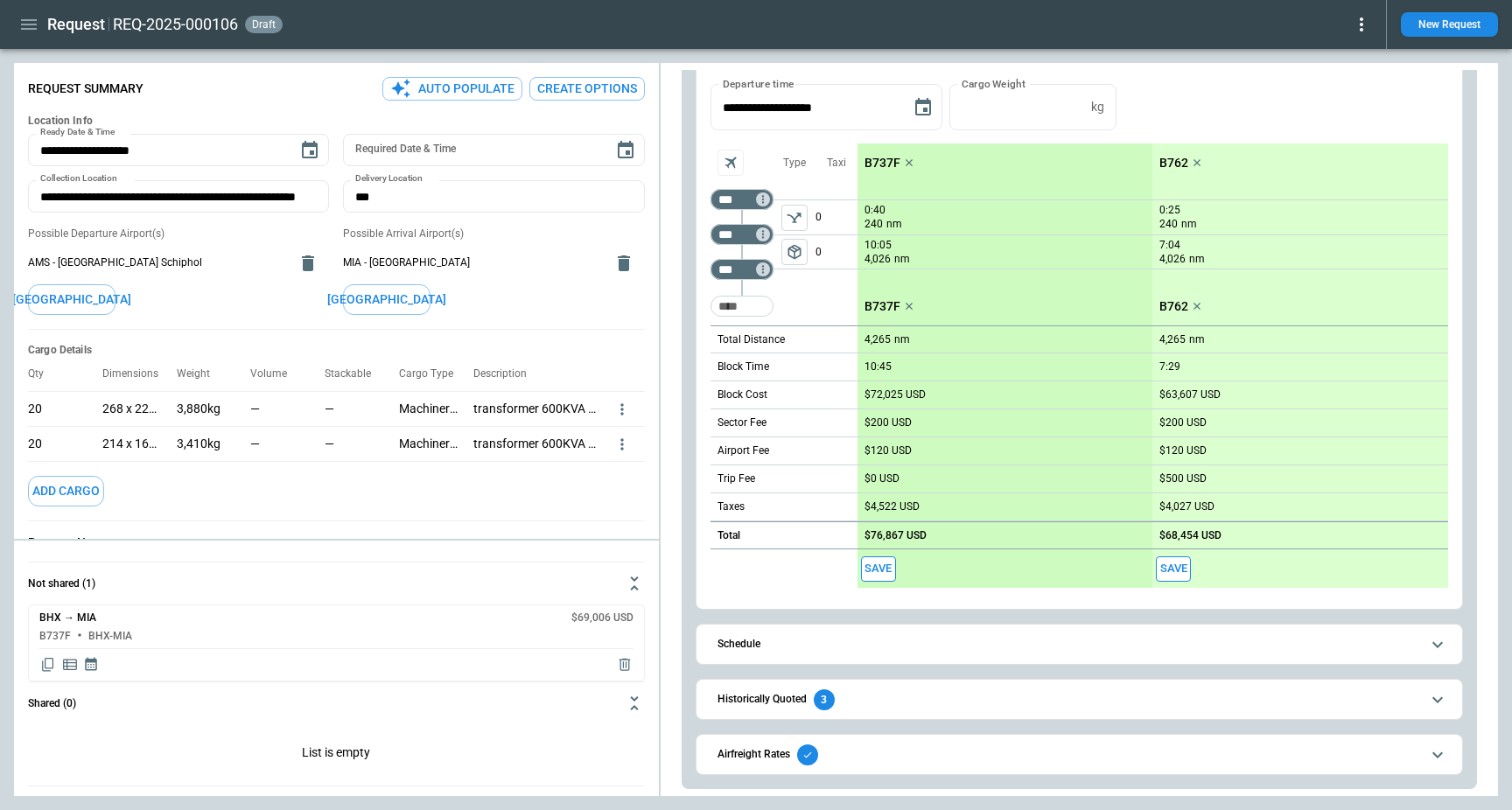
scroll to position [262, 0]
click at [946, 761] on span "Airfreight Rates" at bounding box center [1069, 754] width 702 height 21
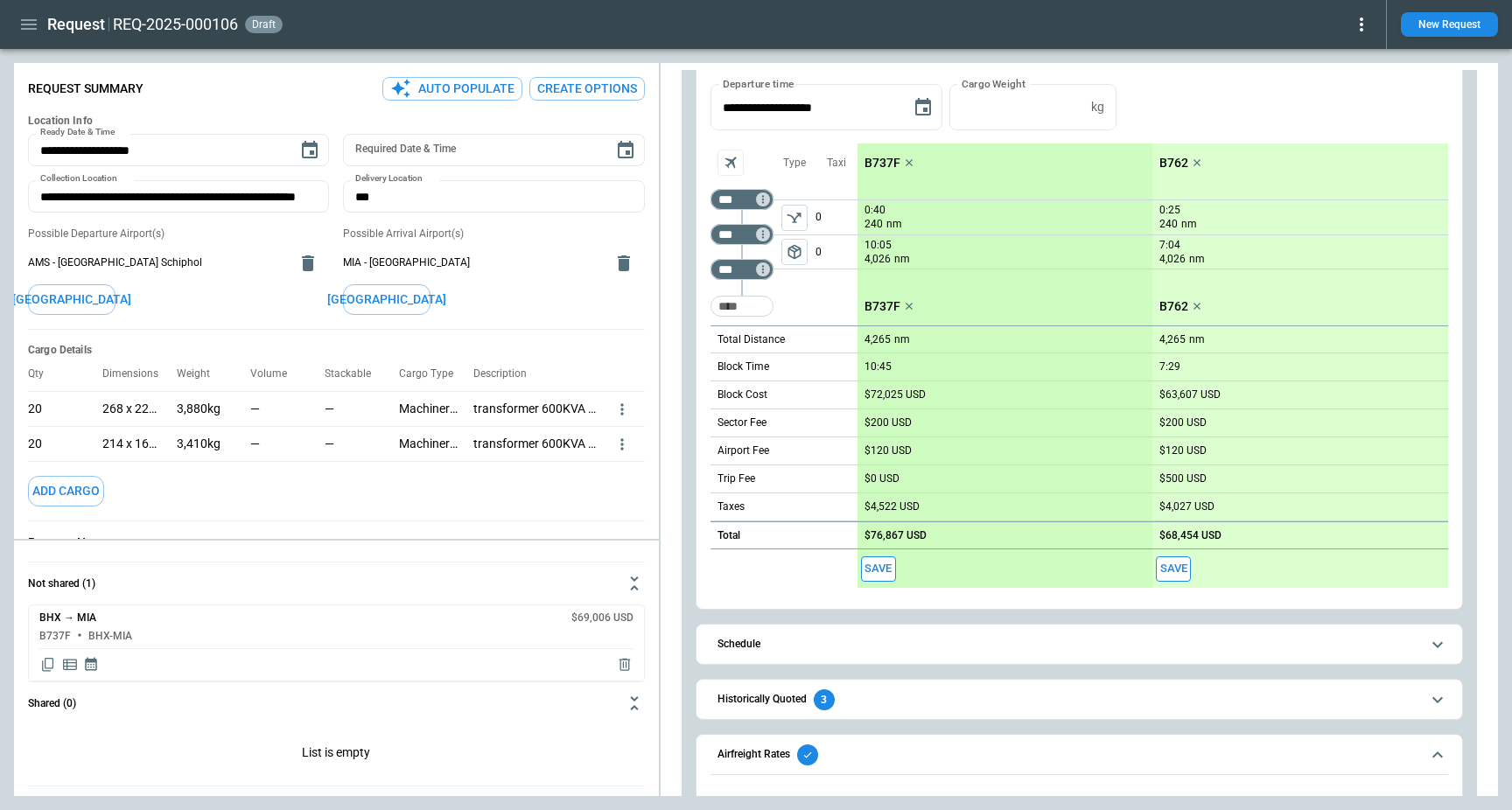
scroll to position [346, 0]
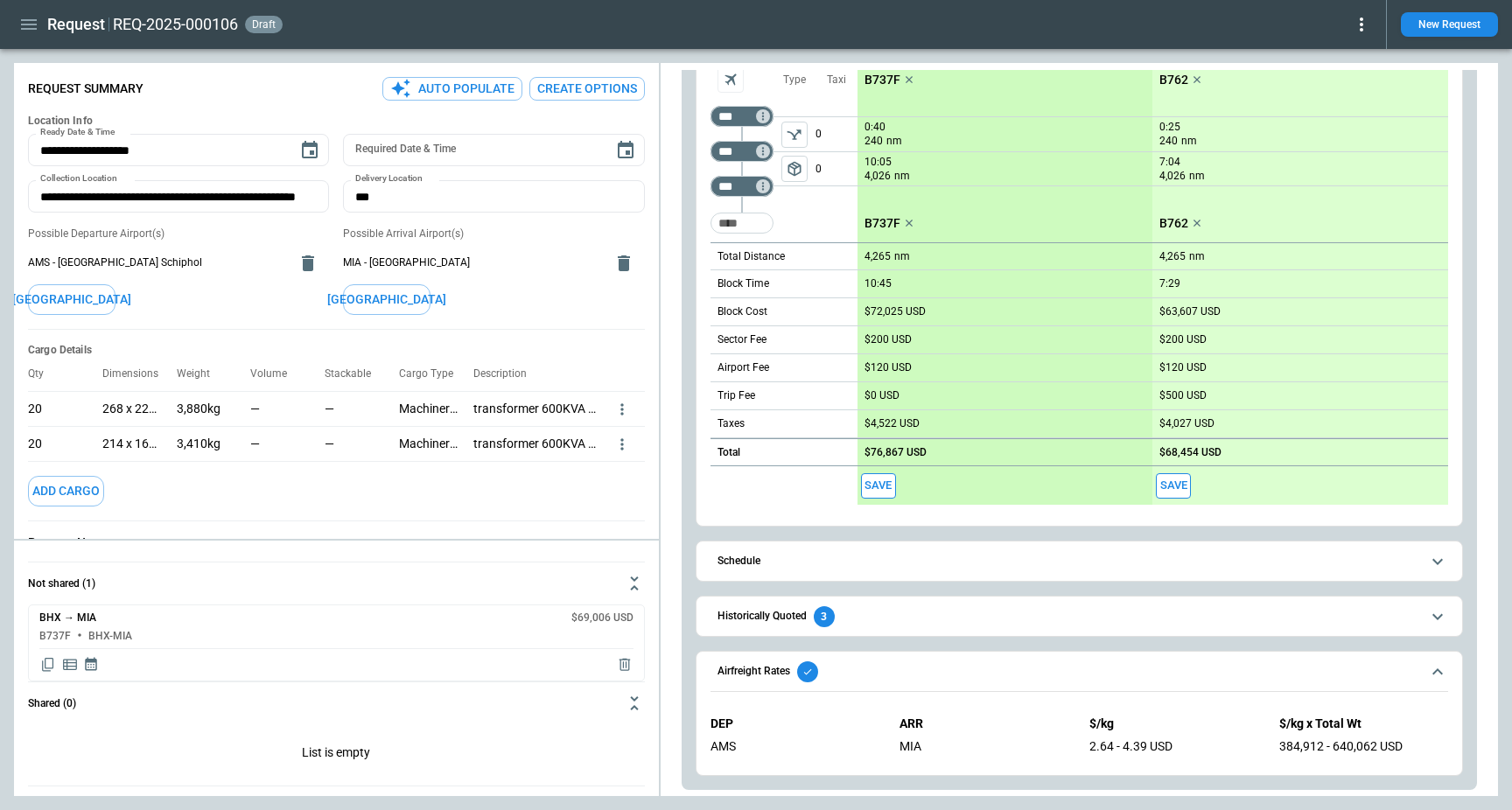
click at [974, 652] on button "Airfreight Rates" at bounding box center [1079, 671] width 738 height 40
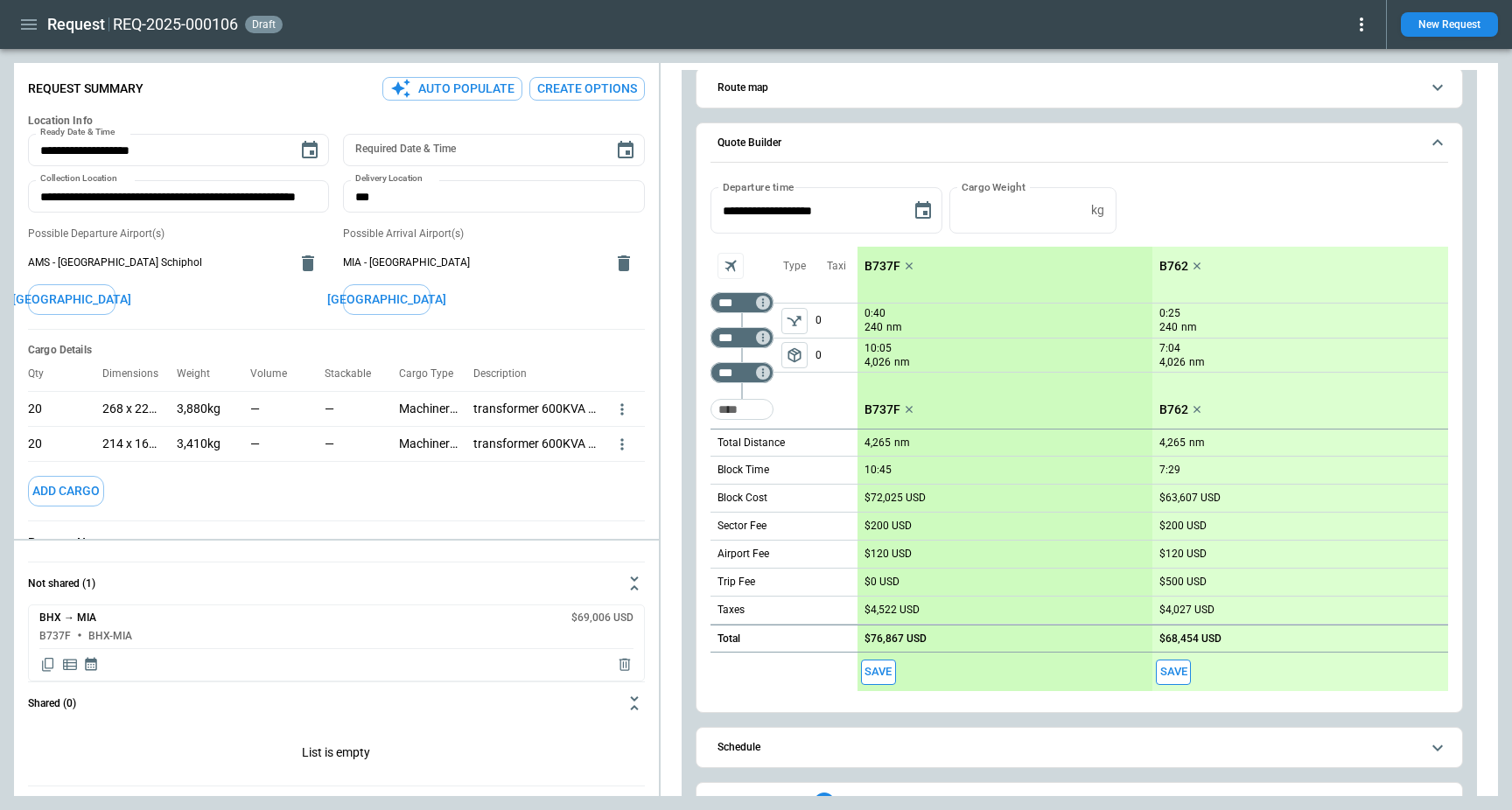
scroll to position [158, 0]
